Goal: Task Accomplishment & Management: Manage account settings

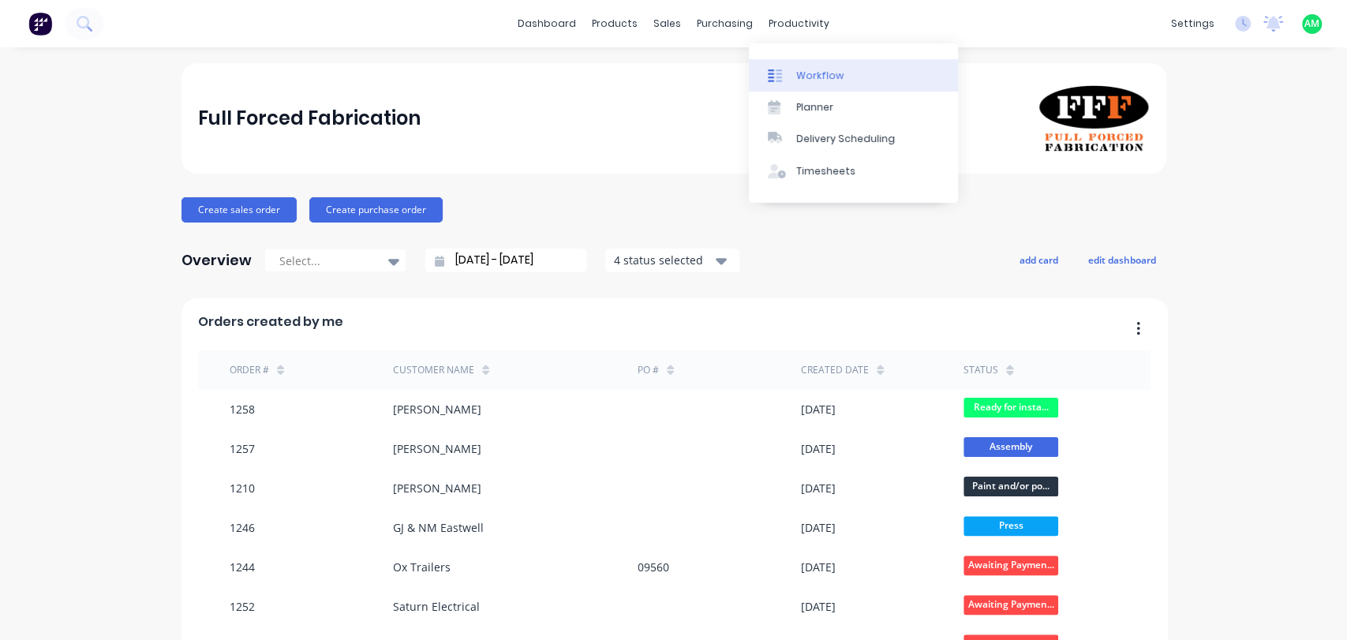
click at [799, 73] on div "Workflow" at bounding box center [819, 76] width 47 height 14
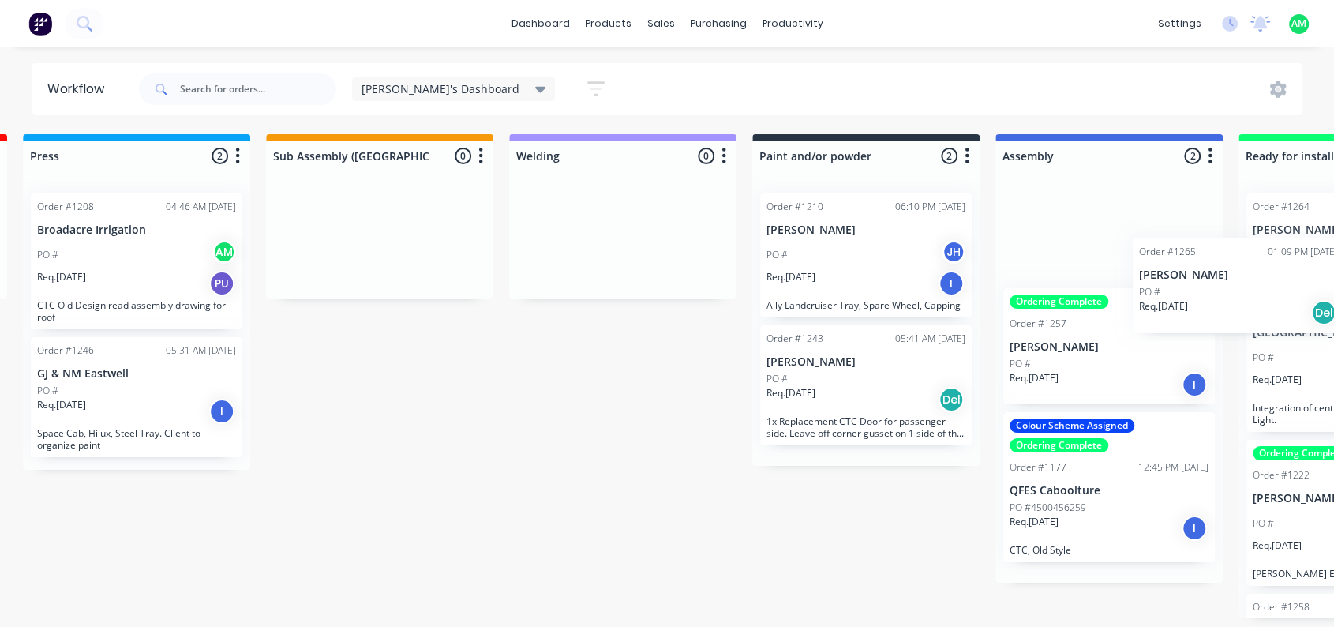
scroll to position [0, 770]
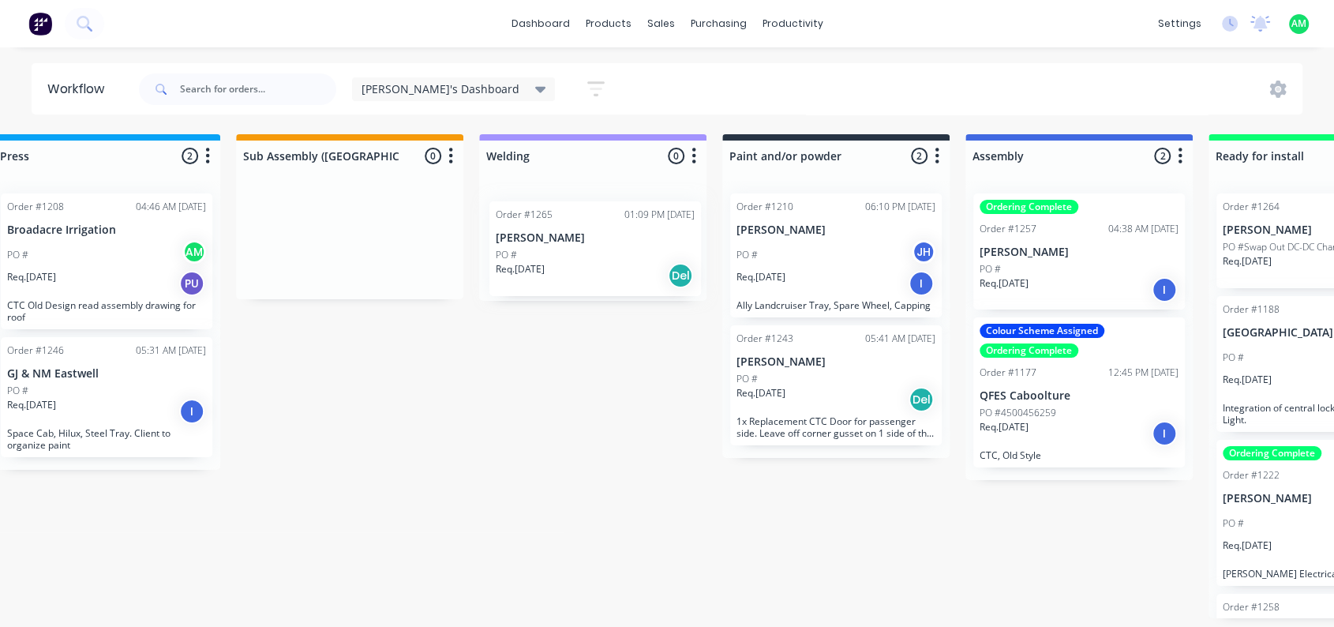
drag, startPoint x: 143, startPoint y: 246, endPoint x: 594, endPoint y: 261, distance: 451.6
click at [594, 261] on div "Submitted 1 Status colour #B7D3F3 hex #B7D3F3 Save Cancel Summaries Total order…" at bounding box center [762, 376] width 3089 height 484
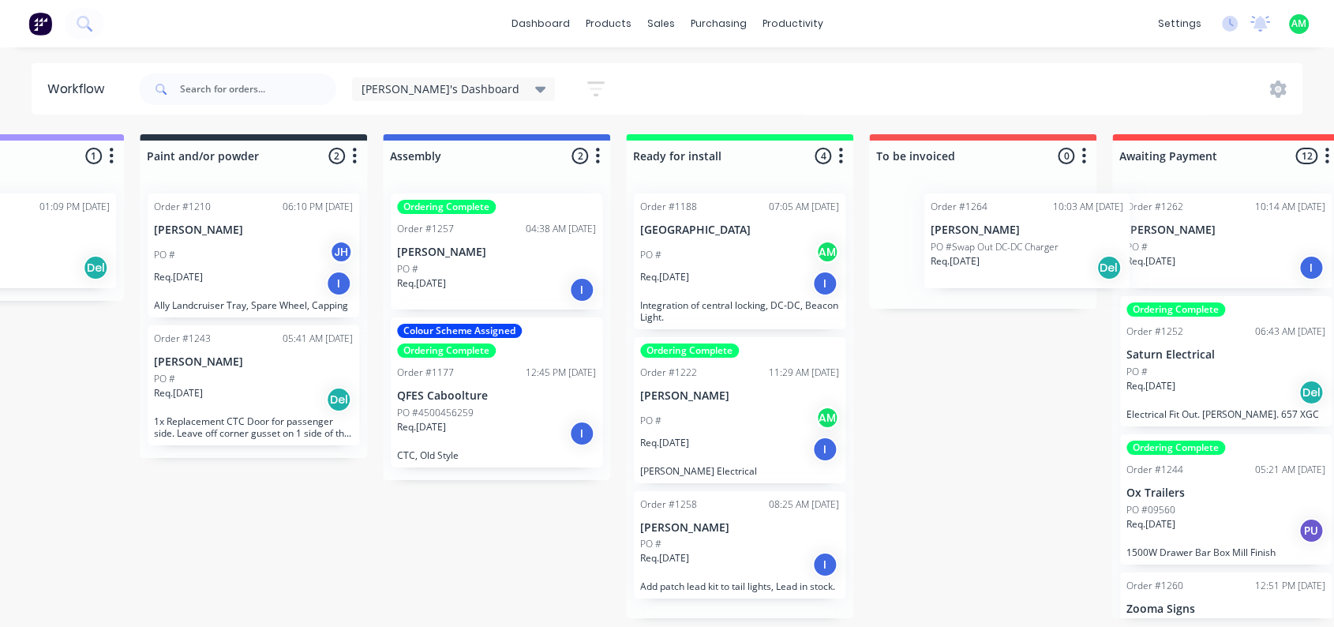
scroll to position [0, 1357]
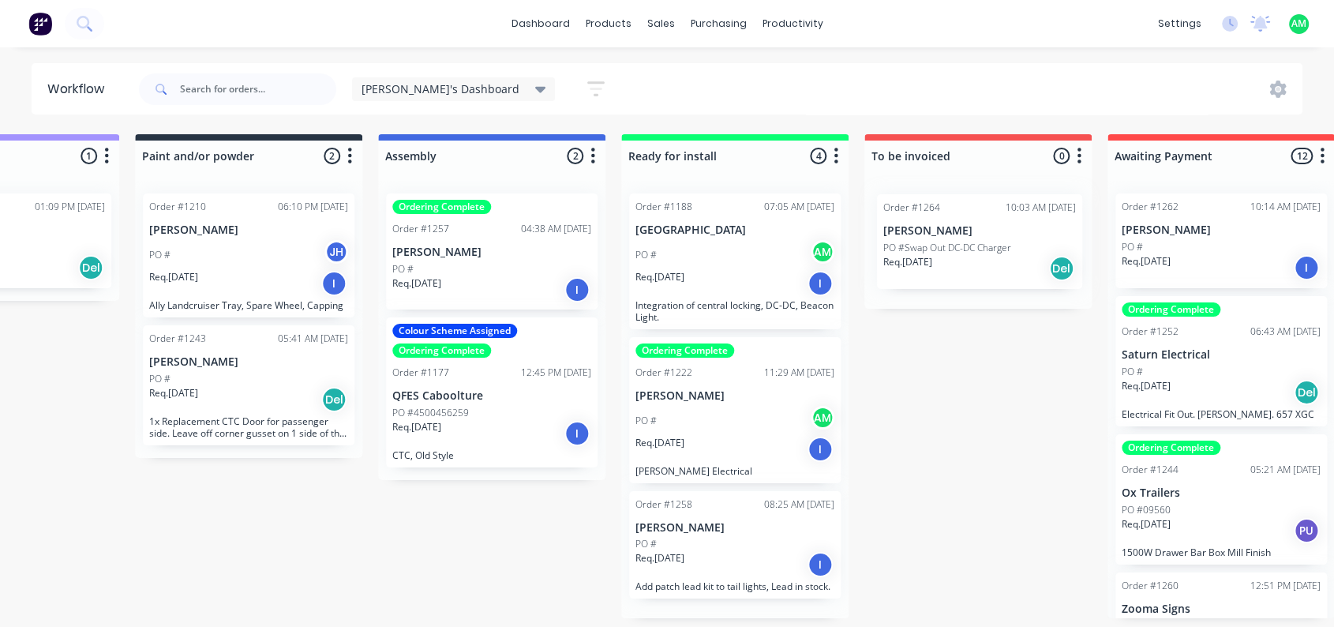
drag, startPoint x: 866, startPoint y: 236, endPoint x: 963, endPoint y: 241, distance: 96.4
click at [963, 241] on div "Submitted 0 Status colour #B7D3F3 hex #B7D3F3 Save Cancel Summaries Total order…" at bounding box center [175, 376] width 3089 height 484
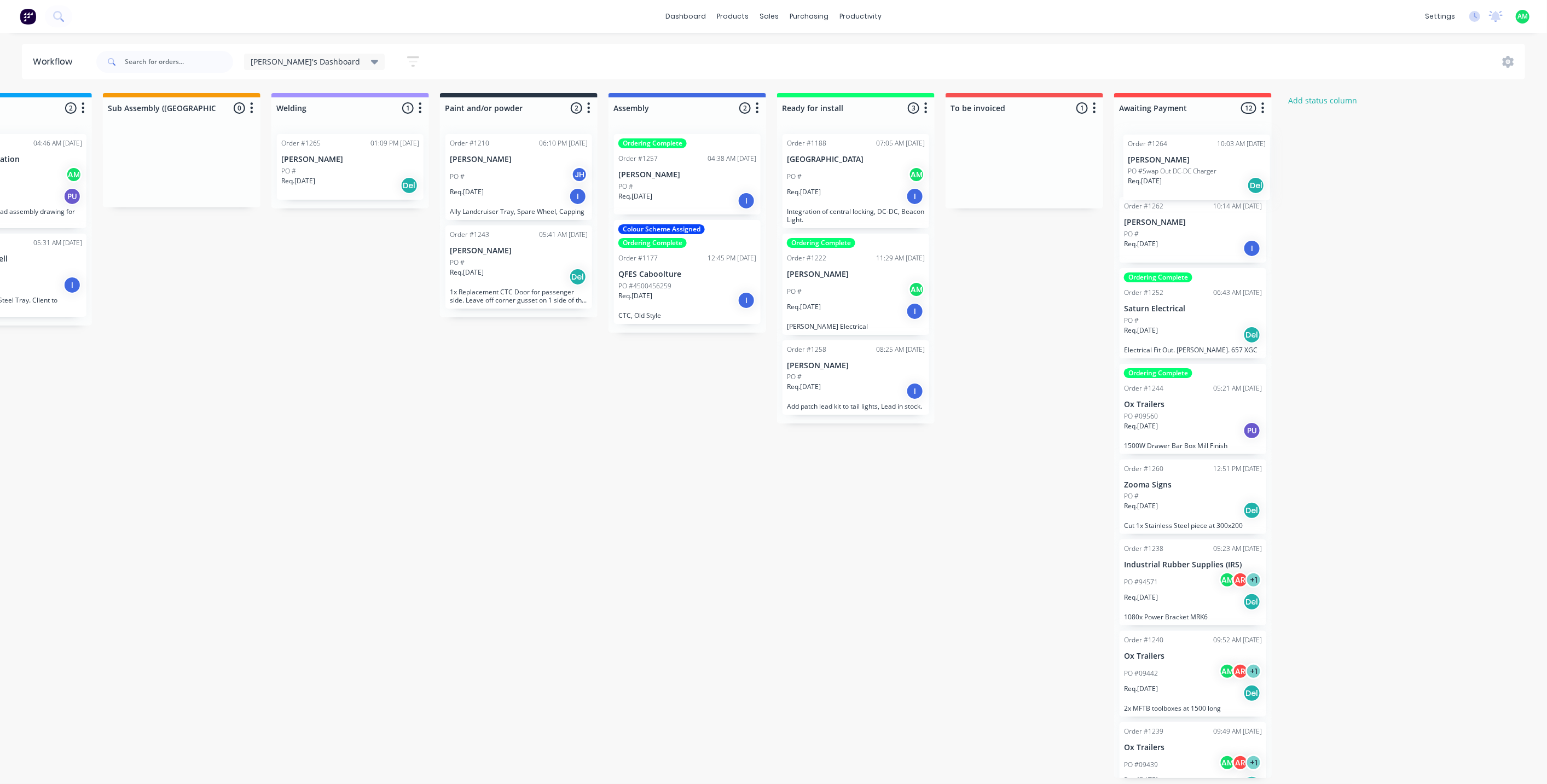
scroll to position [0, 0]
drag, startPoint x: 1000, startPoint y: 168, endPoint x: 1177, endPoint y: 163, distance: 177.1
click at [933, 163] on div "Submitted 0 Status colour #B7D3F3 hex #B7D3F3 Save Cancel Summaries Total order…" at bounding box center [467, 435] width 2142 height 685
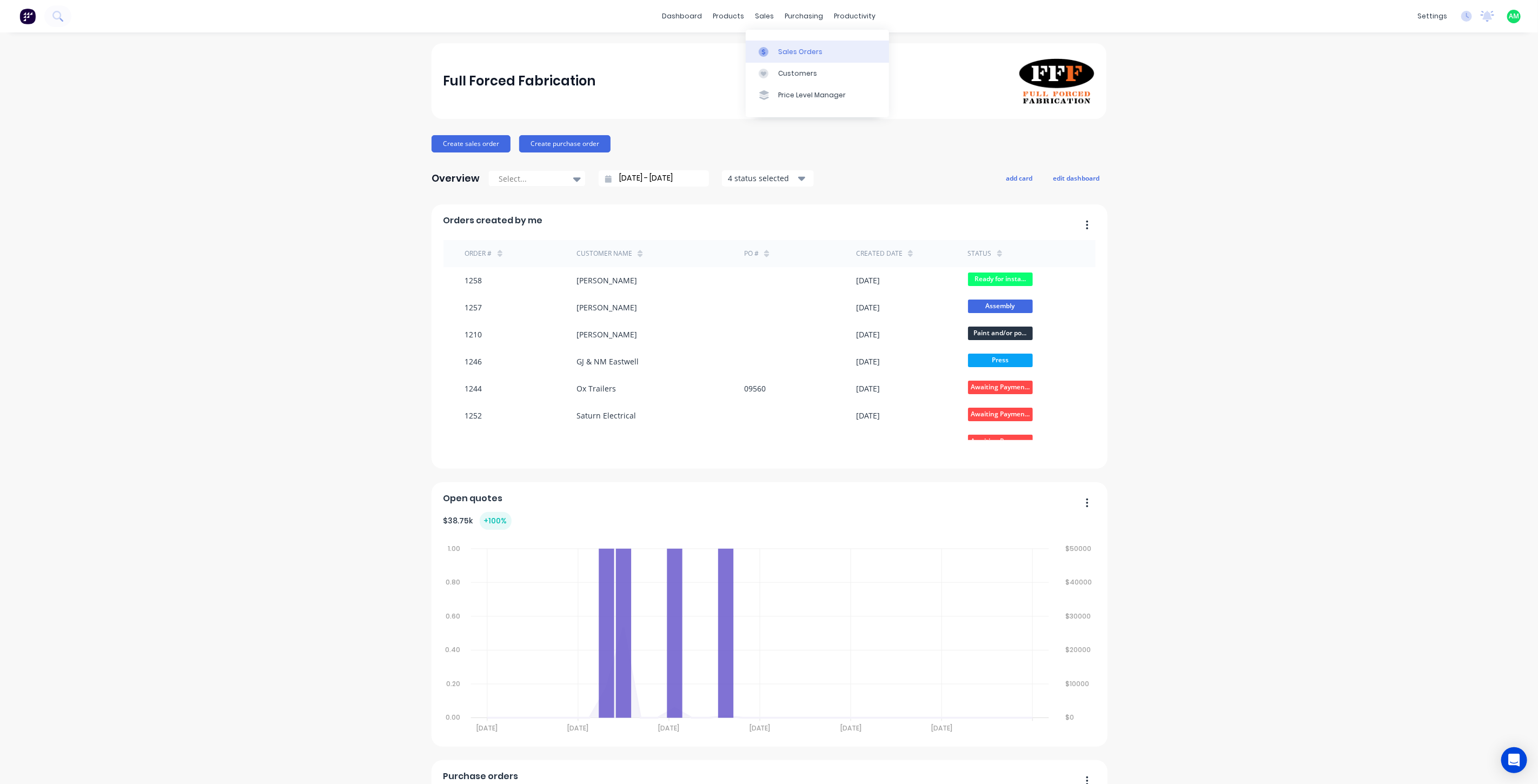
click at [780, 50] on div "Sales Orders" at bounding box center [800, 52] width 45 height 10
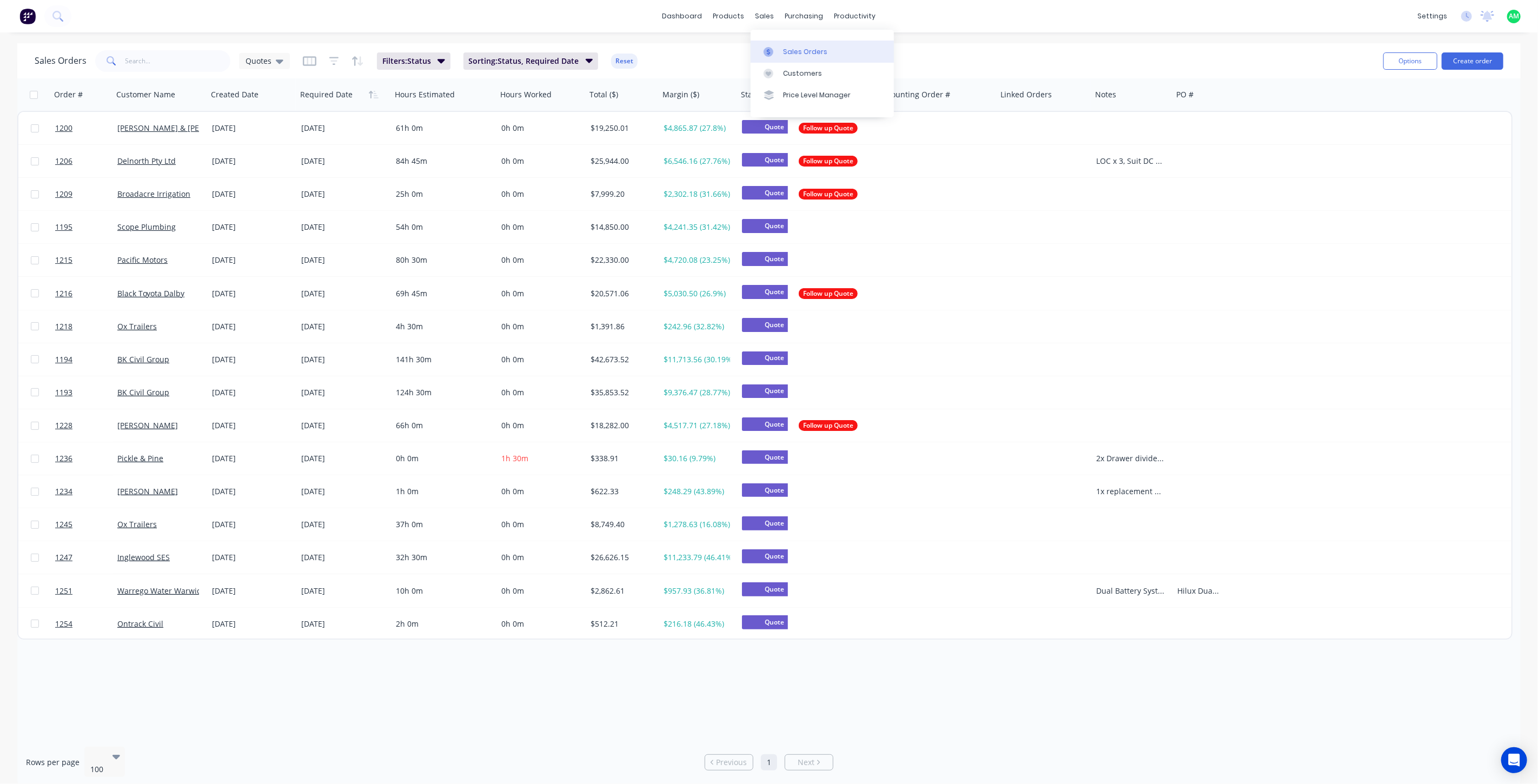
click at [783, 49] on div "Sales Orders" at bounding box center [805, 52] width 45 height 10
click at [280, 58] on icon at bounding box center [279, 60] width 8 height 12
click at [263, 219] on button "All Status" at bounding box center [304, 218] width 123 height 12
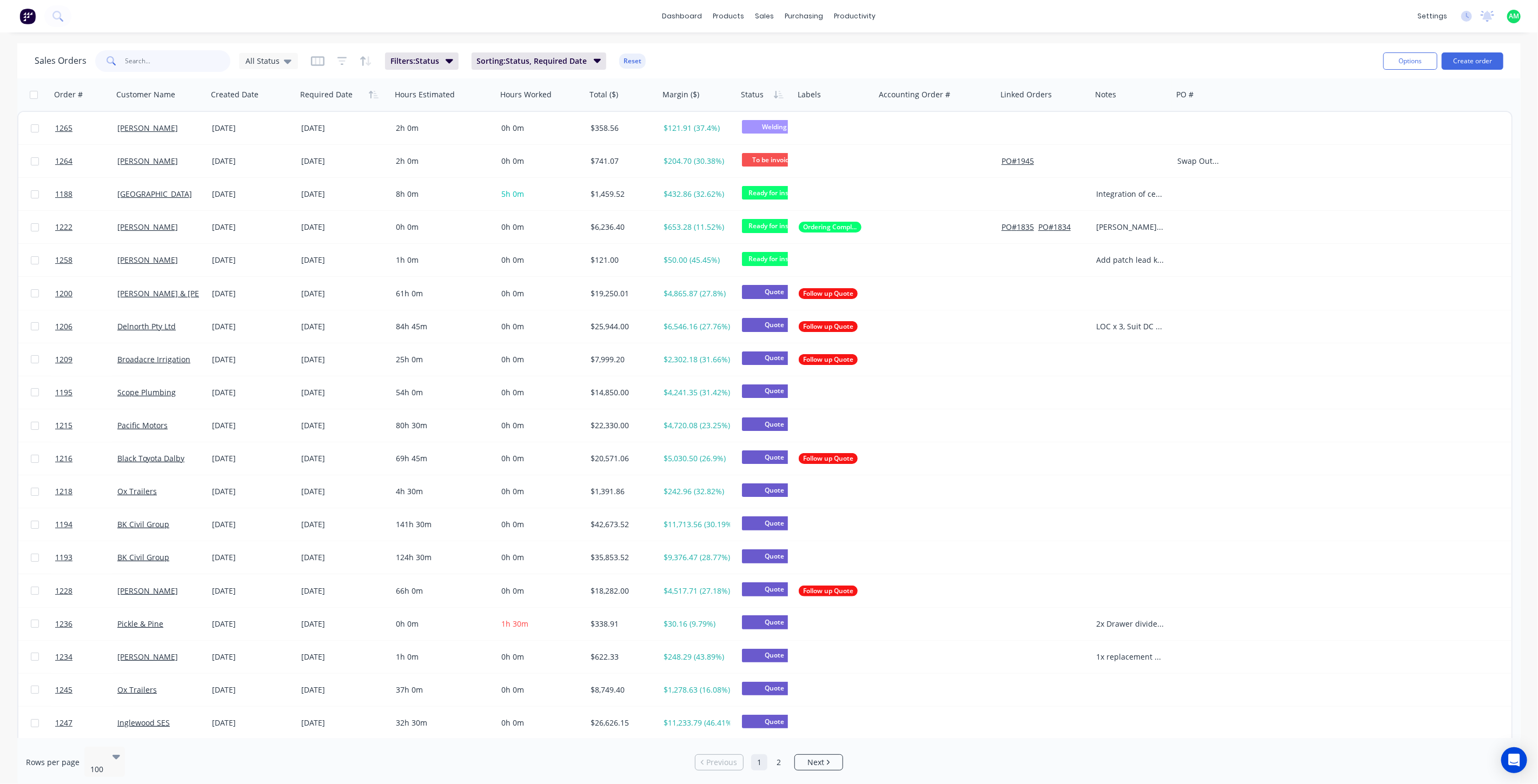
click at [143, 58] on input "text" at bounding box center [178, 61] width 106 height 22
type input "1264"
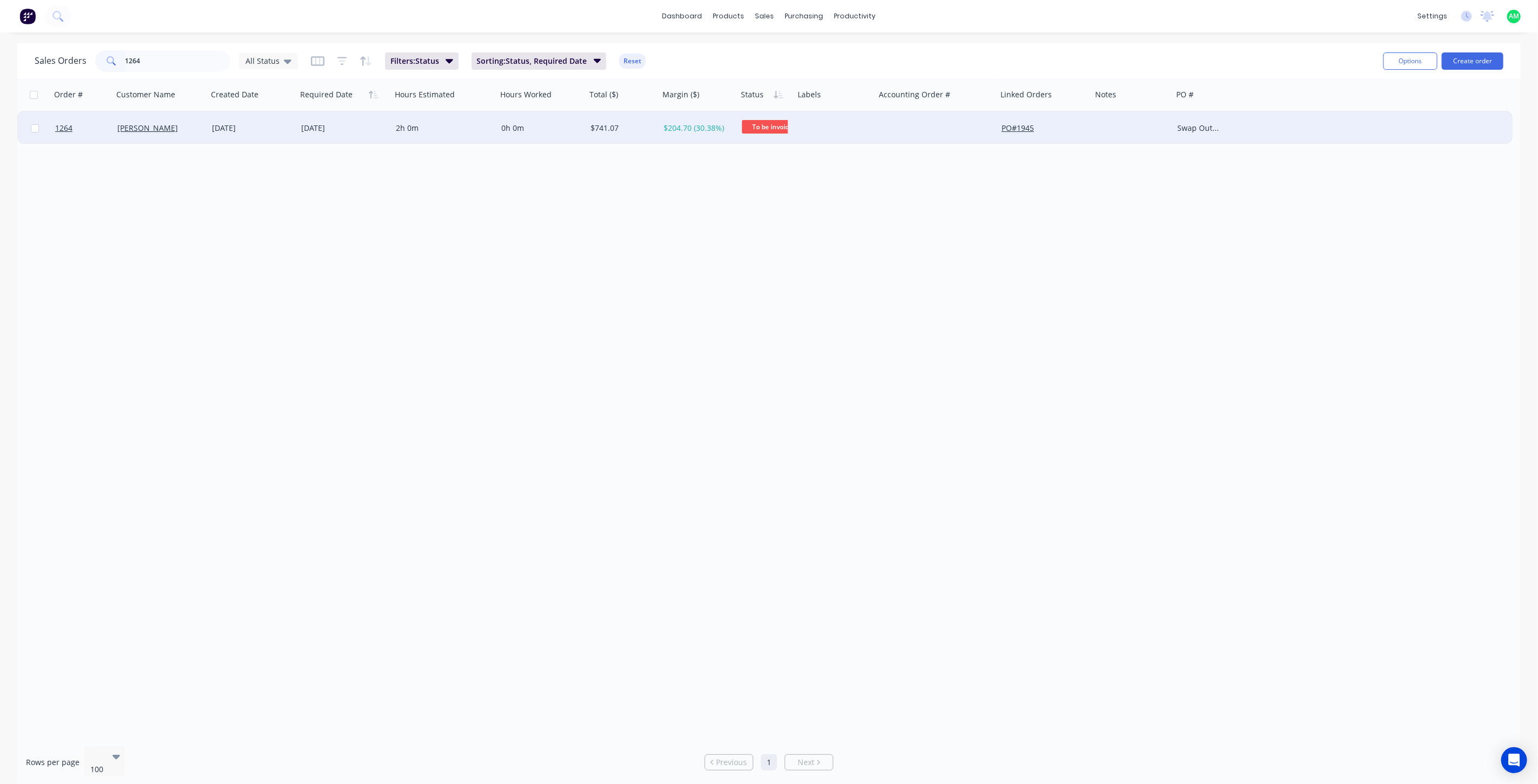
click at [191, 133] on div "[PERSON_NAME]" at bounding box center [160, 127] width 95 height 32
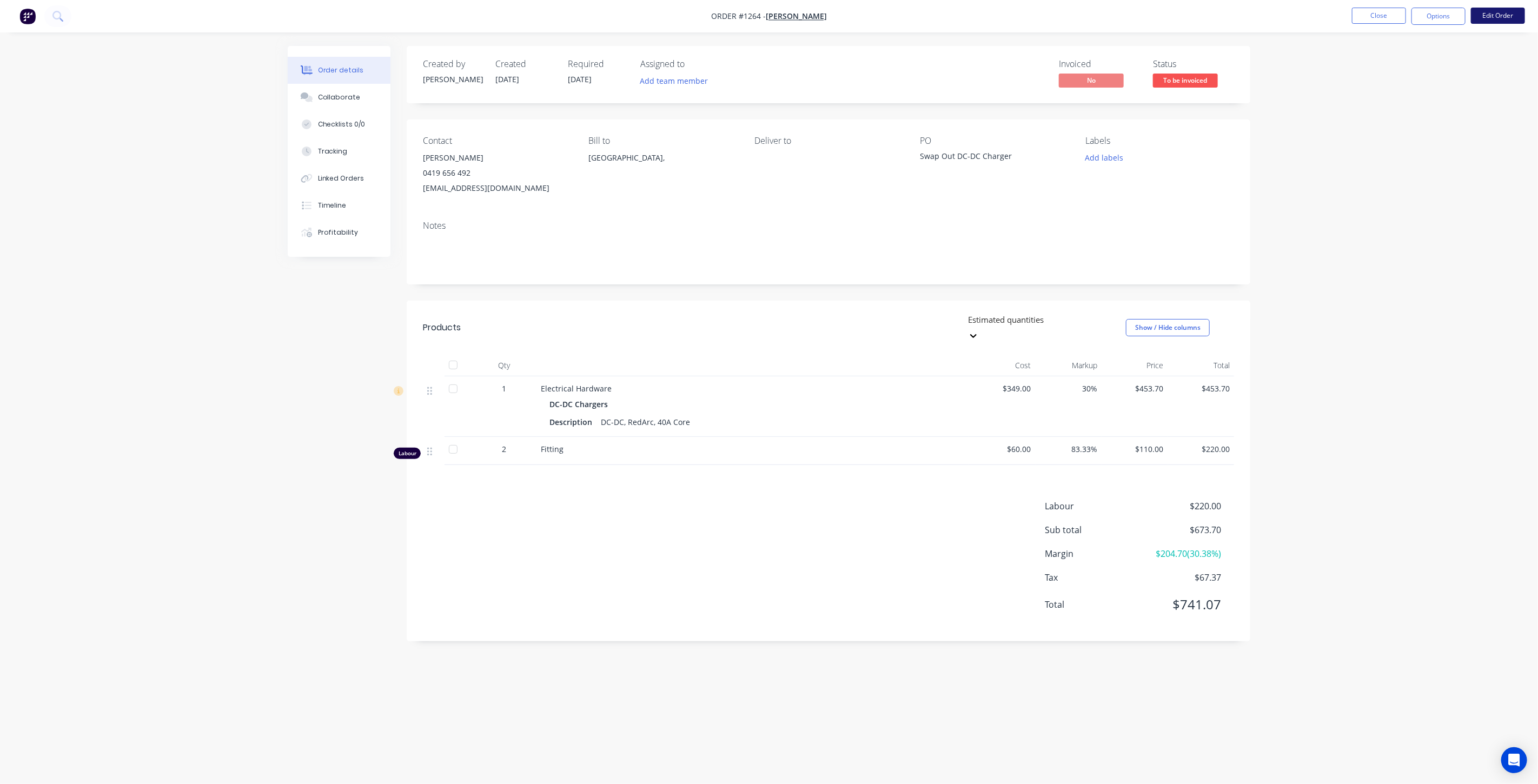
click at [1496, 19] on button "Edit Order" at bounding box center [1498, 16] width 54 height 16
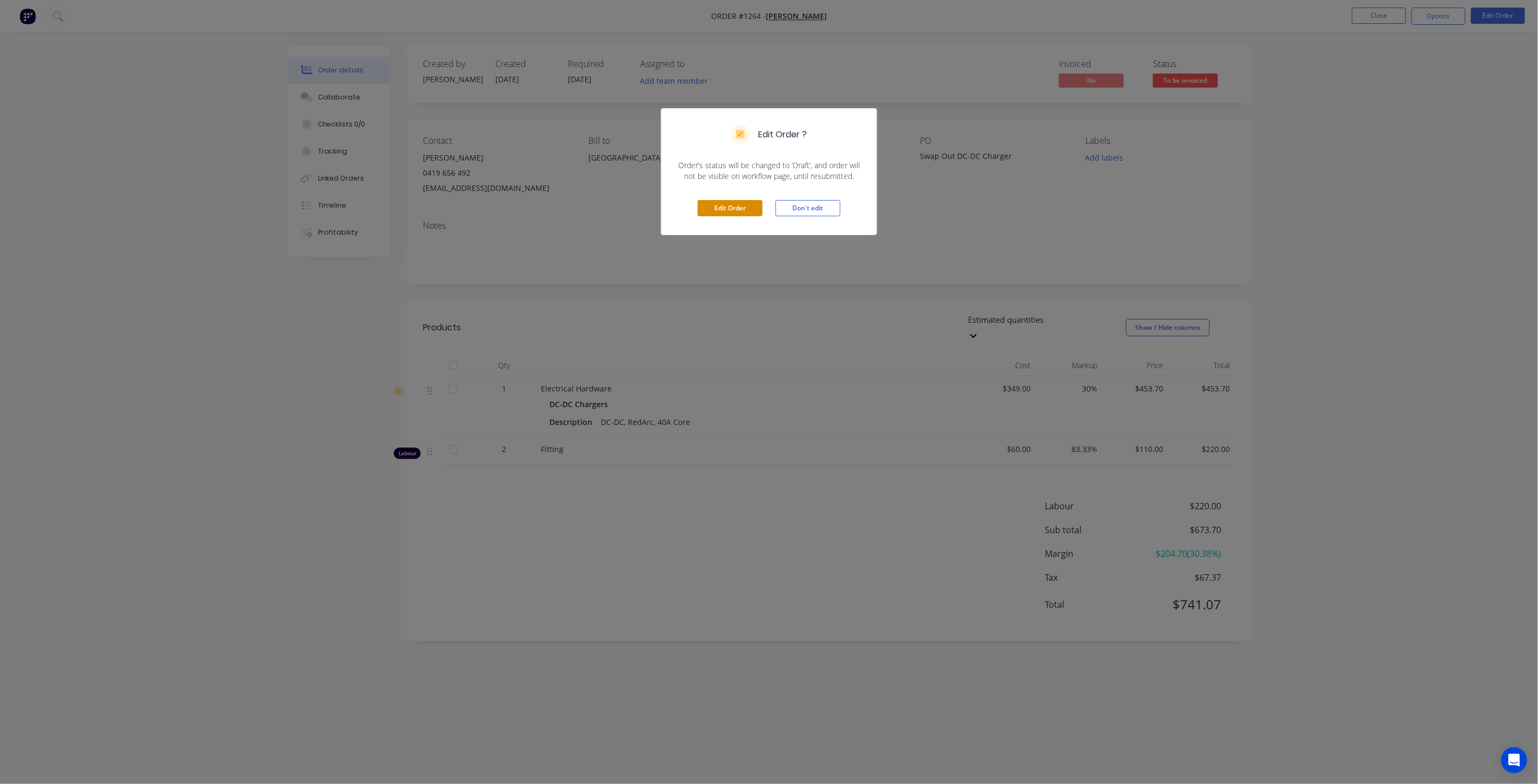
click at [729, 204] on button "Edit Order" at bounding box center [730, 208] width 65 height 16
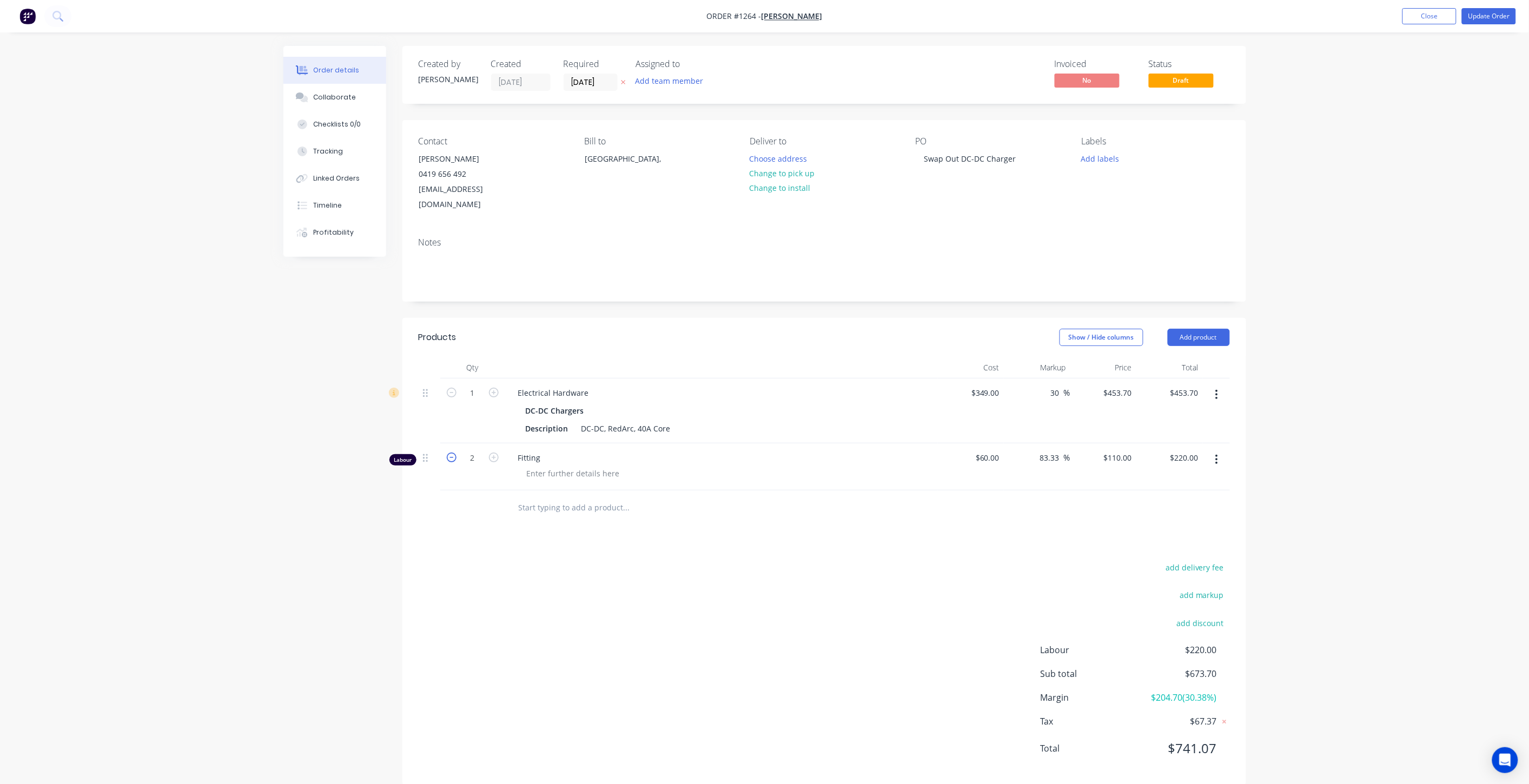
click at [452, 452] on icon "button" at bounding box center [452, 457] width 10 height 10
type input "1"
type input "$110.00"
click at [609, 465] on div at bounding box center [573, 473] width 110 height 16
click at [655, 537] on div "Products Show / Hide columns Add product Qty Cost Markup Price Total 1 Electric…" at bounding box center [824, 552] width 844 height 467
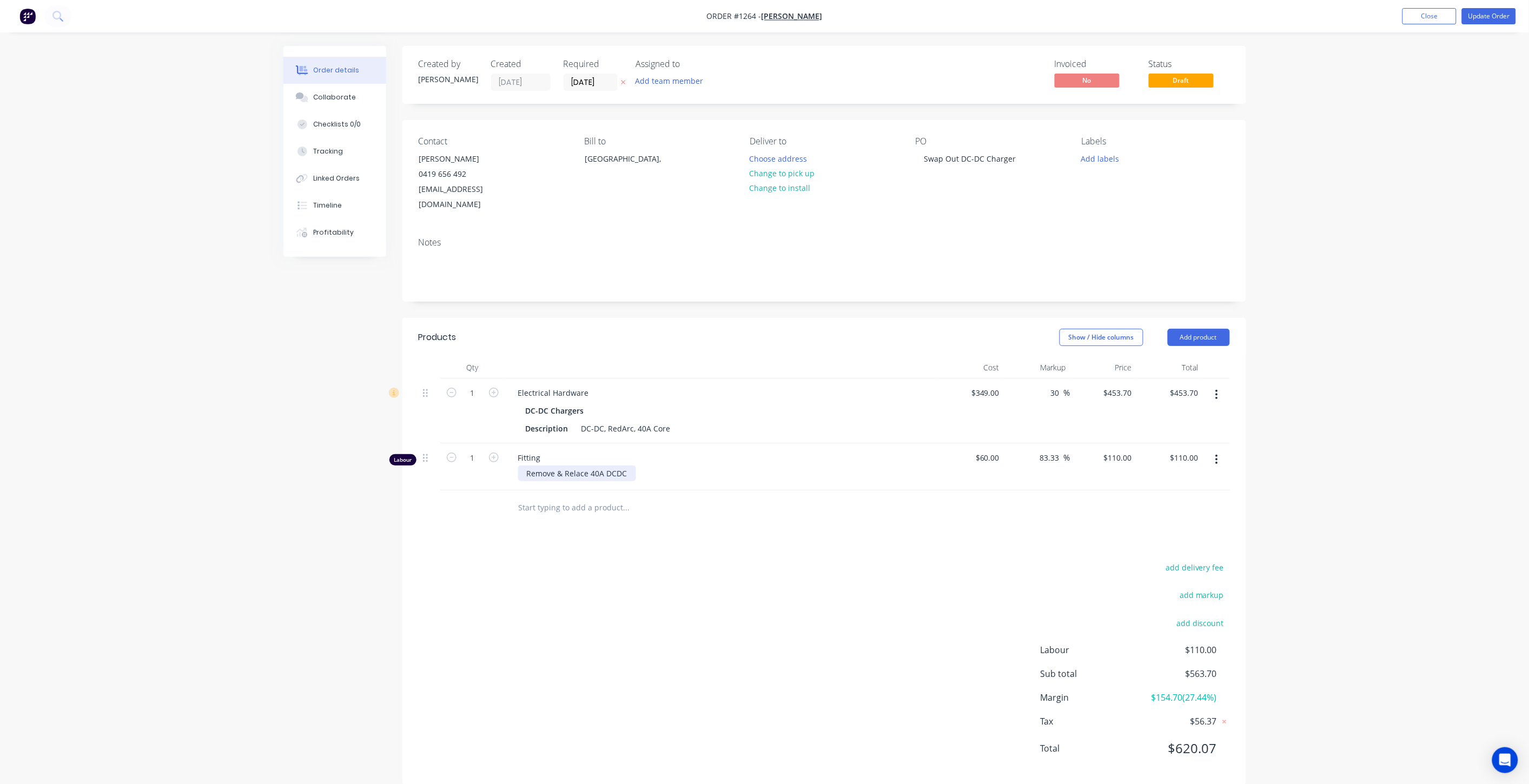
click at [614, 465] on div "Remove & Relace 40A DCDC" at bounding box center [577, 473] width 118 height 16
click at [698, 560] on div "add delivery fee add markup add discount Labour $110.00 Sub total $563.70 Margi…" at bounding box center [824, 664] width 811 height 209
click at [1181, 450] on input "110.00" at bounding box center [1188, 457] width 29 height 16
click at [1185, 450] on input "110.00" at bounding box center [1188, 457] width 29 height 16
type input "120"
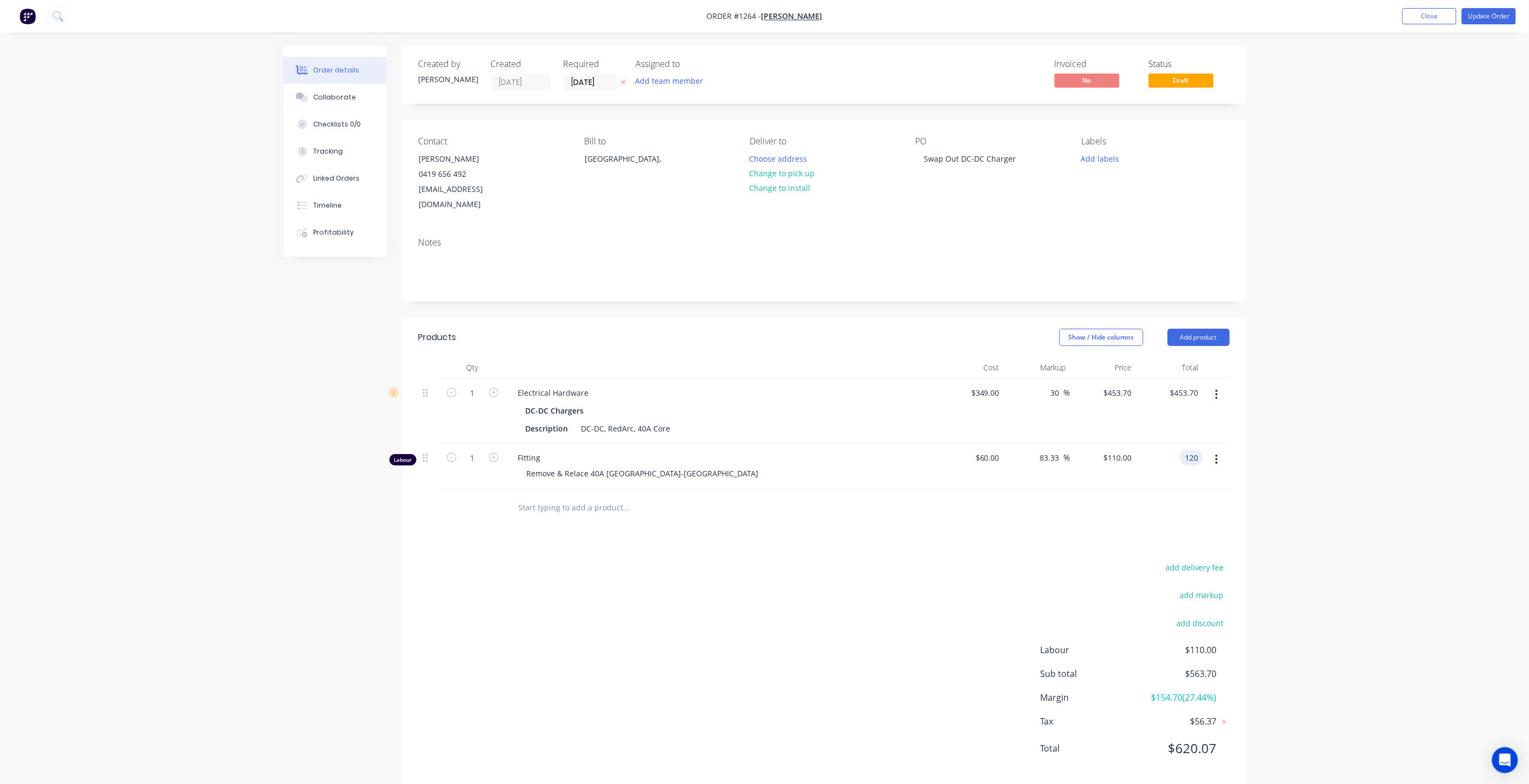
type input "100"
type input "$120.00"
click at [1073, 524] on div "Products Show / Hide columns Add product Qty Cost Markup Price Total 1 Electric…" at bounding box center [824, 552] width 844 height 467
click at [786, 192] on button "Change to install" at bounding box center [780, 188] width 73 height 14
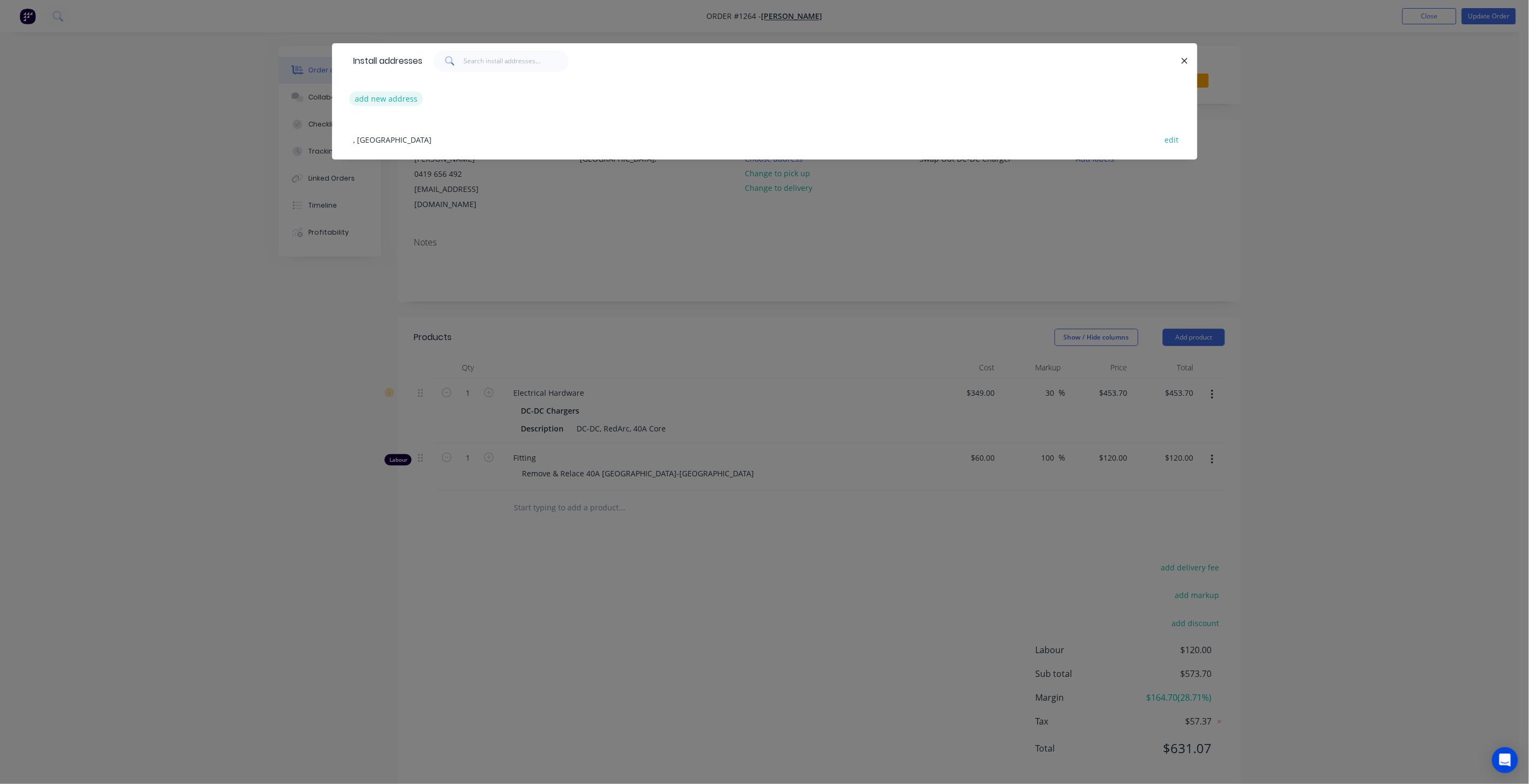
click at [404, 103] on button "add new address" at bounding box center [387, 98] width 74 height 14
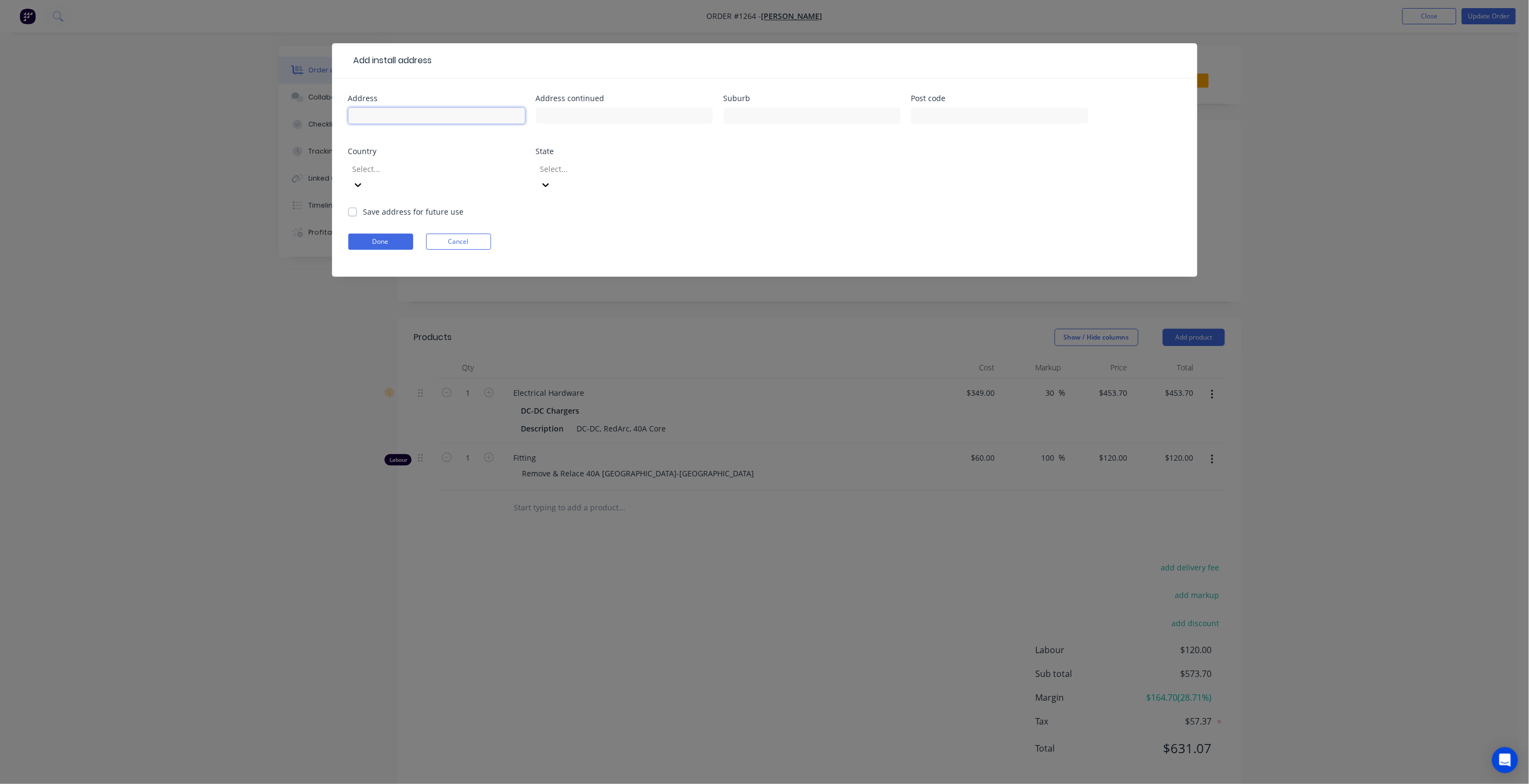
click at [404, 117] on input "text" at bounding box center [437, 116] width 177 height 16
type input "[STREET_ADDRESS][PERSON_NAME]"
type input "Warwick"
type input "4370"
click at [448, 171] on div at bounding box center [429, 169] width 156 height 14
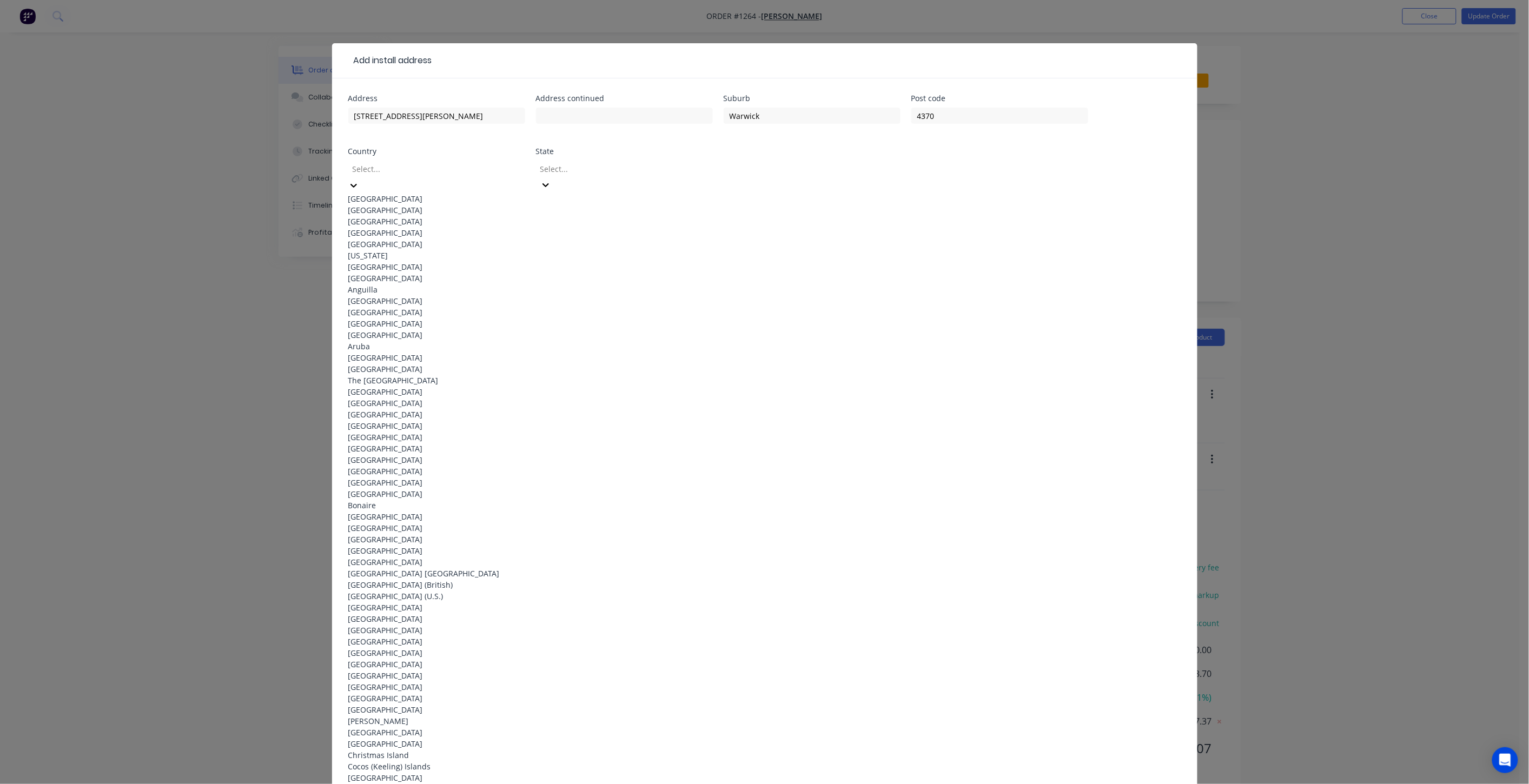
click at [384, 193] on div "[GEOGRAPHIC_DATA]" at bounding box center [437, 199] width 177 height 12
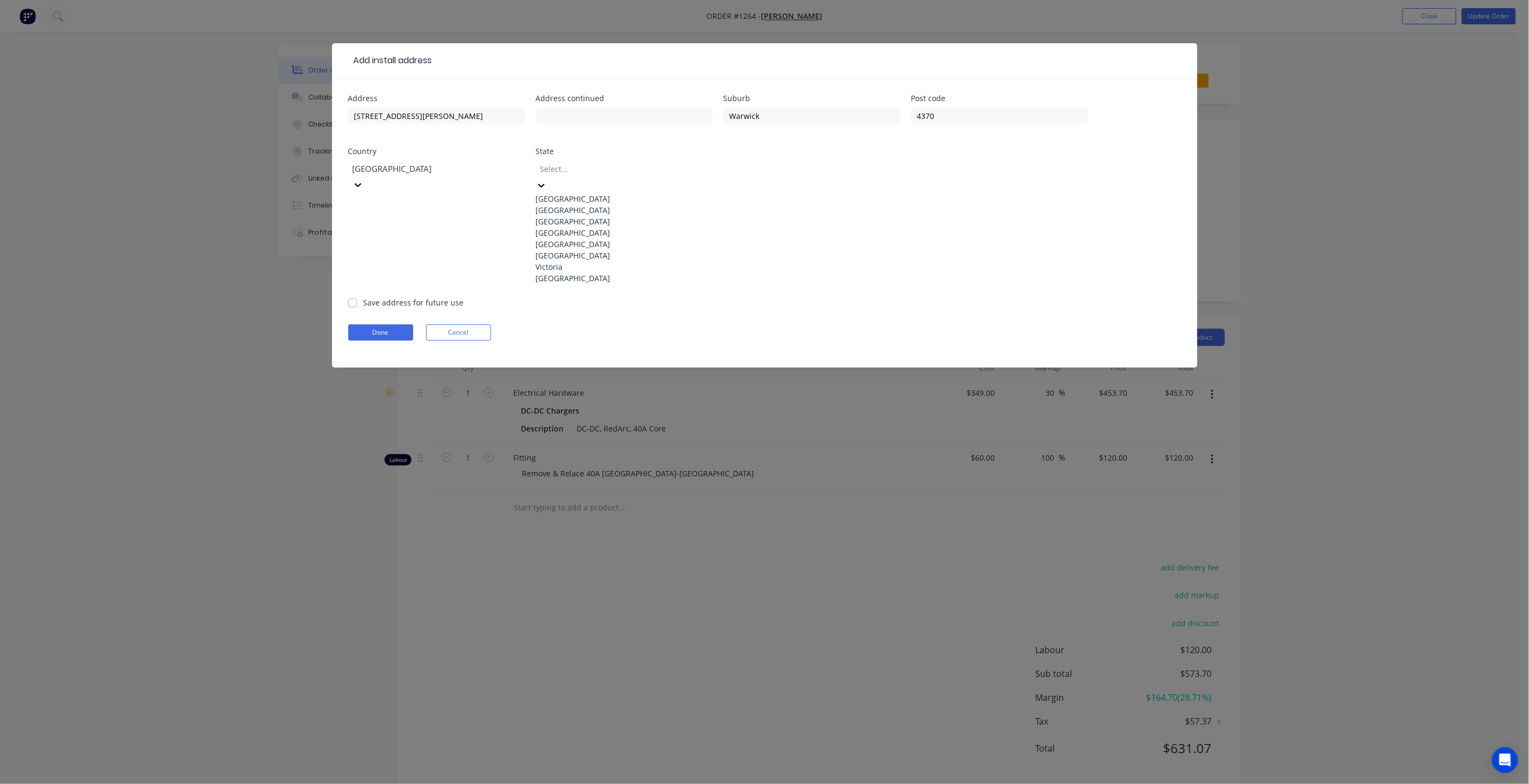
click at [574, 168] on div at bounding box center [617, 169] width 156 height 14
click at [576, 238] on div "[GEOGRAPHIC_DATA]" at bounding box center [624, 232] width 177 height 12
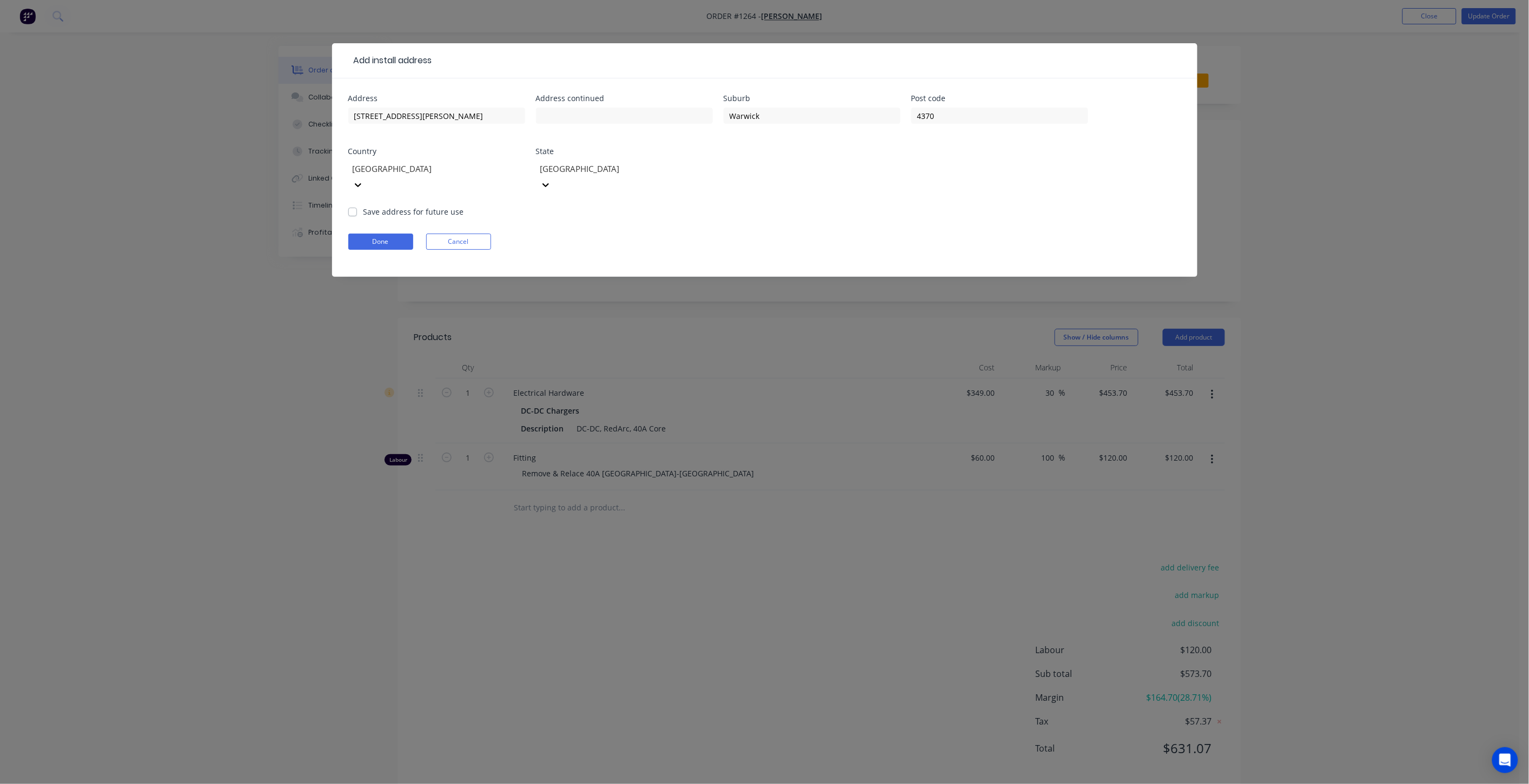
click at [368, 206] on label "Save address for future use" at bounding box center [413, 212] width 101 height 12
click at [357, 206] on input "Save address for future use" at bounding box center [352, 211] width 9 height 10
checkbox input "true"
click at [379, 234] on button "Done" at bounding box center [380, 242] width 65 height 16
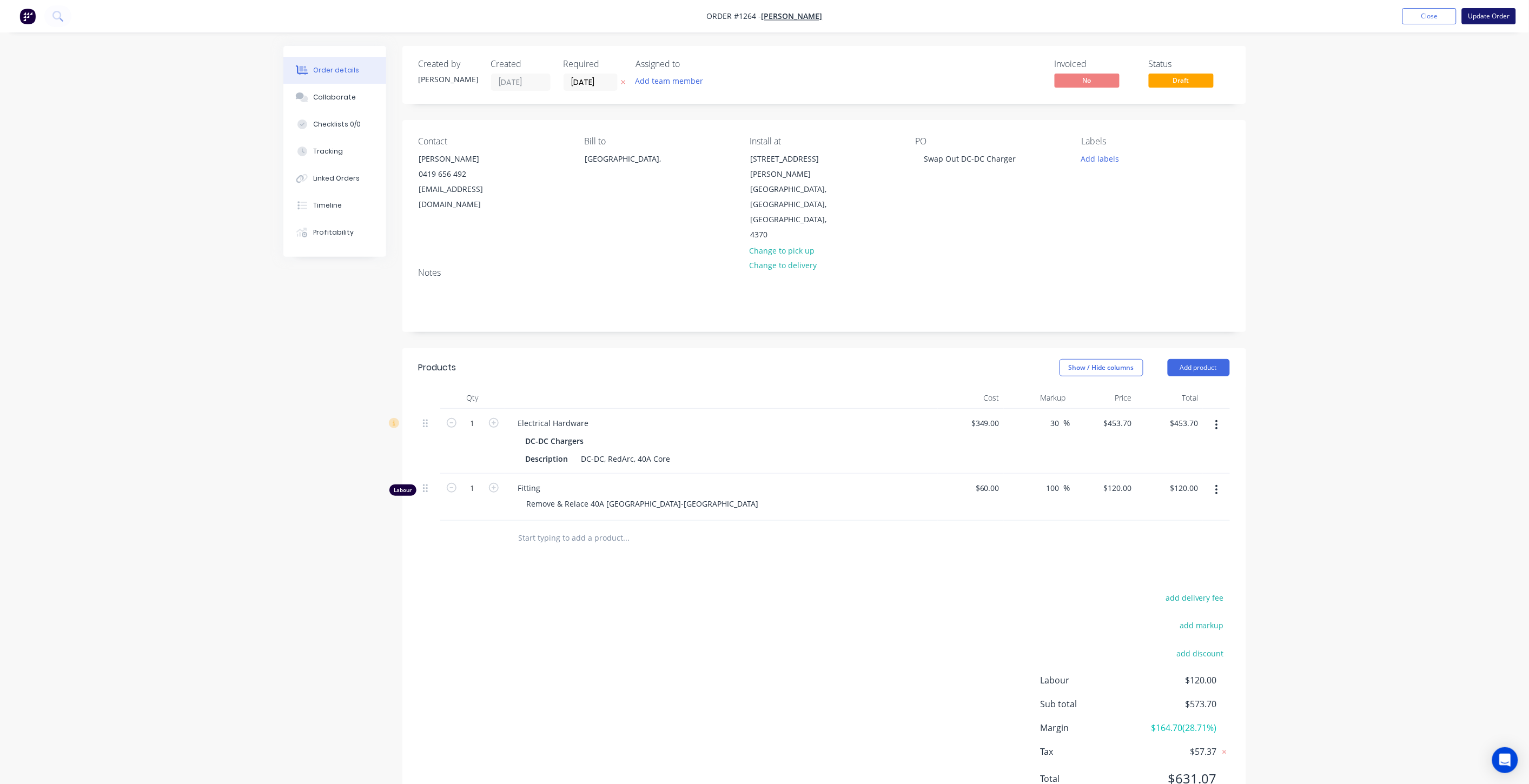
click at [1493, 15] on button "Update Order" at bounding box center [1489, 16] width 54 height 16
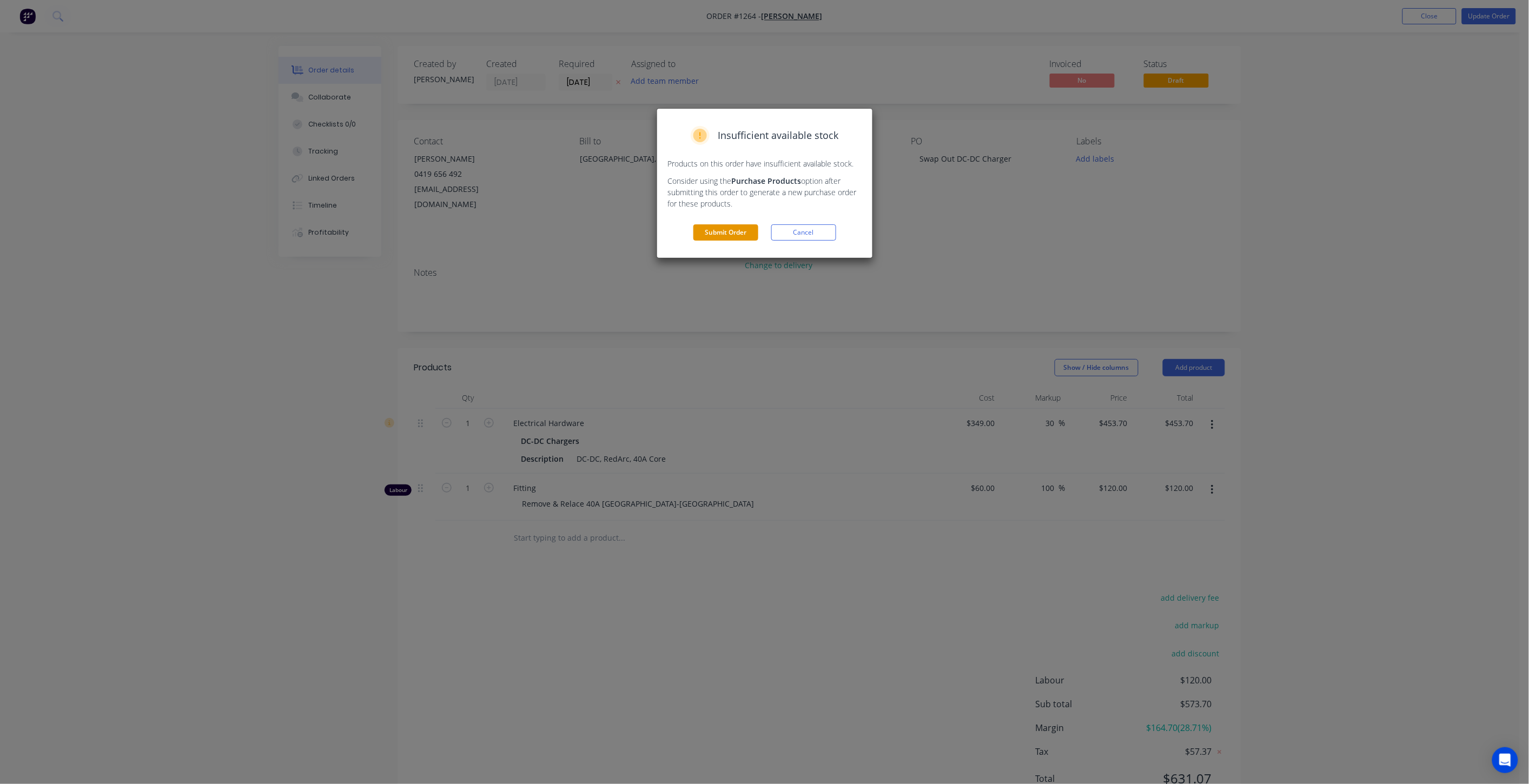
click at [703, 230] on button "Submit Order" at bounding box center [726, 232] width 65 height 16
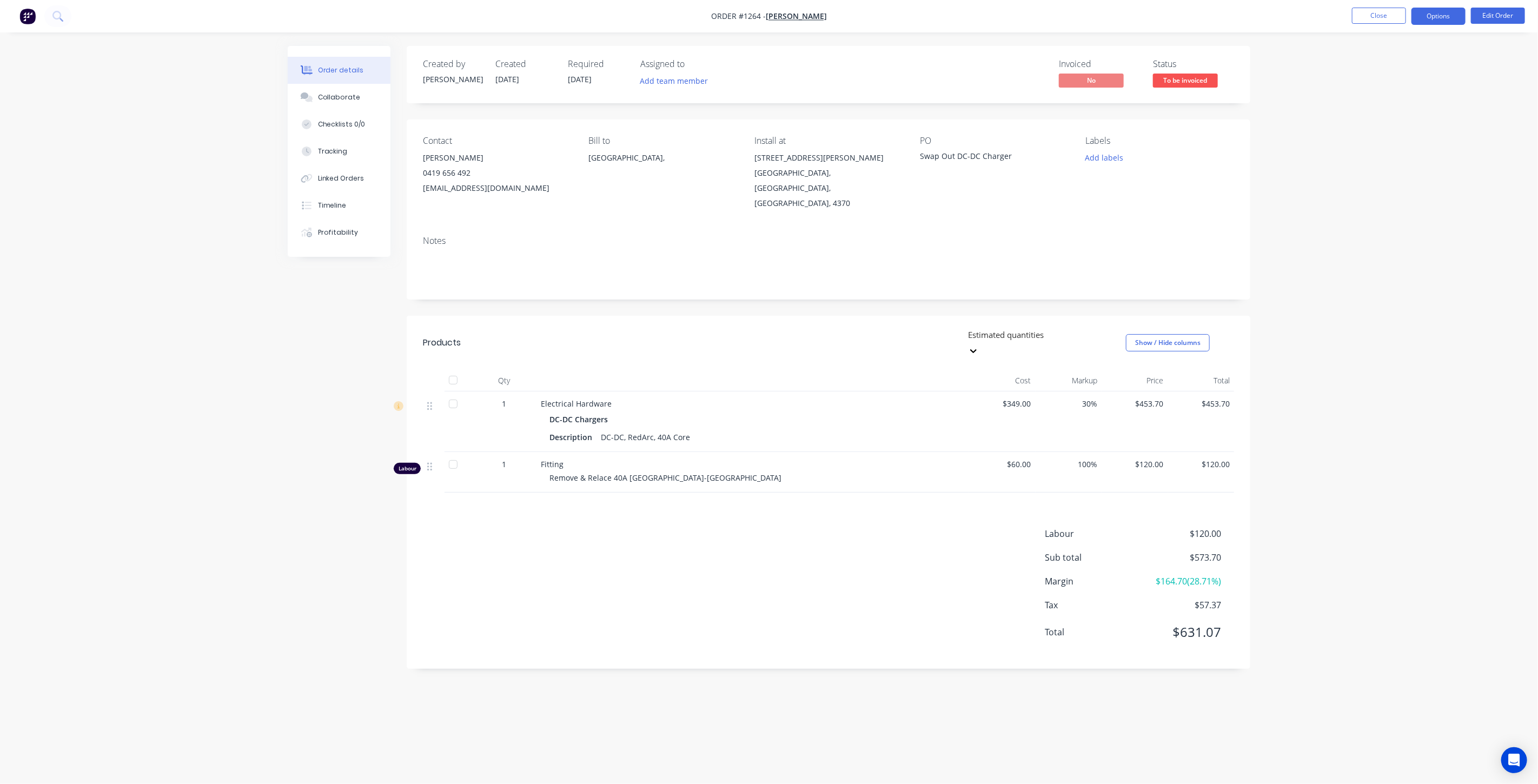
click at [1441, 8] on button "Options" at bounding box center [1438, 16] width 54 height 17
click at [1389, 71] on div "Invoice" at bounding box center [1406, 65] width 99 height 16
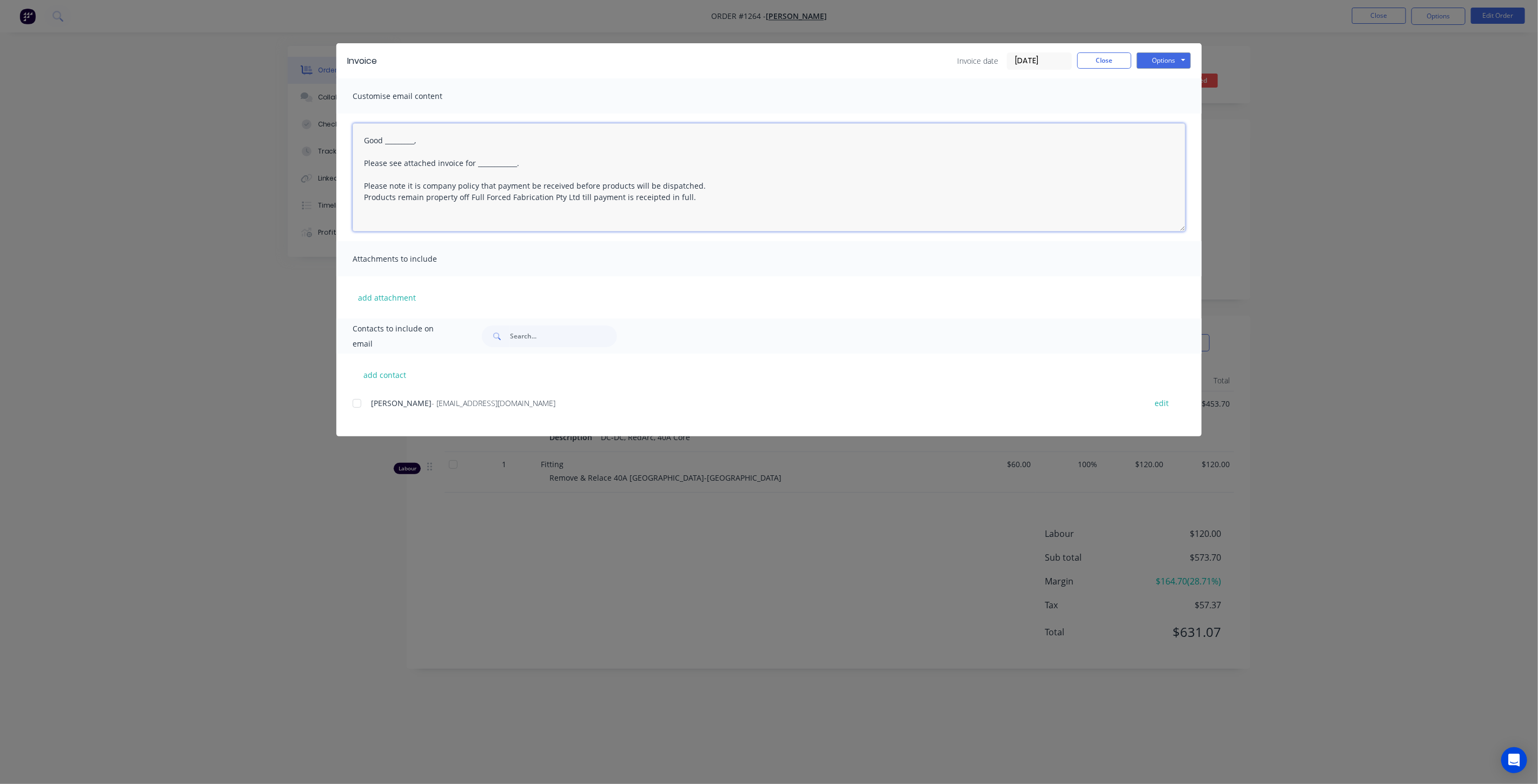
drag, startPoint x: 419, startPoint y: 140, endPoint x: 383, endPoint y: 141, distance: 36.0
click at [383, 141] on textarea "Good _________, Please see attached invoice for ____________. Please note it is…" at bounding box center [768, 177] width 833 height 108
drag, startPoint x: 526, startPoint y: 164, endPoint x: 478, endPoint y: 164, distance: 48.0
click at [478, 164] on textarea "Good Morning [PERSON_NAME], Please see attached invoice for ____________. Pleas…" at bounding box center [768, 177] width 833 height 108
click at [360, 404] on div at bounding box center [357, 404] width 22 height 22
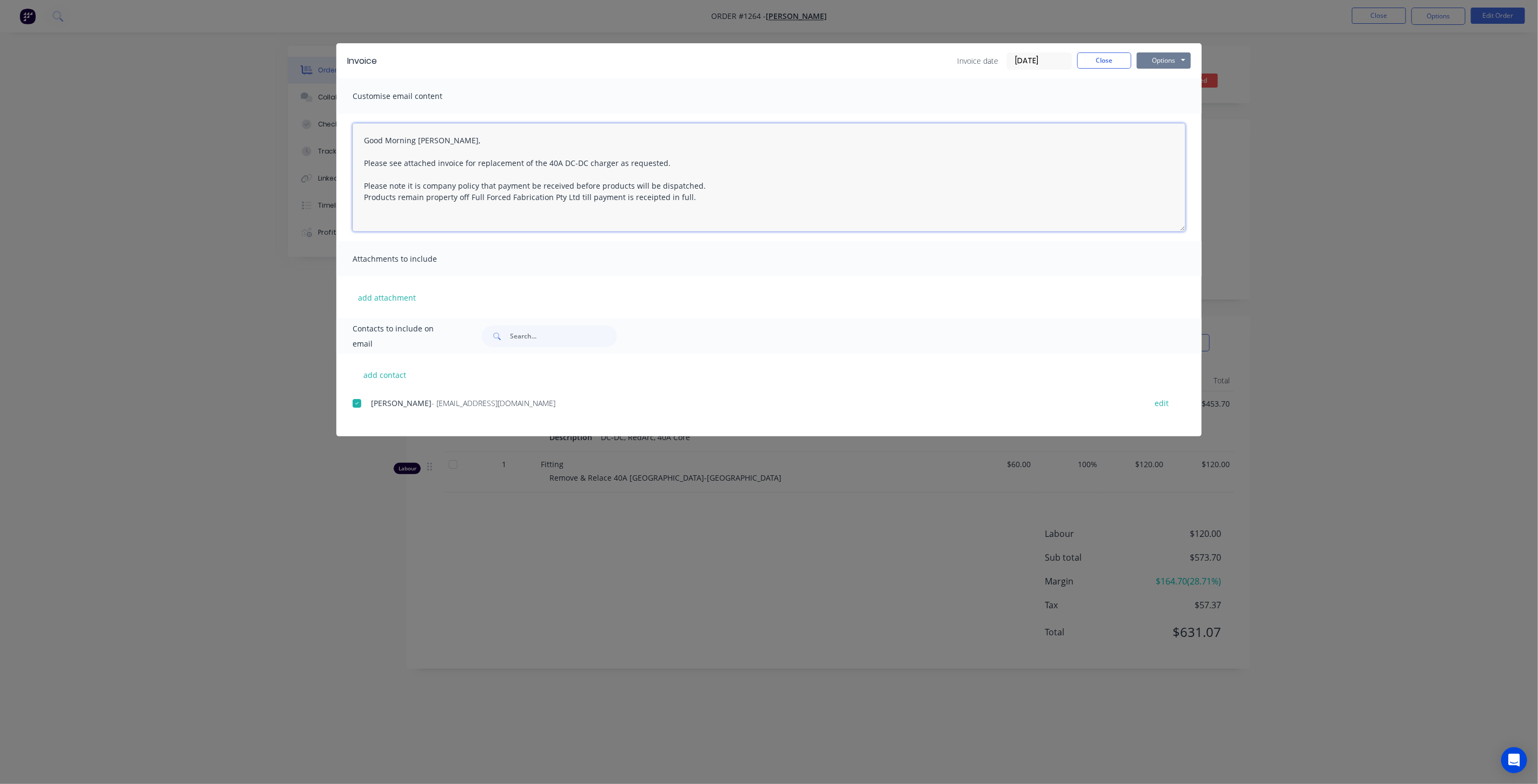
type textarea "Good Morning [PERSON_NAME], Please see attached invoice for replacement of the …"
click at [1169, 62] on button "Options" at bounding box center [1164, 61] width 54 height 16
click at [1165, 116] on button "Email" at bounding box center [1171, 115] width 69 height 18
click at [1102, 63] on button "Close" at bounding box center [1104, 61] width 54 height 16
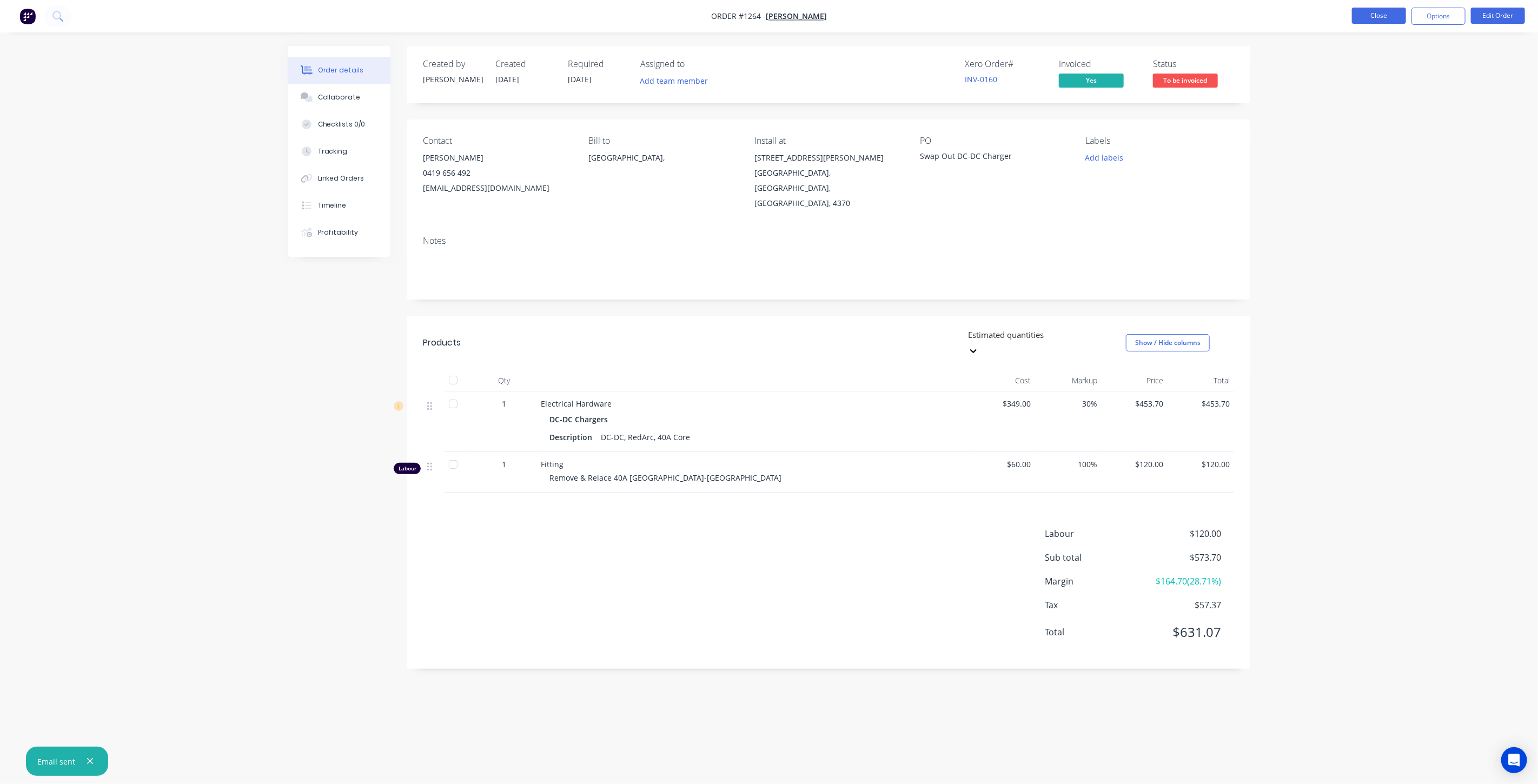
click at [1368, 16] on button "Close" at bounding box center [1379, 16] width 54 height 16
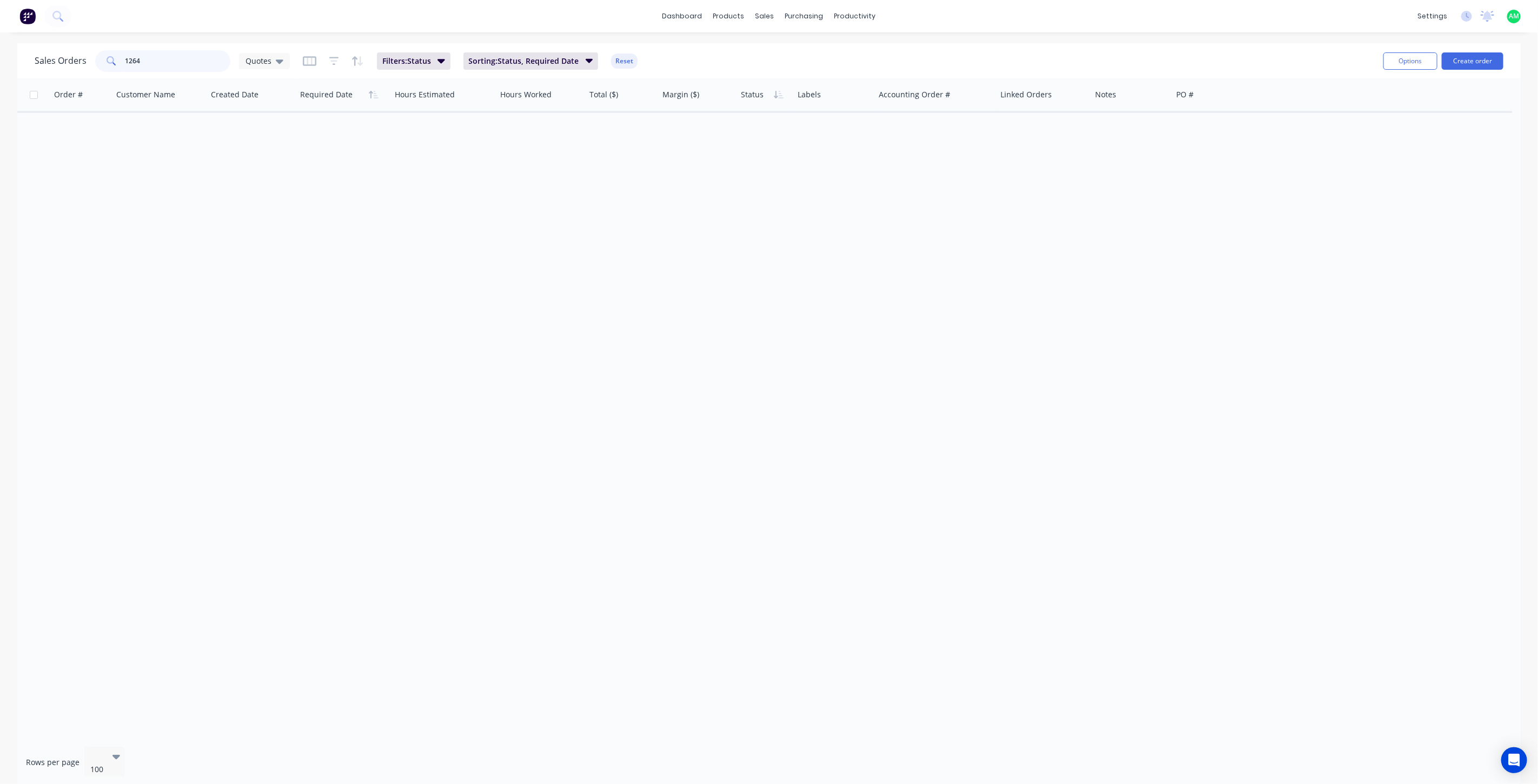
drag, startPoint x: 137, startPoint y: 60, endPoint x: 83, endPoint y: 57, distance: 54.1
click at [83, 57] on div "[DEMOGRAPHIC_DATA] Orders 1264 Quotes" at bounding box center [162, 61] width 255 height 22
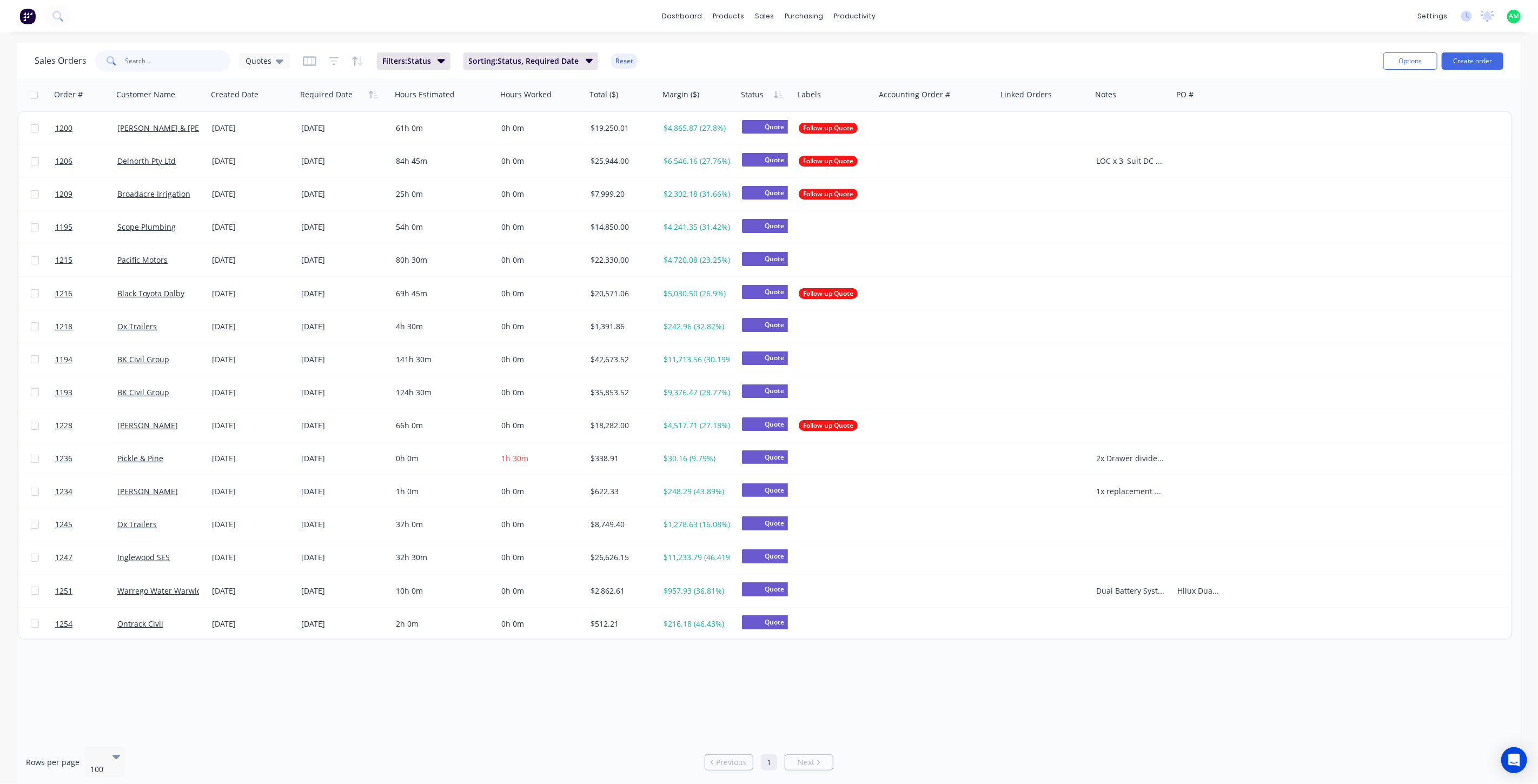
click at [179, 64] on input "text" at bounding box center [178, 61] width 106 height 22
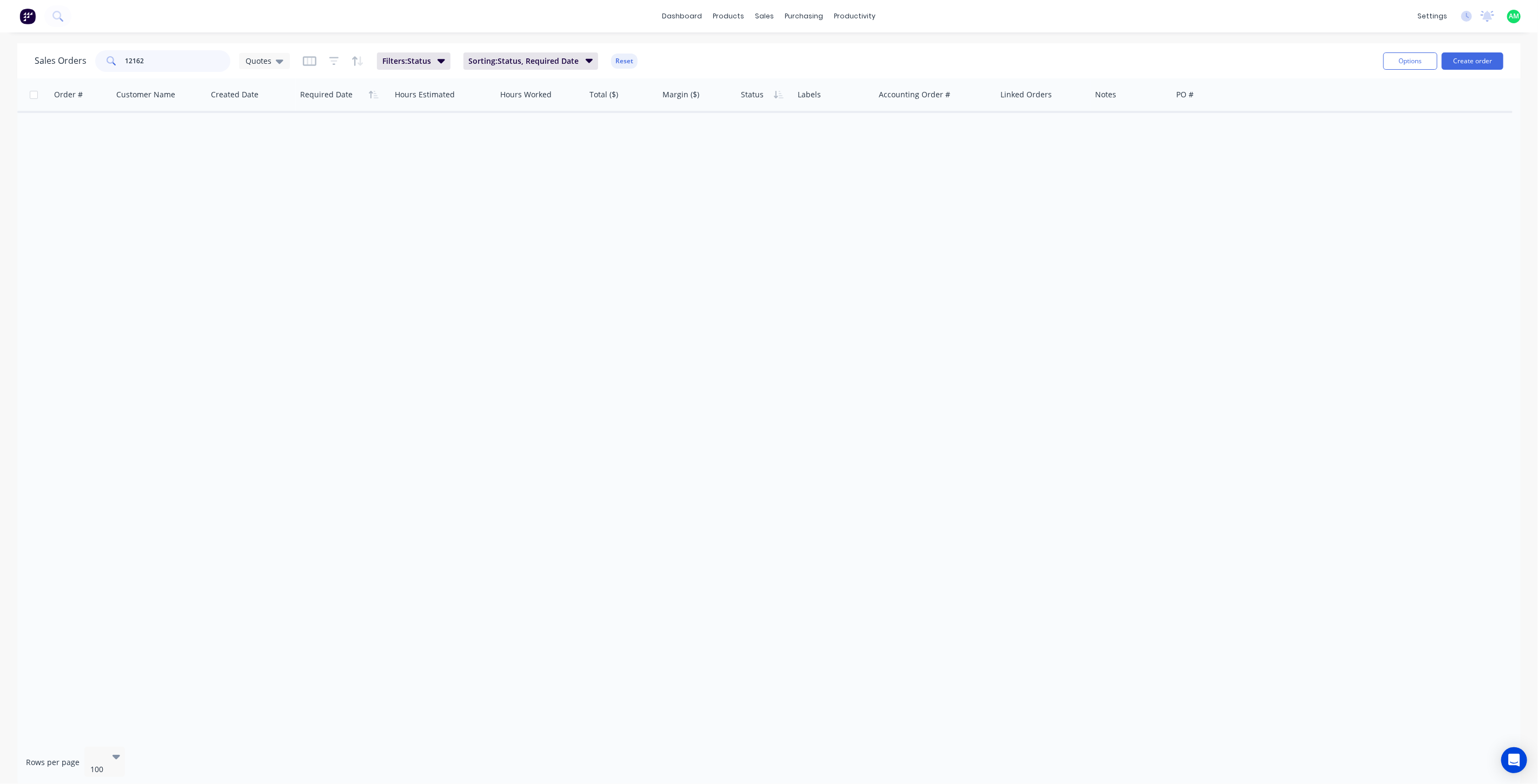
click at [136, 60] on input "12162" at bounding box center [178, 61] width 106 height 22
type input "1262"
click at [280, 58] on icon at bounding box center [279, 60] width 8 height 12
click at [289, 212] on button "All Status" at bounding box center [304, 218] width 123 height 12
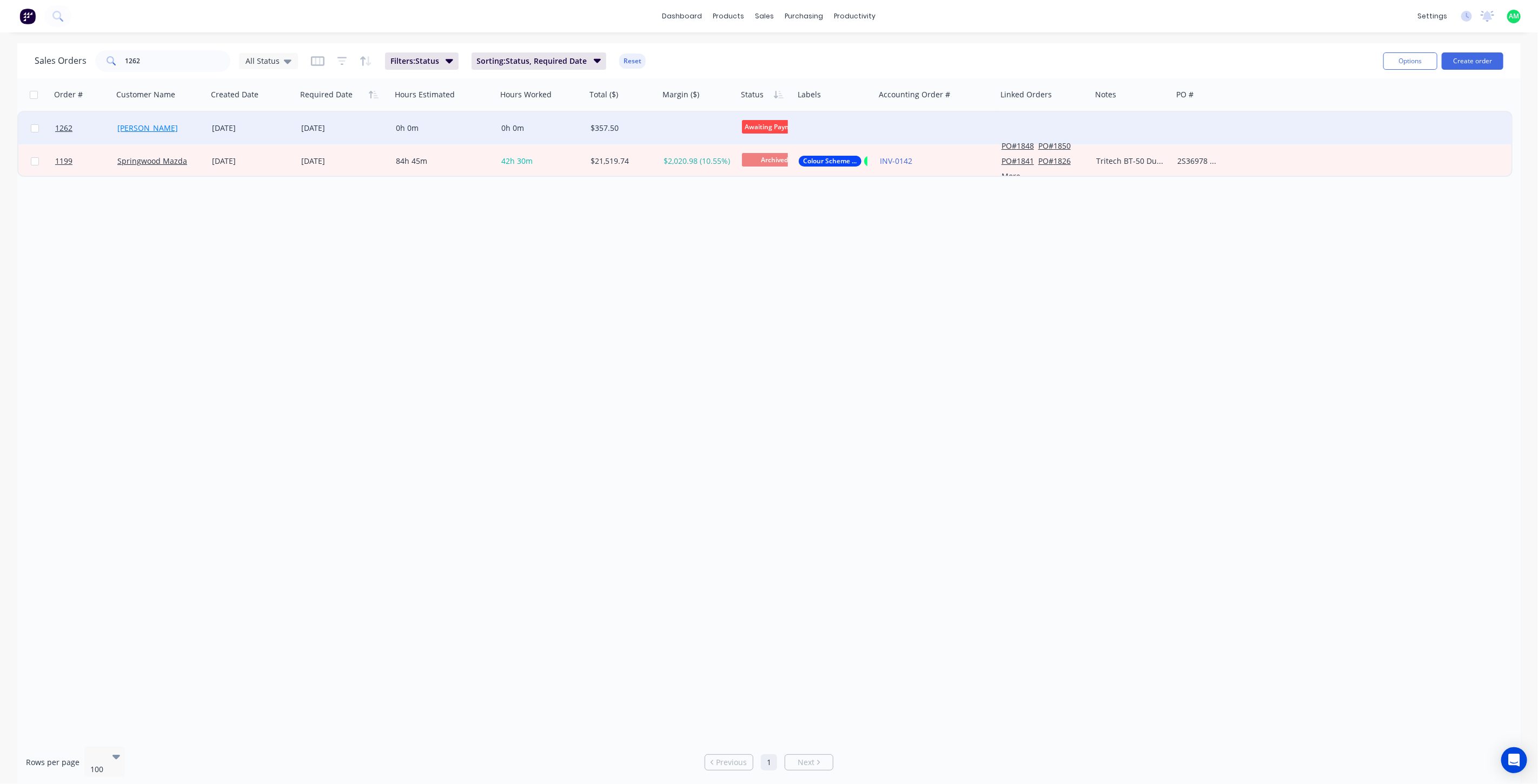
click at [130, 128] on link "[PERSON_NAME]" at bounding box center [147, 127] width 60 height 10
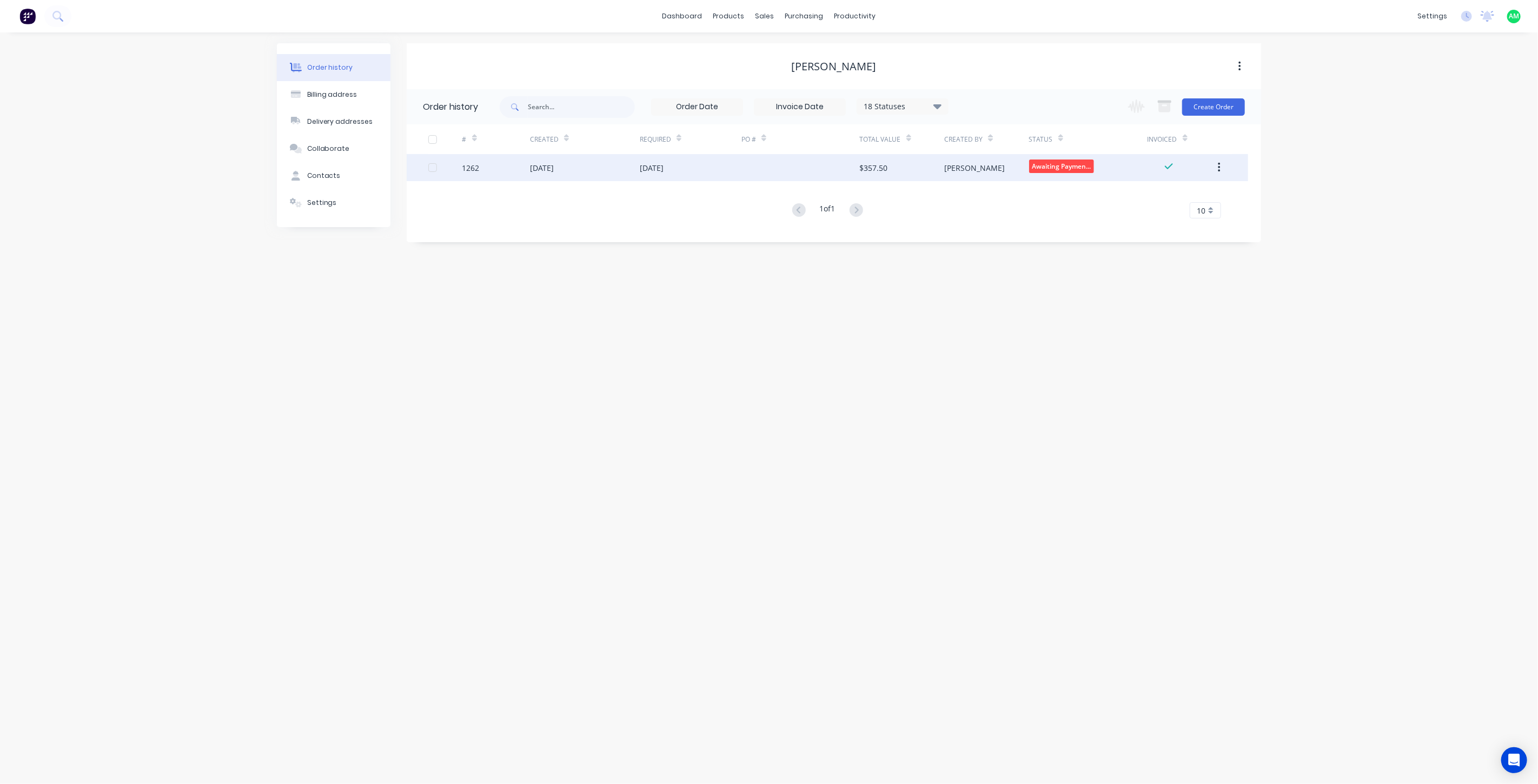
click at [576, 169] on div "[DATE]" at bounding box center [585, 167] width 110 height 27
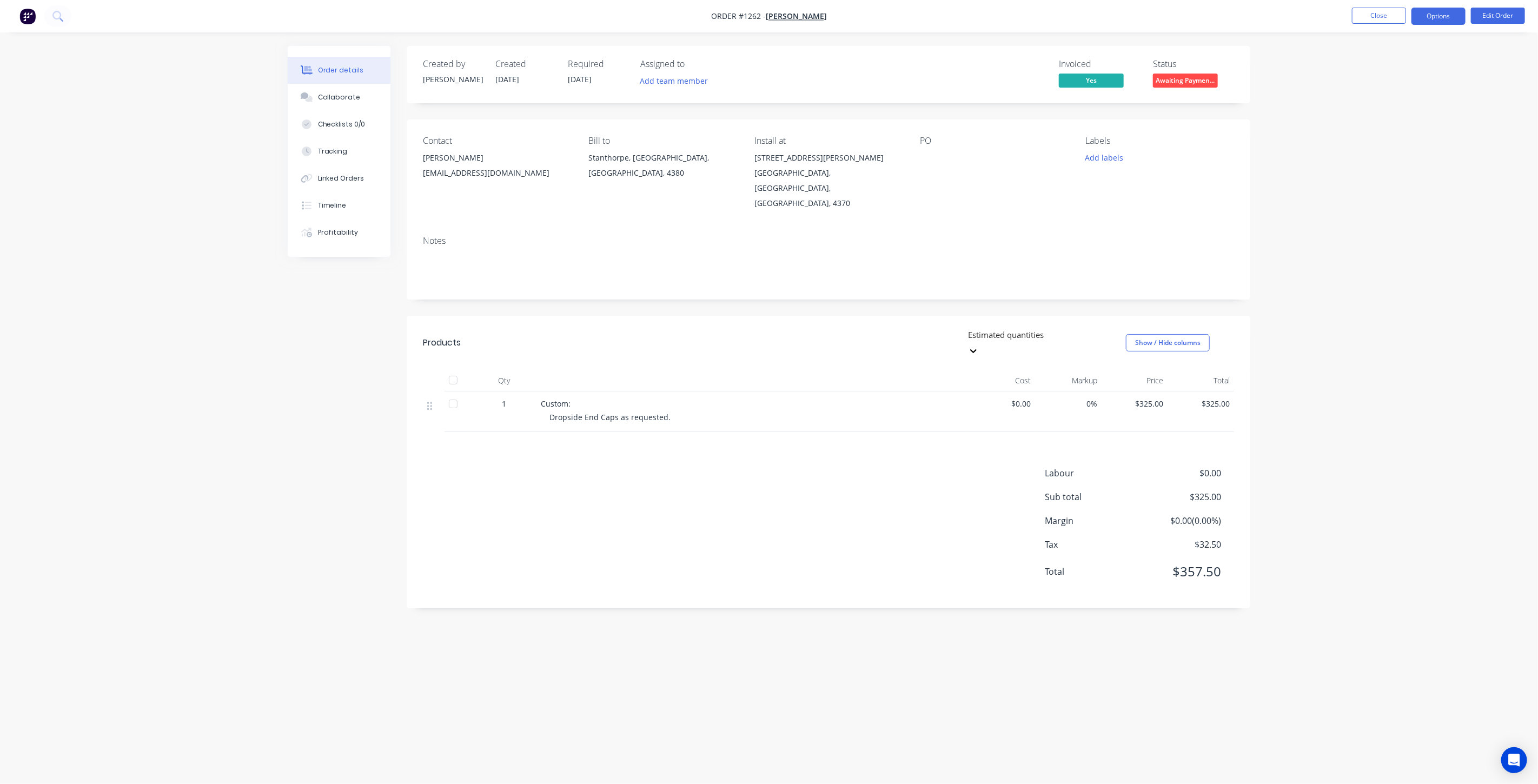
click at [1434, 19] on button "Options" at bounding box center [1438, 16] width 54 height 17
click at [1391, 67] on div "Invoice" at bounding box center [1406, 65] width 99 height 16
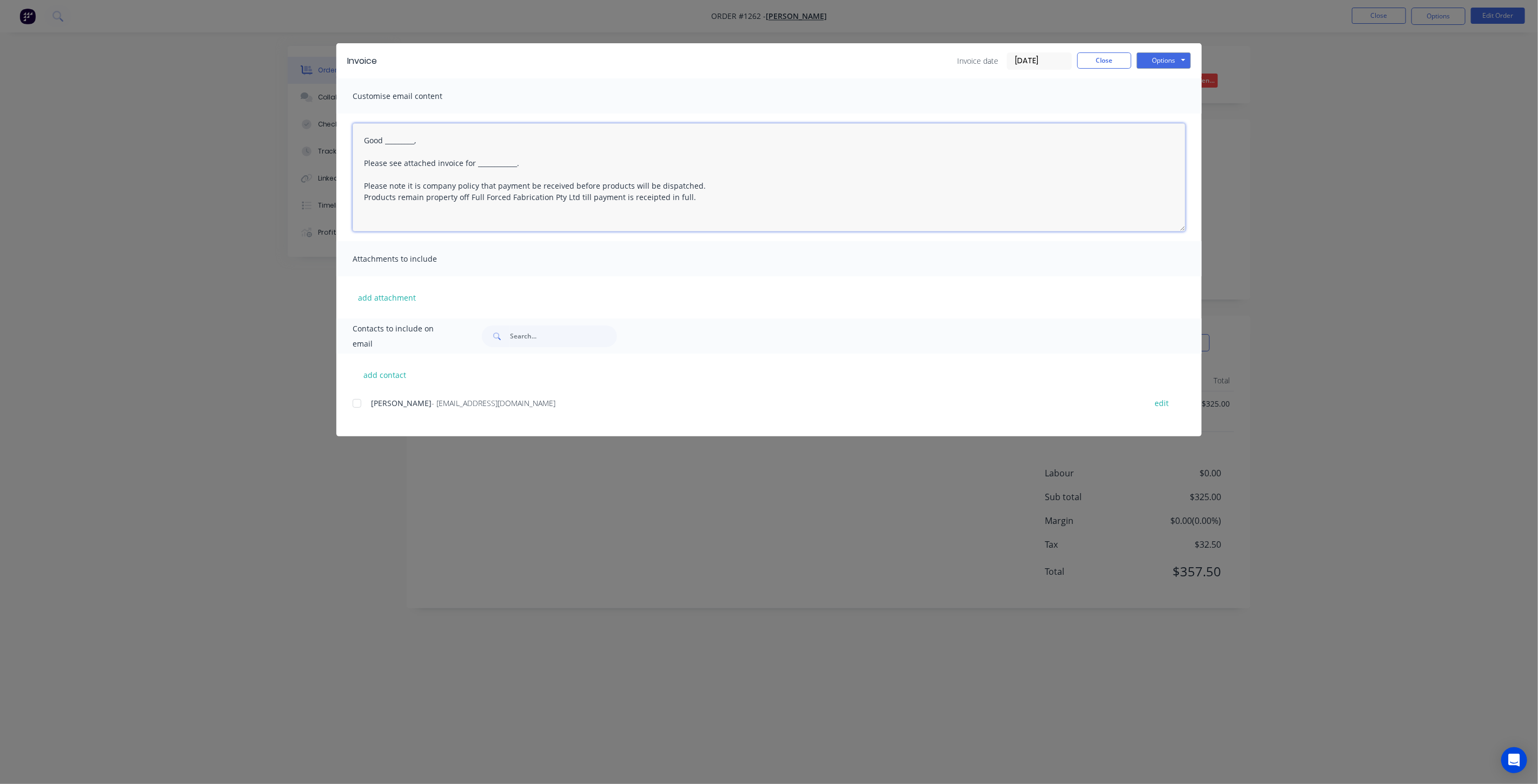
drag, startPoint x: 430, startPoint y: 143, endPoint x: 383, endPoint y: 146, distance: 47.1
click at [383, 146] on textarea "Good _________, Please see attached invoice for ____________. Please note it is…" at bounding box center [768, 177] width 833 height 108
drag, startPoint x: 511, startPoint y: 163, endPoint x: 476, endPoint y: 163, distance: 35.0
click at [476, 163] on textarea "Good Morning [PERSON_NAME], Please see attached invoice for ____________. Pleas…" at bounding box center [768, 177] width 833 height 108
click at [354, 403] on div at bounding box center [357, 404] width 22 height 22
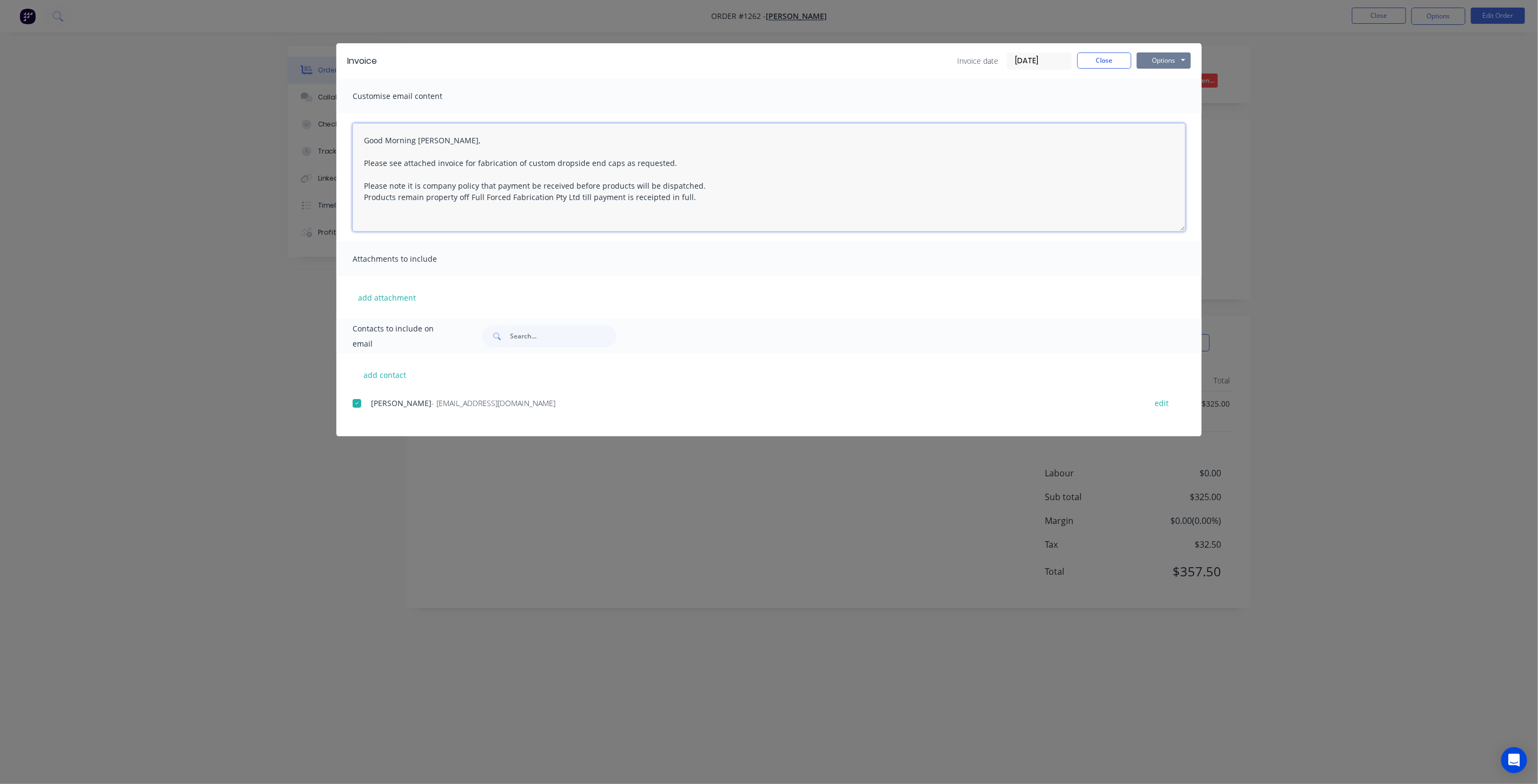
type textarea "Good Morning [PERSON_NAME], Please see attached invoice for fabrication of cust…"
click at [1137, 57] on button "Options" at bounding box center [1164, 61] width 54 height 16
click at [1177, 110] on button "Email" at bounding box center [1171, 115] width 69 height 18
click at [1115, 62] on button "Close" at bounding box center [1104, 61] width 54 height 16
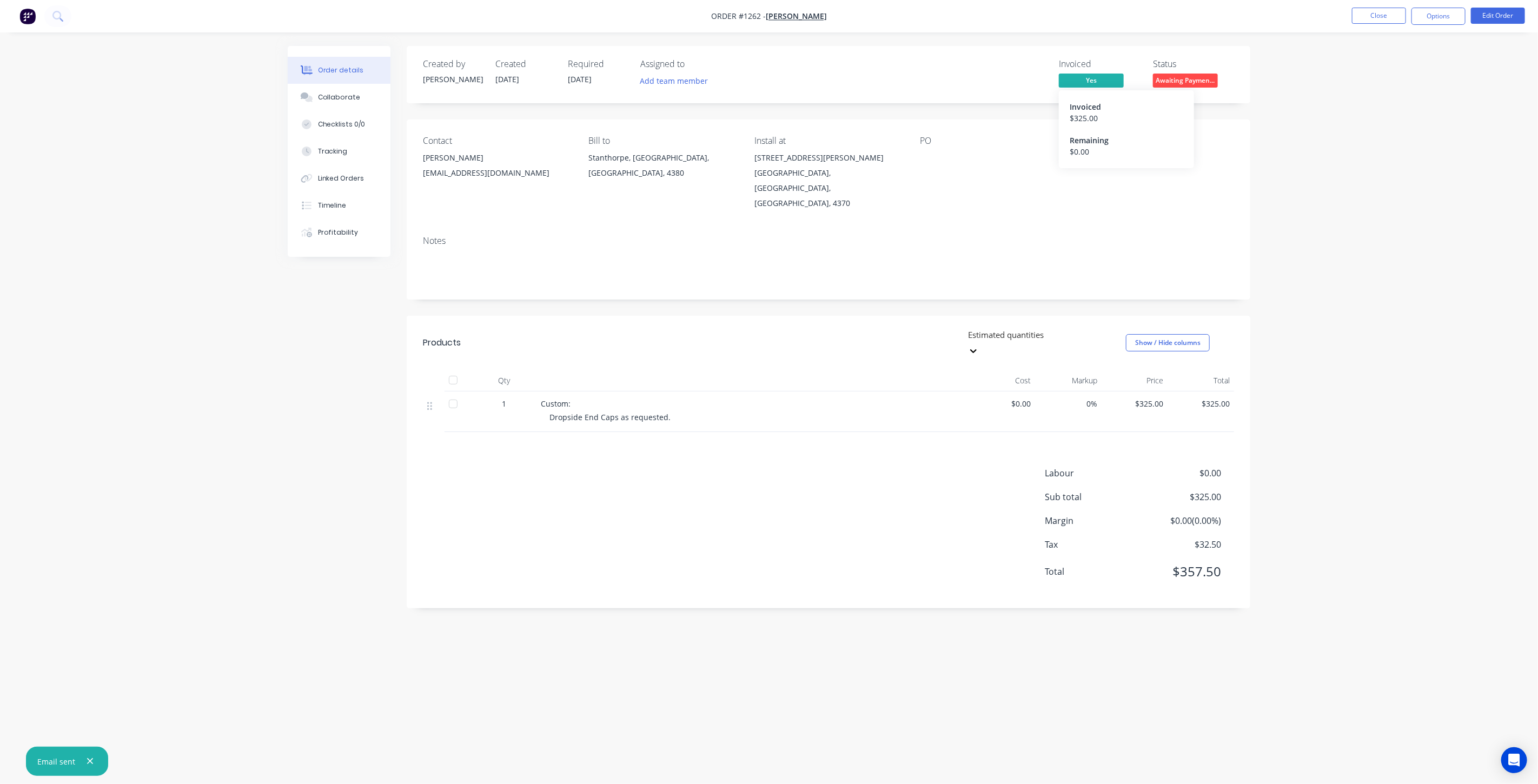
click at [1089, 110] on div "Invoiced" at bounding box center [1127, 107] width 114 height 12
click at [1079, 112] on div "Invoiced" at bounding box center [1127, 107] width 114 height 12
click at [1392, 19] on button "Close" at bounding box center [1379, 16] width 54 height 16
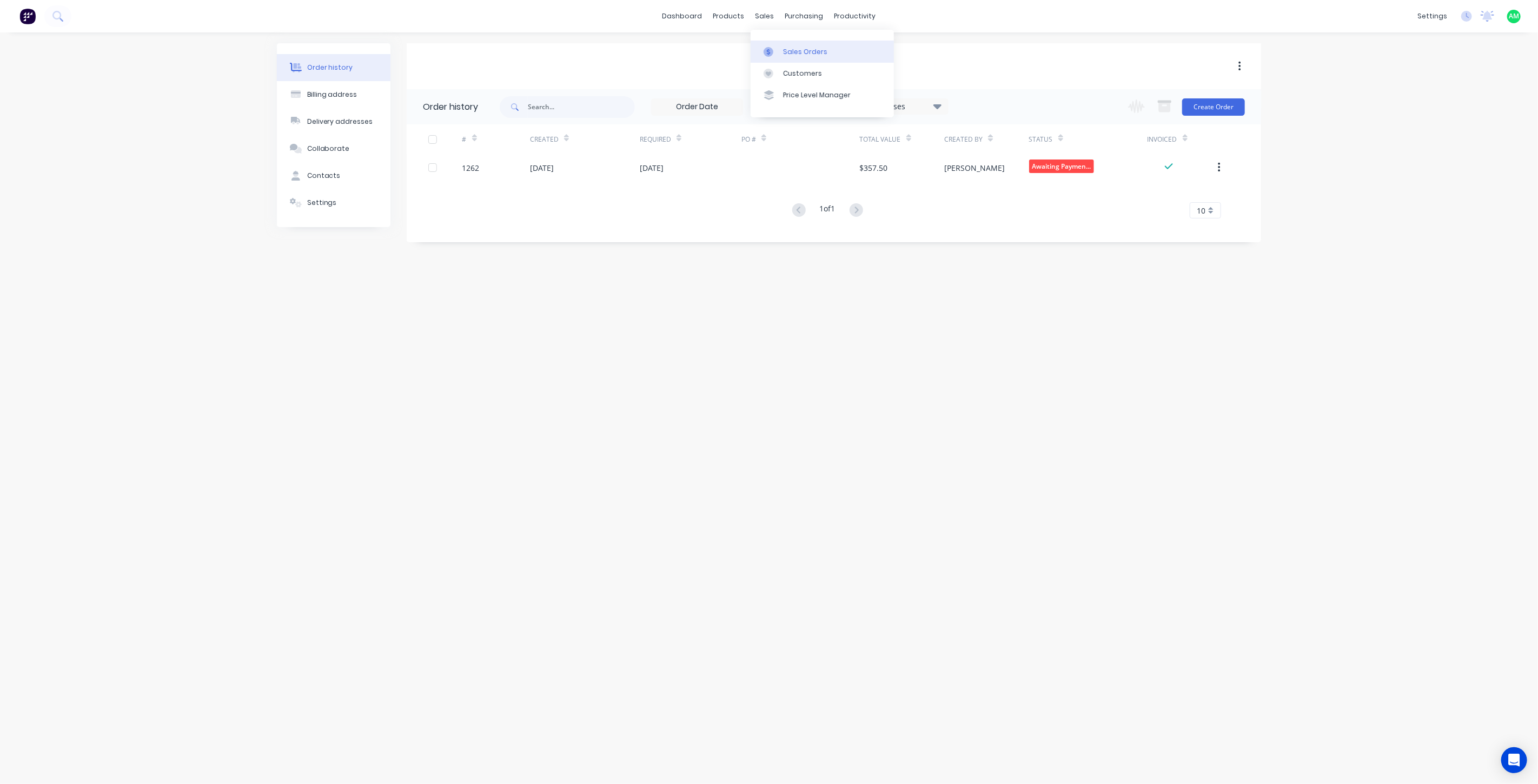
click at [770, 47] on icon at bounding box center [768, 52] width 10 height 10
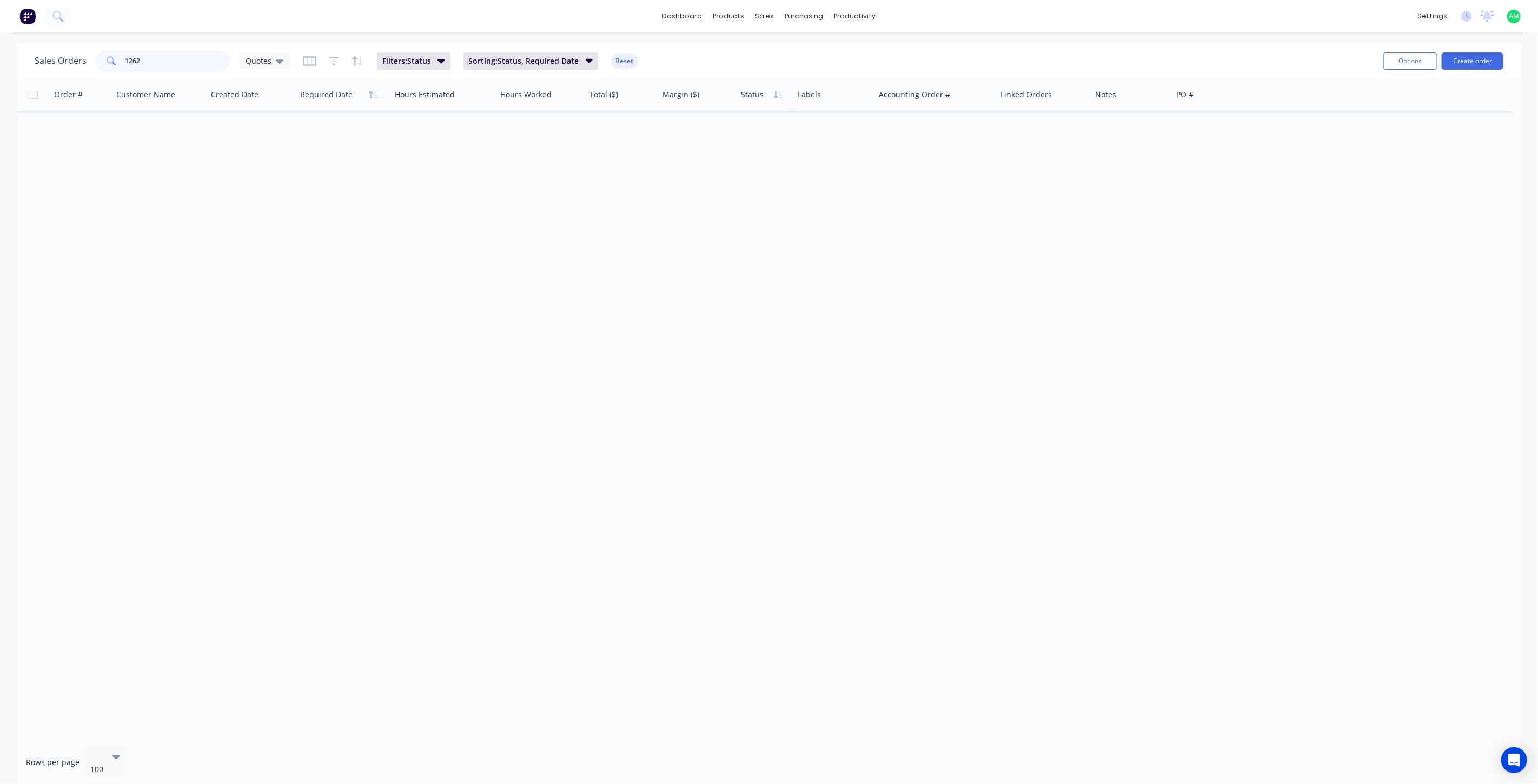
click at [133, 62] on input "1262" at bounding box center [178, 61] width 106 height 22
type input "1252"
click at [280, 55] on div "Quotes" at bounding box center [265, 61] width 51 height 16
click at [275, 214] on button "All Status" at bounding box center [304, 218] width 123 height 12
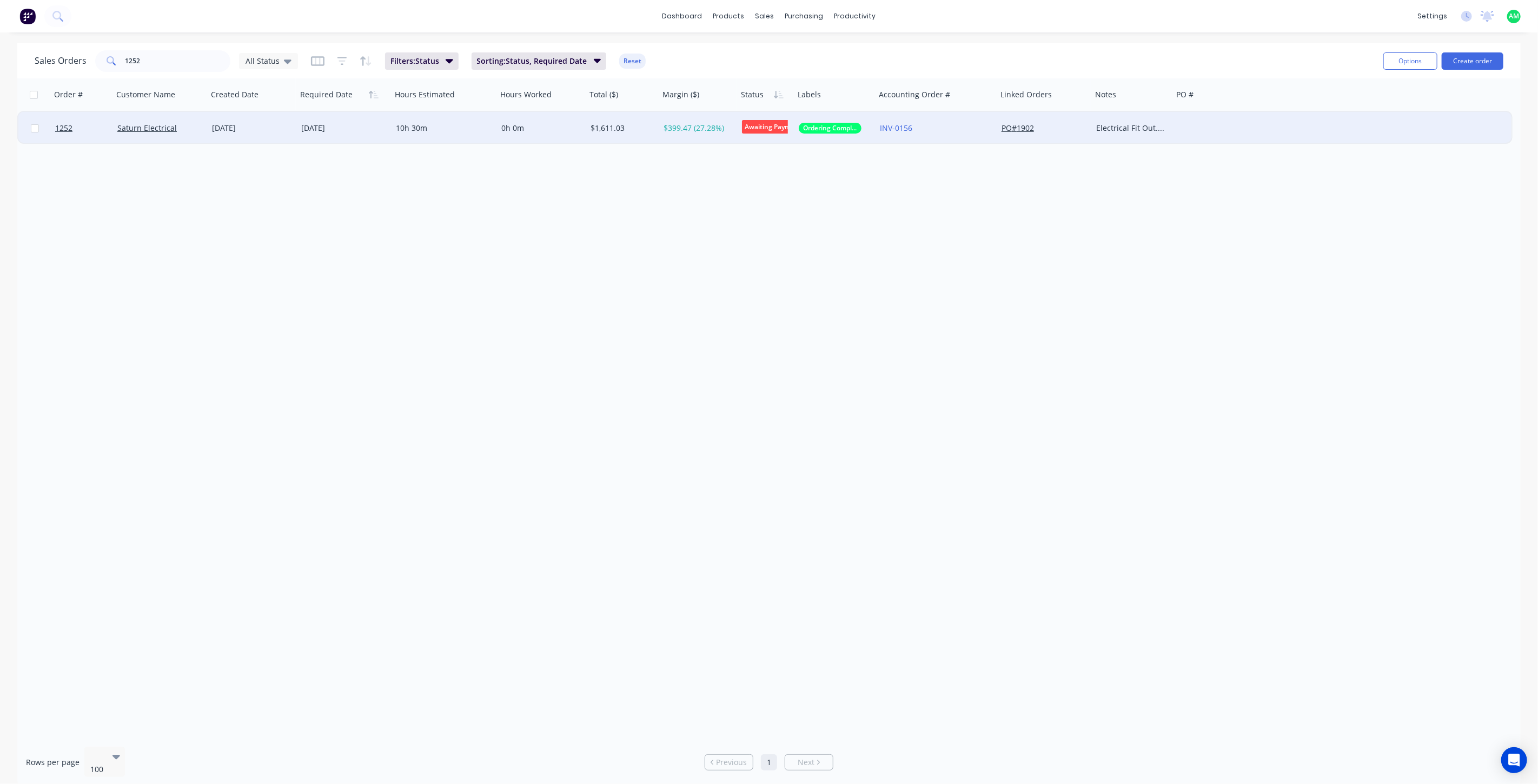
click at [245, 128] on div "[DATE]" at bounding box center [252, 128] width 81 height 11
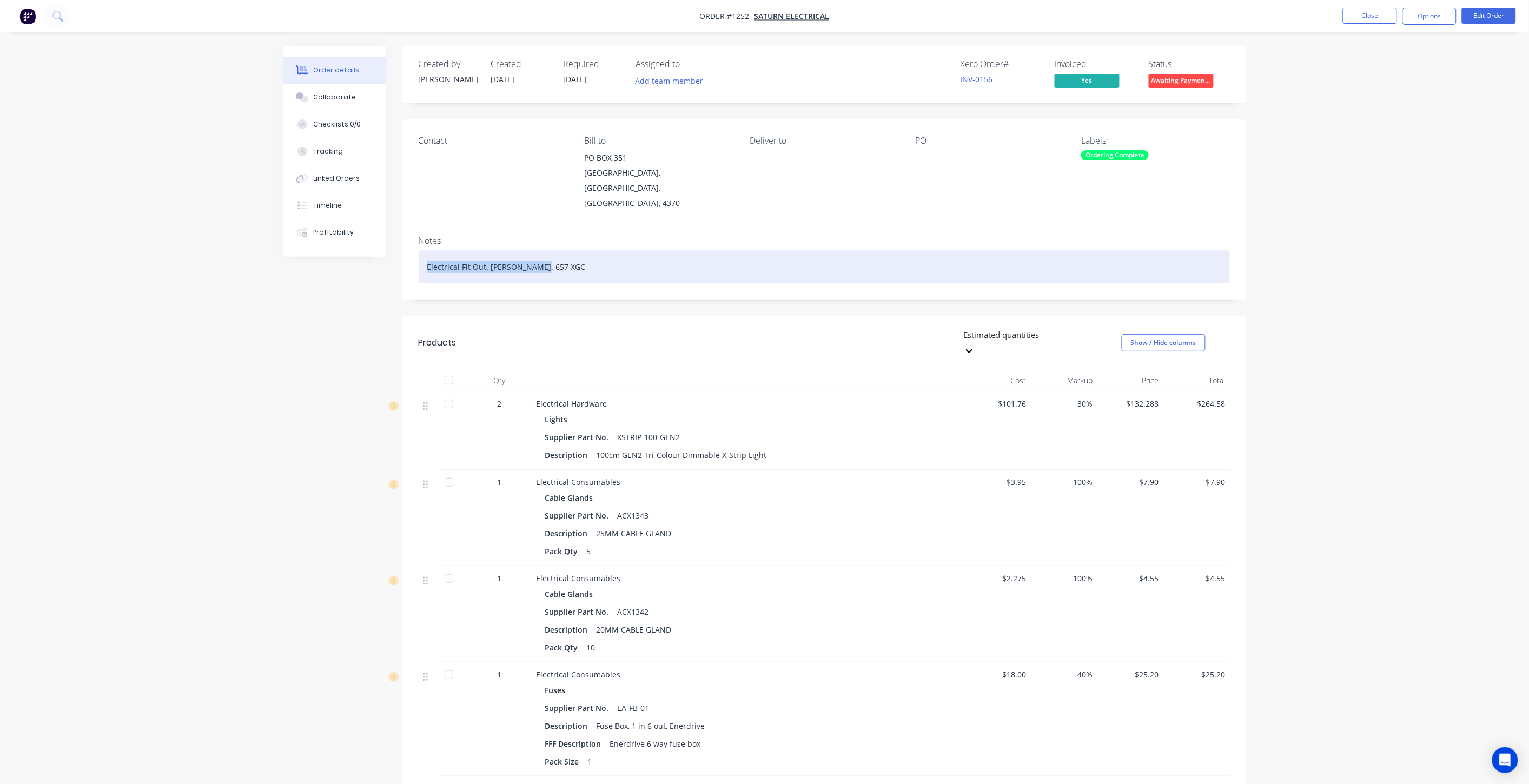
drag, startPoint x: 543, startPoint y: 240, endPoint x: 417, endPoint y: 238, distance: 126.0
click at [417, 238] on div "Notes Electrical Fit Out. [PERSON_NAME]. 657 XGC" at bounding box center [824, 263] width 844 height 73
copy div "Electrical Fit Out. [PERSON_NAME]. 657 XGC"
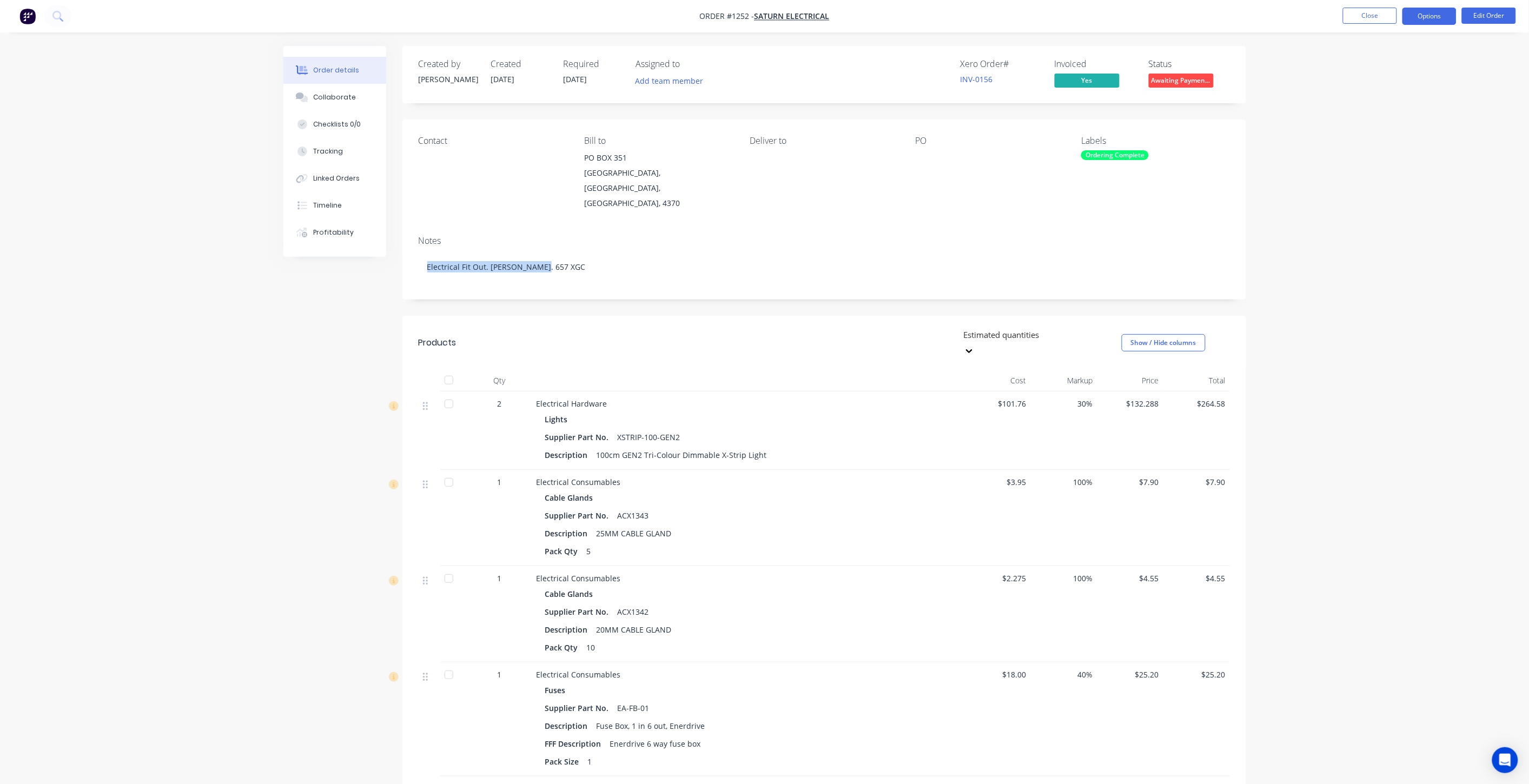
click at [1423, 23] on button "Options" at bounding box center [1429, 16] width 54 height 17
click at [1379, 62] on div "Invoice" at bounding box center [1397, 65] width 99 height 16
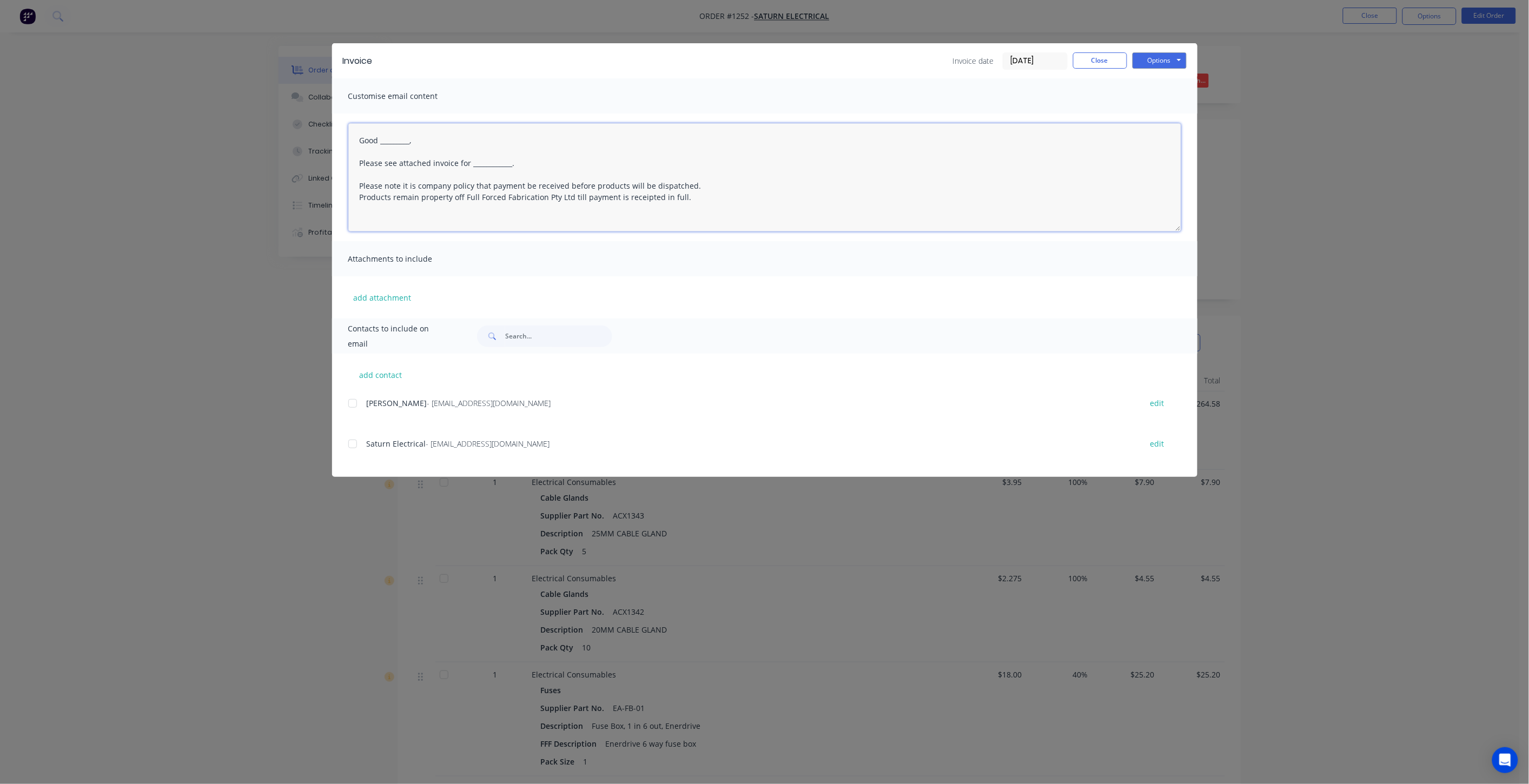
drag, startPoint x: 419, startPoint y: 142, endPoint x: 384, endPoint y: 141, distance: 35.0
click at [384, 141] on textarea "Good _________, Please see attached invoice for ____________. Please note it is…" at bounding box center [764, 177] width 833 height 108
drag, startPoint x: 515, startPoint y: 161, endPoint x: 469, endPoint y: 162, distance: 46.0
click at [469, 162] on textarea "Good Morning, Please see attached invoice for ____________. Please note it is c…" at bounding box center [764, 177] width 833 height 108
paste textarea "Electrical Fit Out. [PERSON_NAME]. 657 XGC"
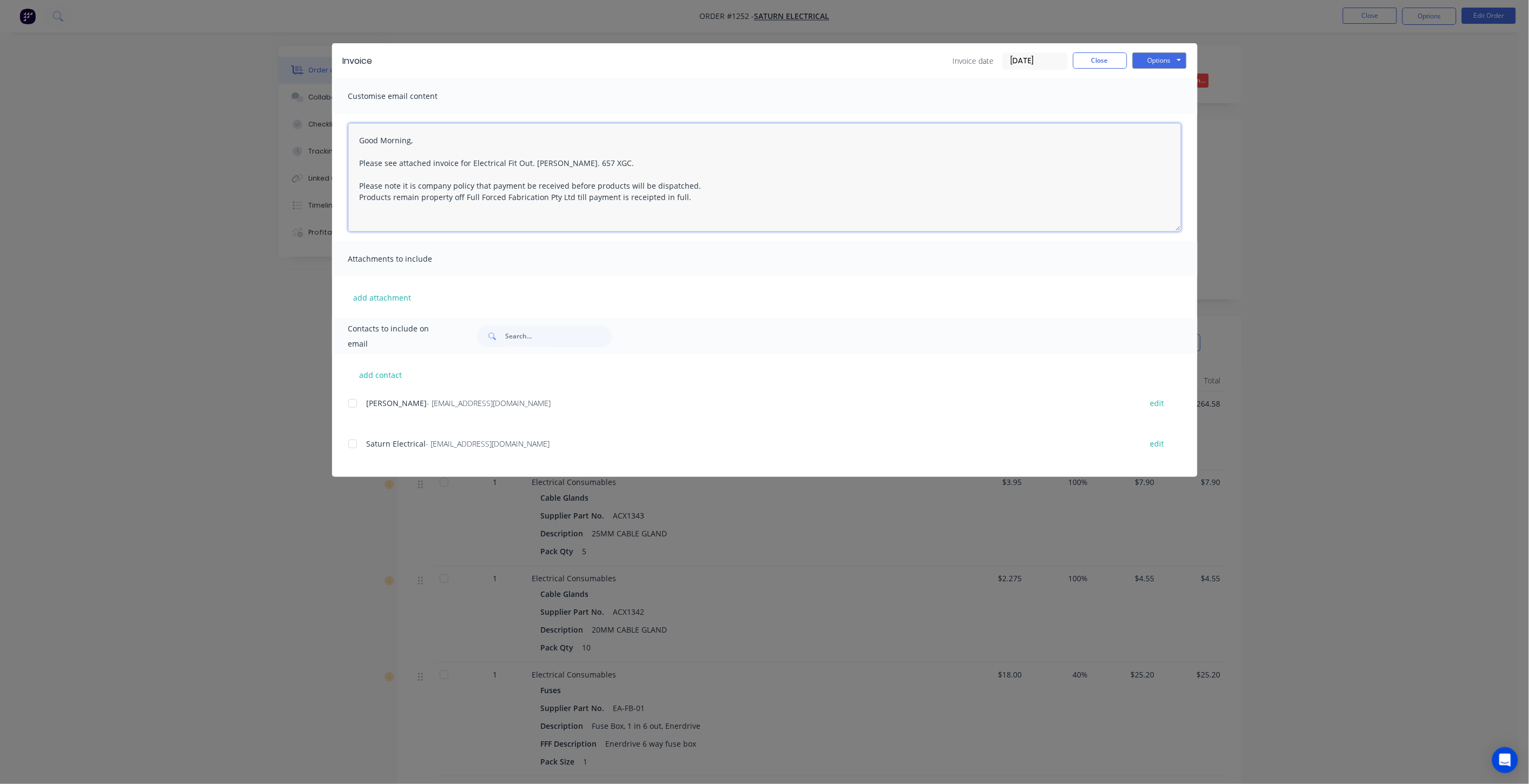
click at [350, 445] on div at bounding box center [353, 444] width 22 height 22
click at [352, 406] on div at bounding box center [353, 404] width 22 height 22
type textarea "Good Morning, Please see attached invoice for Electrical Fit Out. [PERSON_NAME]…"
click at [1152, 62] on button "Options" at bounding box center [1159, 61] width 54 height 16
click at [1158, 111] on button "Email" at bounding box center [1166, 115] width 69 height 18
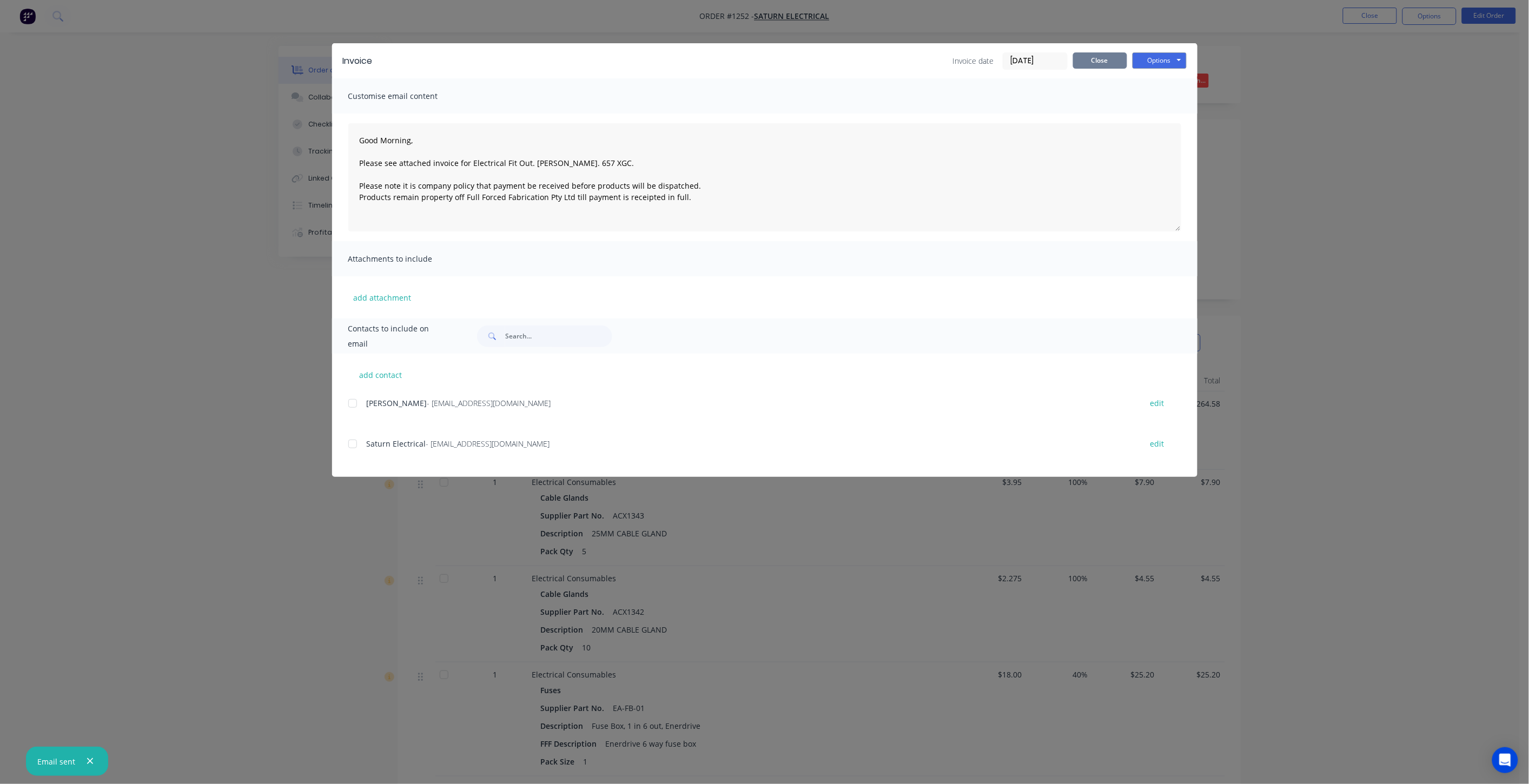
click at [1082, 62] on button "Close" at bounding box center [1099, 61] width 54 height 16
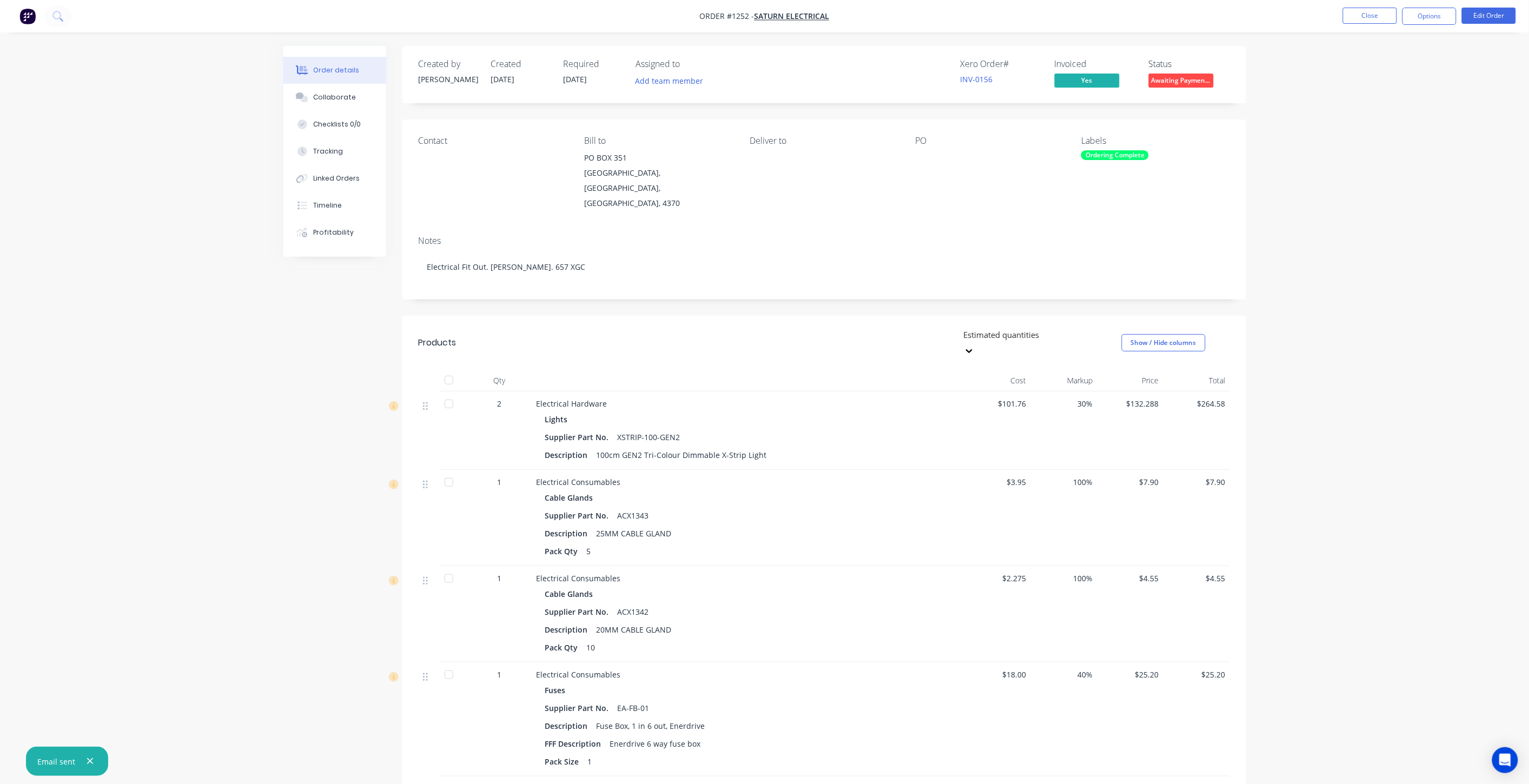
click at [1365, 24] on li "Close" at bounding box center [1369, 16] width 54 height 17
click at [1364, 19] on button "Close" at bounding box center [1369, 16] width 54 height 16
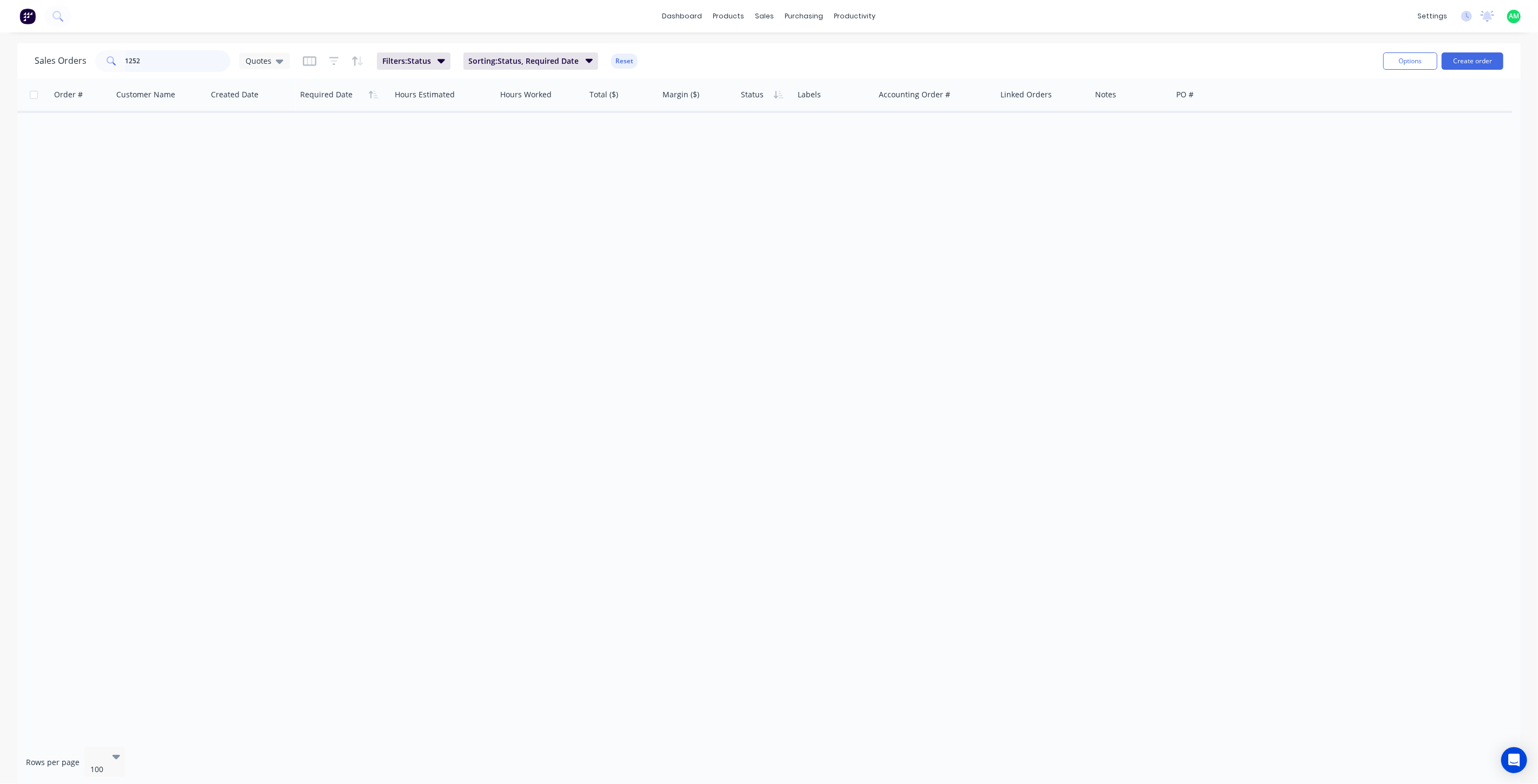
click at [145, 58] on input "1252" at bounding box center [178, 61] width 106 height 22
type input "1244"
click at [263, 57] on span "Quotes" at bounding box center [258, 60] width 26 height 12
click at [271, 218] on button "All Status" at bounding box center [304, 218] width 123 height 12
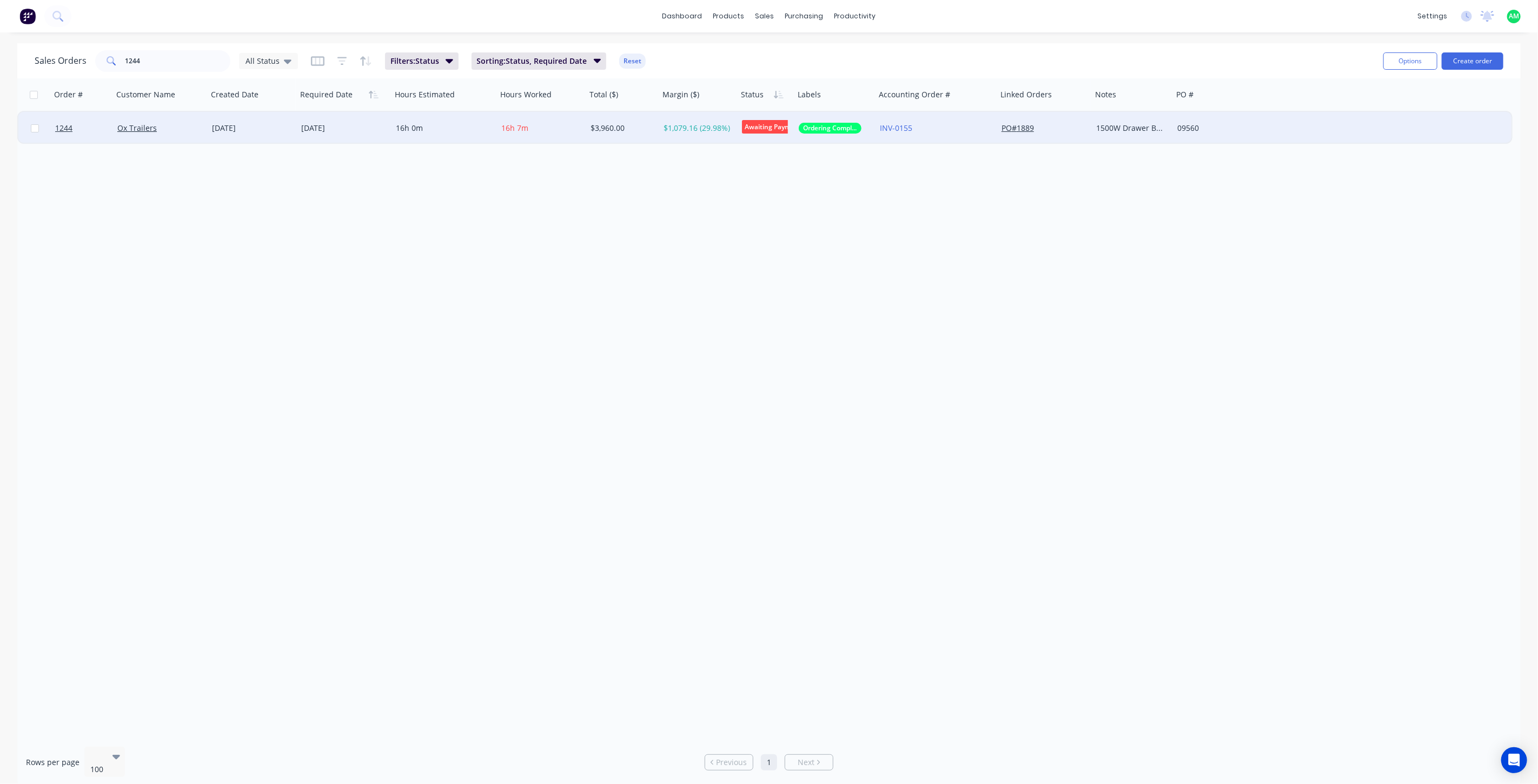
click at [206, 127] on div "Ox Trailers" at bounding box center [160, 127] width 95 height 32
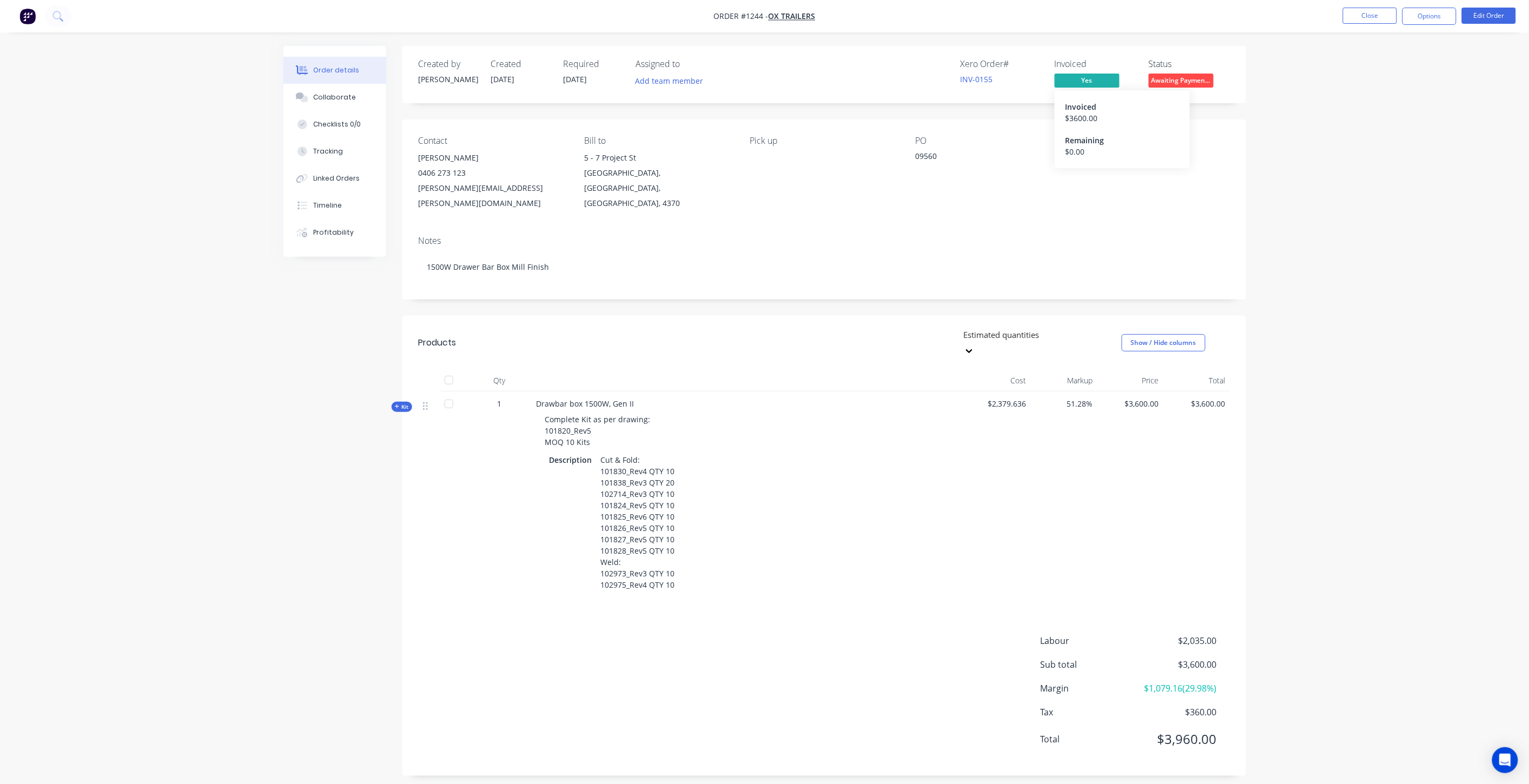
click at [1081, 109] on div "Invoiced" at bounding box center [1122, 107] width 114 height 12
click at [1081, 115] on div "$ 3600.00" at bounding box center [1122, 118] width 114 height 12
click at [1429, 19] on button "Options" at bounding box center [1429, 16] width 54 height 17
click at [1386, 65] on div "Invoice" at bounding box center [1397, 65] width 99 height 16
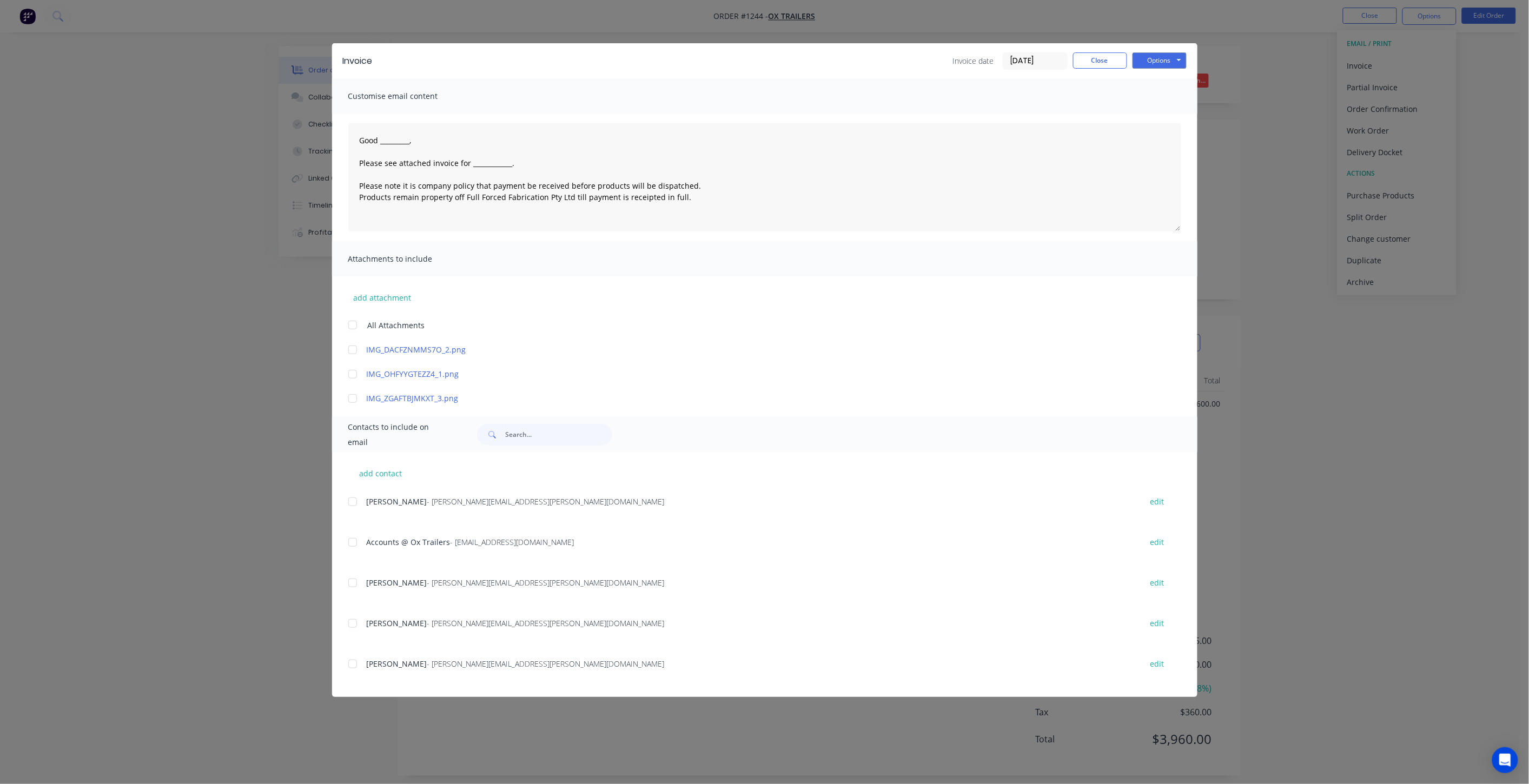
click at [353, 543] on div at bounding box center [353, 543] width 22 height 22
click at [1091, 56] on button "Close" at bounding box center [1099, 61] width 54 height 16
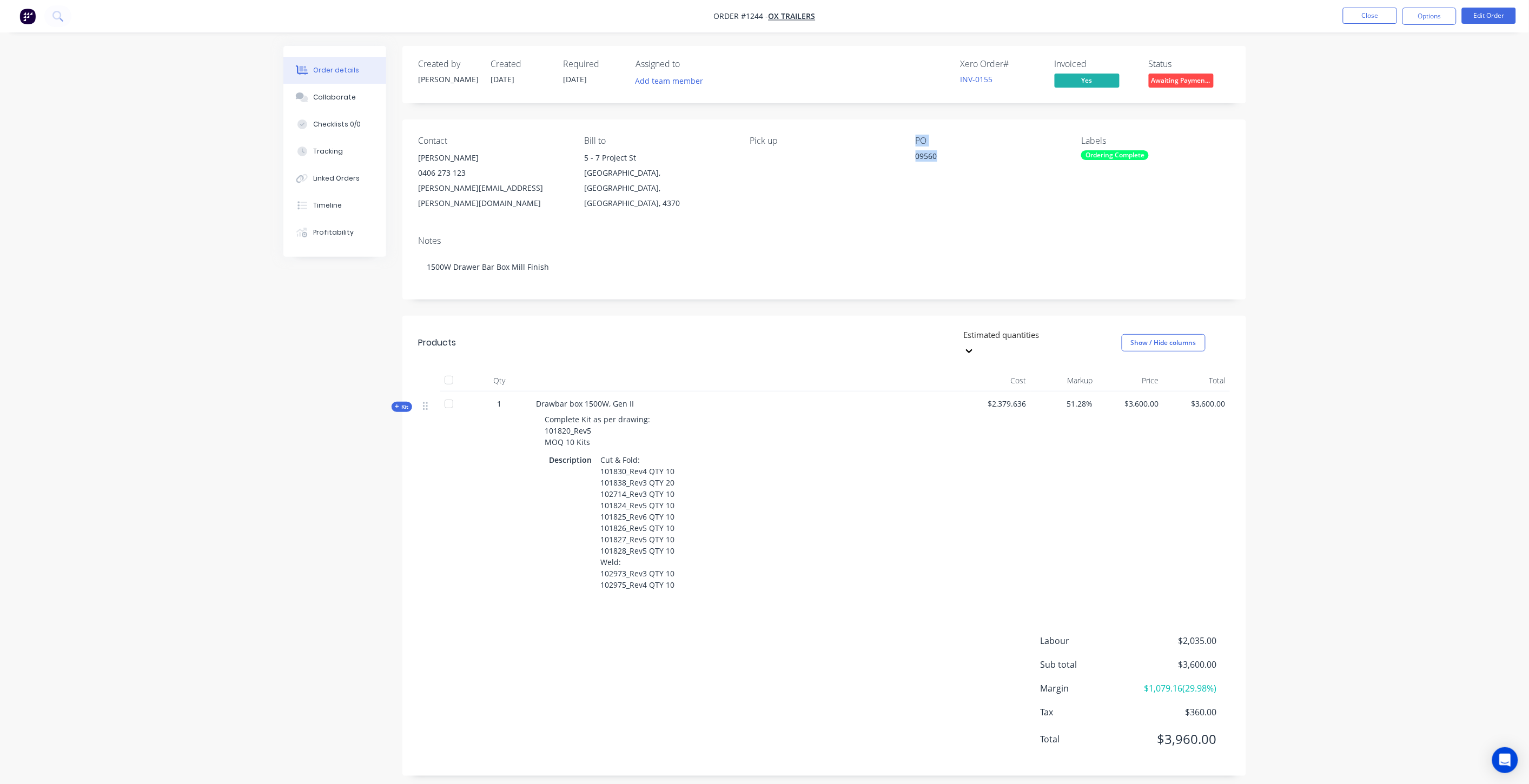
drag, startPoint x: 937, startPoint y: 156, endPoint x: 905, endPoint y: 158, distance: 32.1
click at [905, 158] on div "Contact [PERSON_NAME] [PHONE_NUMBER] [PERSON_NAME][EMAIL_ADDRESS][PERSON_NAME][…" at bounding box center [824, 173] width 844 height 108
click at [914, 158] on div "Contact [PERSON_NAME] [PHONE_NUMBER] [PERSON_NAME][EMAIL_ADDRESS][PERSON_NAME][…" at bounding box center [824, 173] width 844 height 108
drag, startPoint x: 937, startPoint y: 154, endPoint x: 911, endPoint y: 156, distance: 26.1
click at [911, 156] on div "Contact [PERSON_NAME] [PHONE_NUMBER] [PERSON_NAME][EMAIL_ADDRESS][PERSON_NAME][…" at bounding box center [824, 173] width 844 height 108
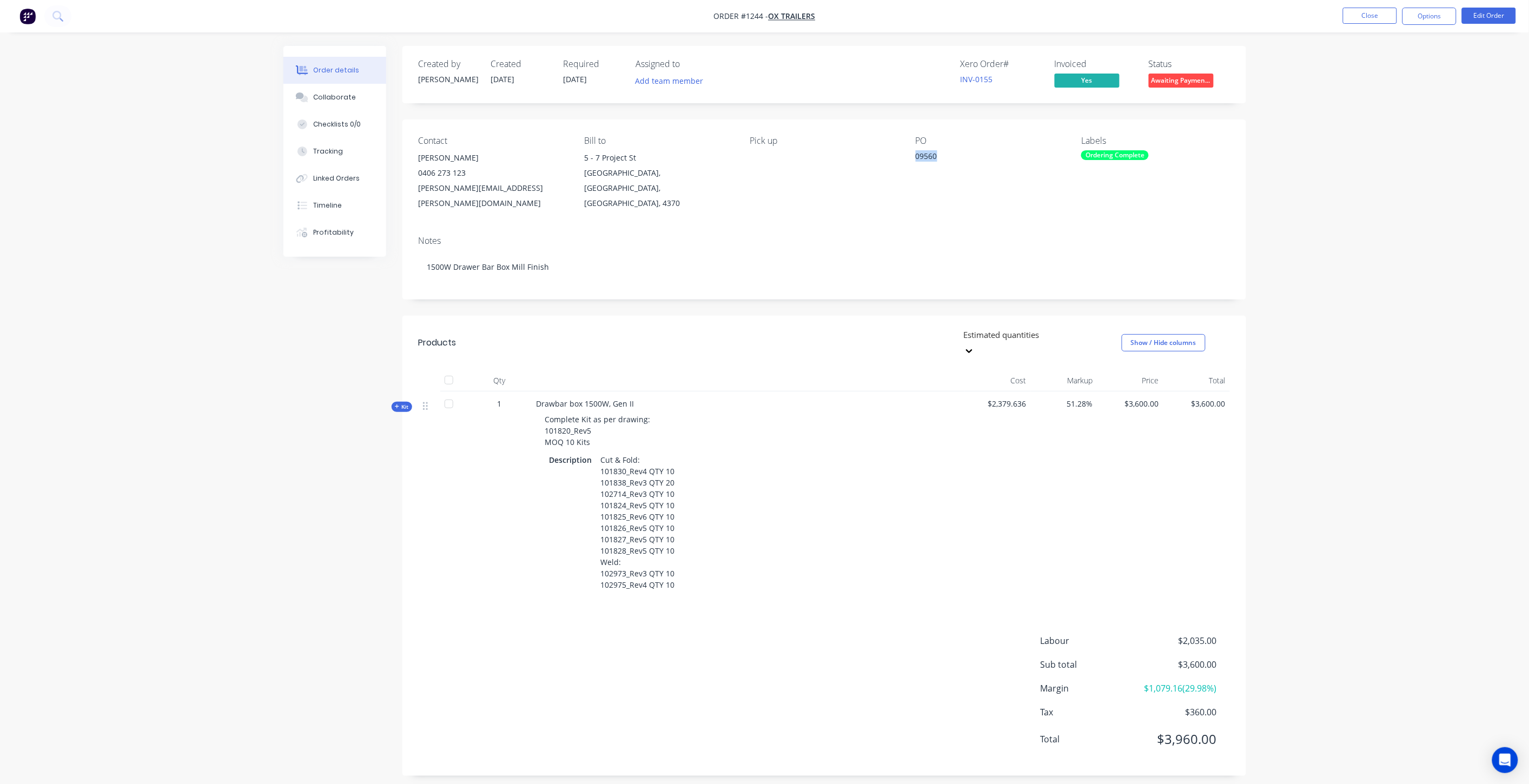
copy div "09560"
click at [1427, 16] on button "Options" at bounding box center [1429, 16] width 54 height 17
click at [1386, 77] on button "Partial Invoice" at bounding box center [1397, 87] width 119 height 22
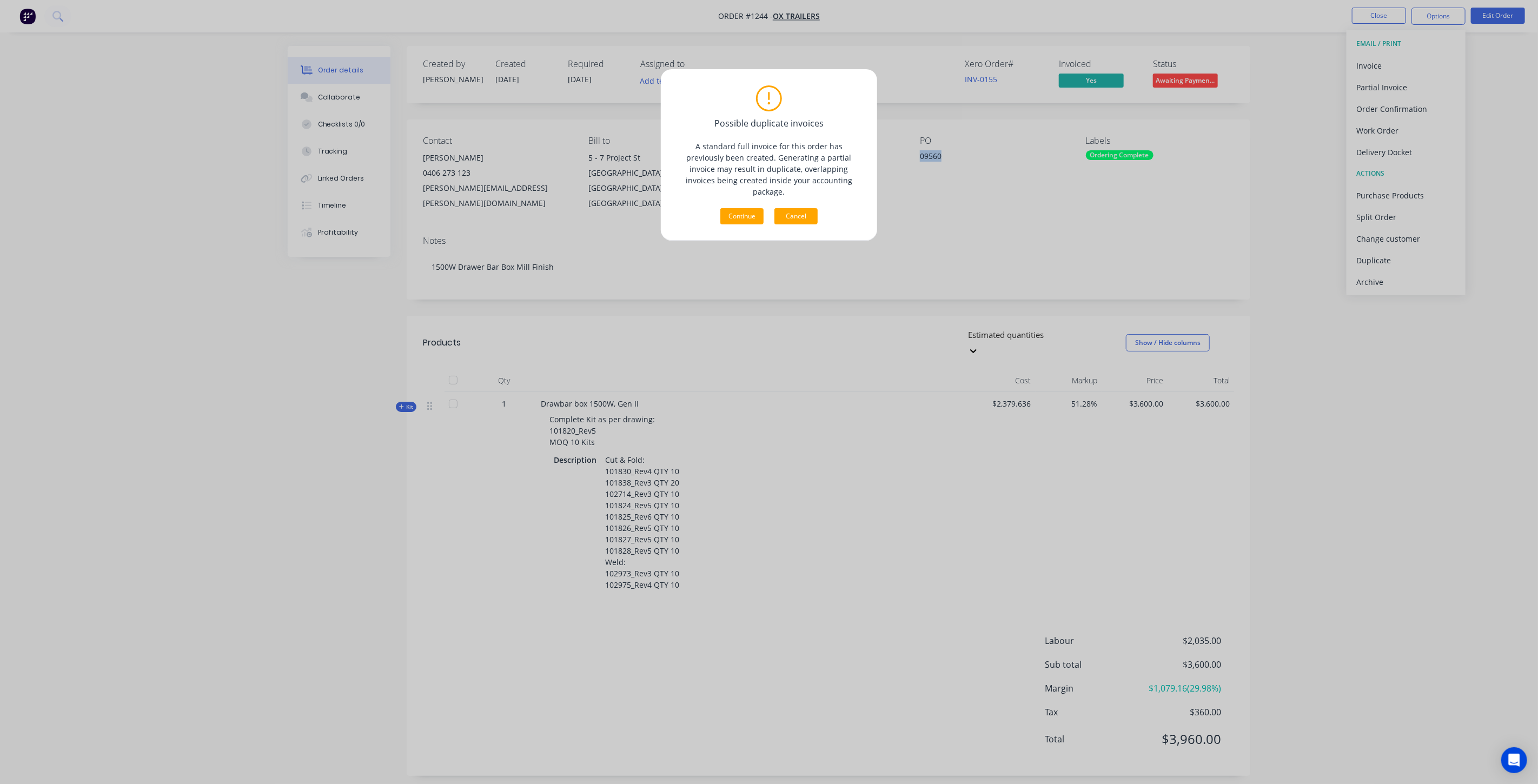
click at [784, 210] on button "Cancel" at bounding box center [796, 217] width 43 height 16
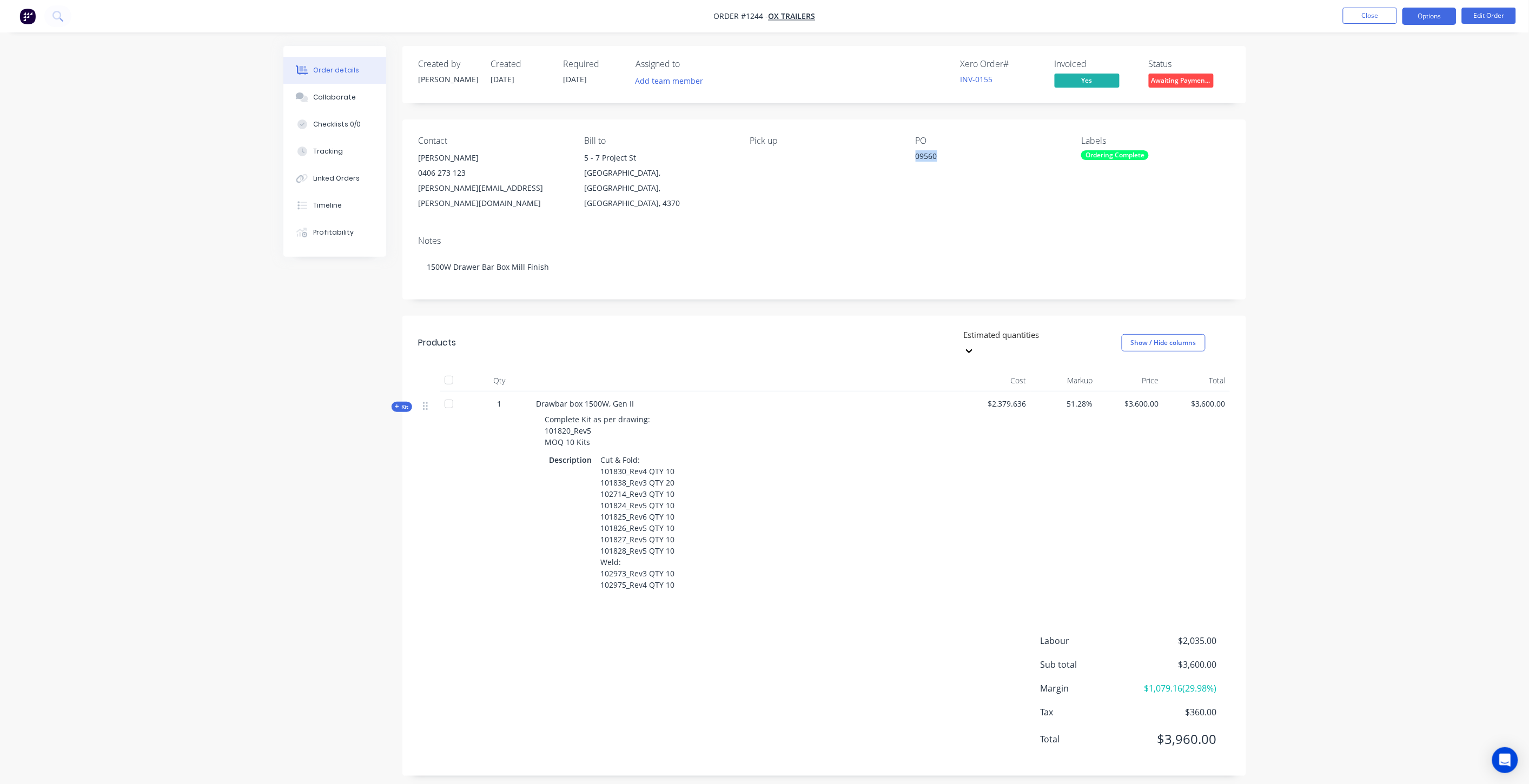
click at [1411, 19] on button "Options" at bounding box center [1429, 16] width 54 height 17
click at [1387, 67] on div "Invoice" at bounding box center [1397, 65] width 99 height 16
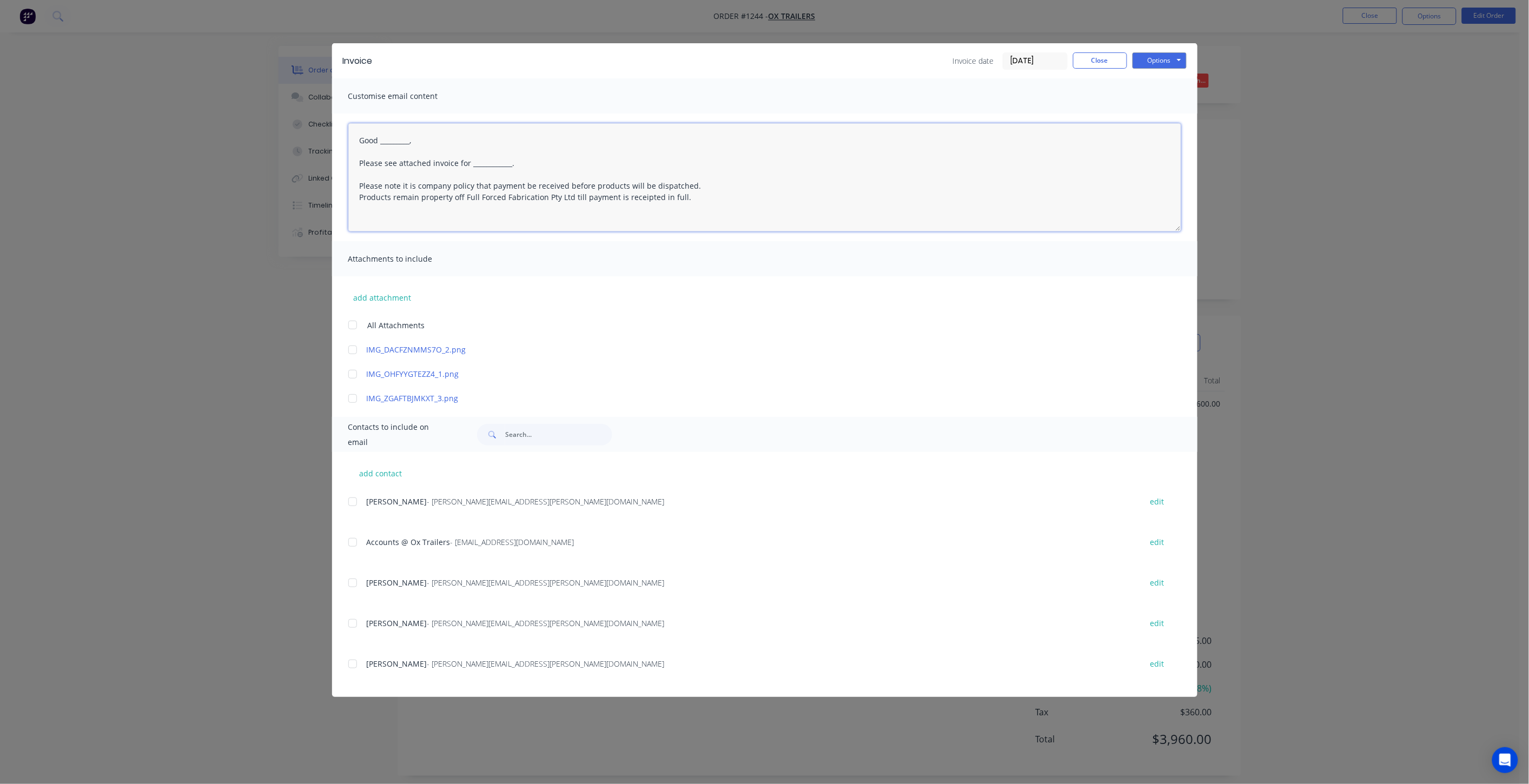
drag, startPoint x: 428, startPoint y: 140, endPoint x: 442, endPoint y: 143, distance: 14.3
click at [384, 142] on textarea "Good _________, Please see attached invoice for ____________. Please note it is…" at bounding box center [764, 177] width 833 height 108
drag, startPoint x: 520, startPoint y: 162, endPoint x: 469, endPoint y: 163, distance: 51.0
click at [469, 163] on textarea "Good Morning, Please see attached invoice for ____________. Please note it is c…" at bounding box center [764, 177] width 833 height 108
paste textarea "09560"
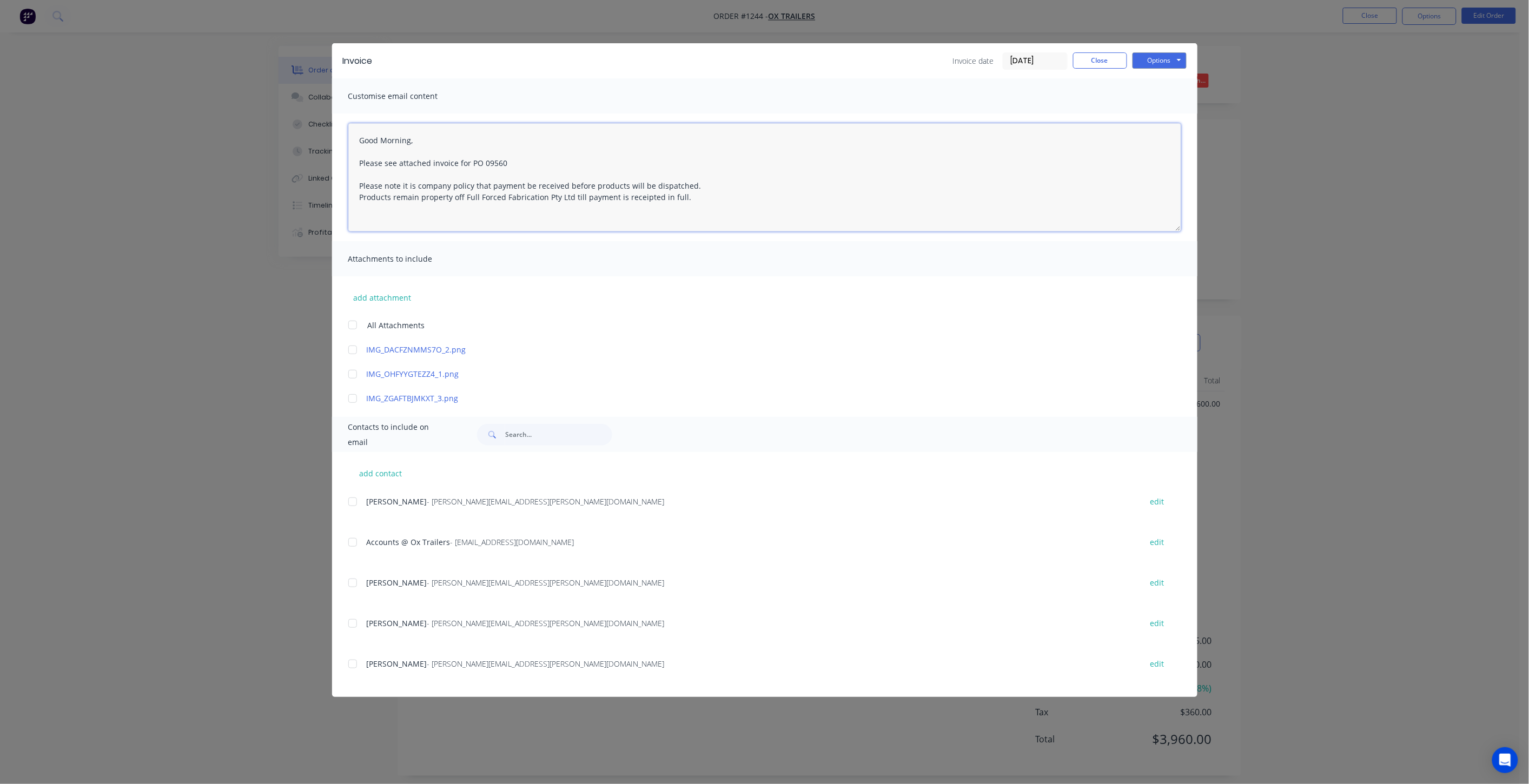
click at [352, 542] on div at bounding box center [353, 543] width 22 height 22
type textarea "Good Morning, Please see attached invoice for PO 09560 Please note it is compan…"
click at [1145, 58] on button "Options" at bounding box center [1159, 61] width 54 height 16
click at [1165, 114] on button "Email" at bounding box center [1166, 115] width 69 height 18
click at [1104, 60] on button "Close" at bounding box center [1099, 61] width 54 height 16
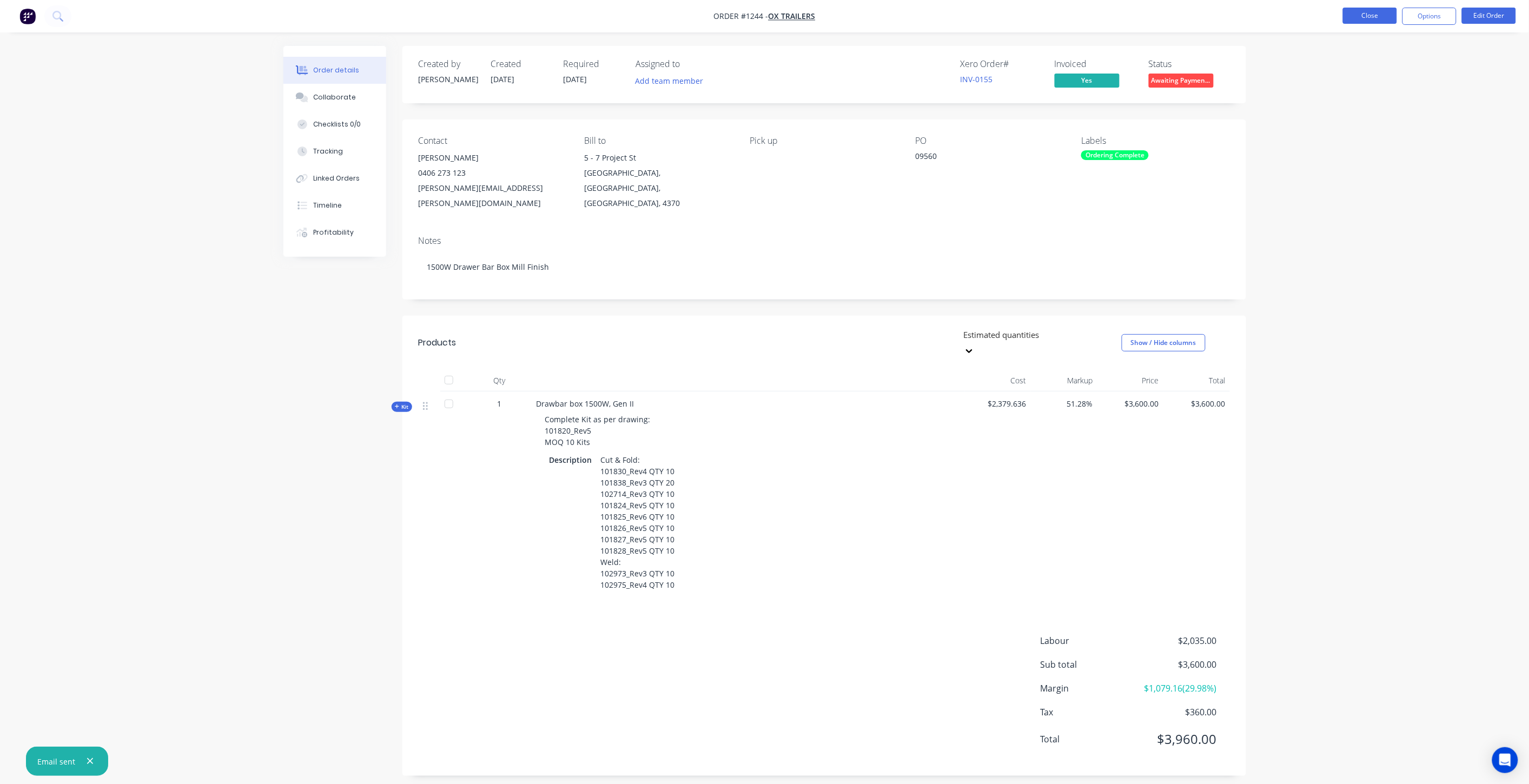
click at [1365, 18] on button "Close" at bounding box center [1369, 16] width 54 height 16
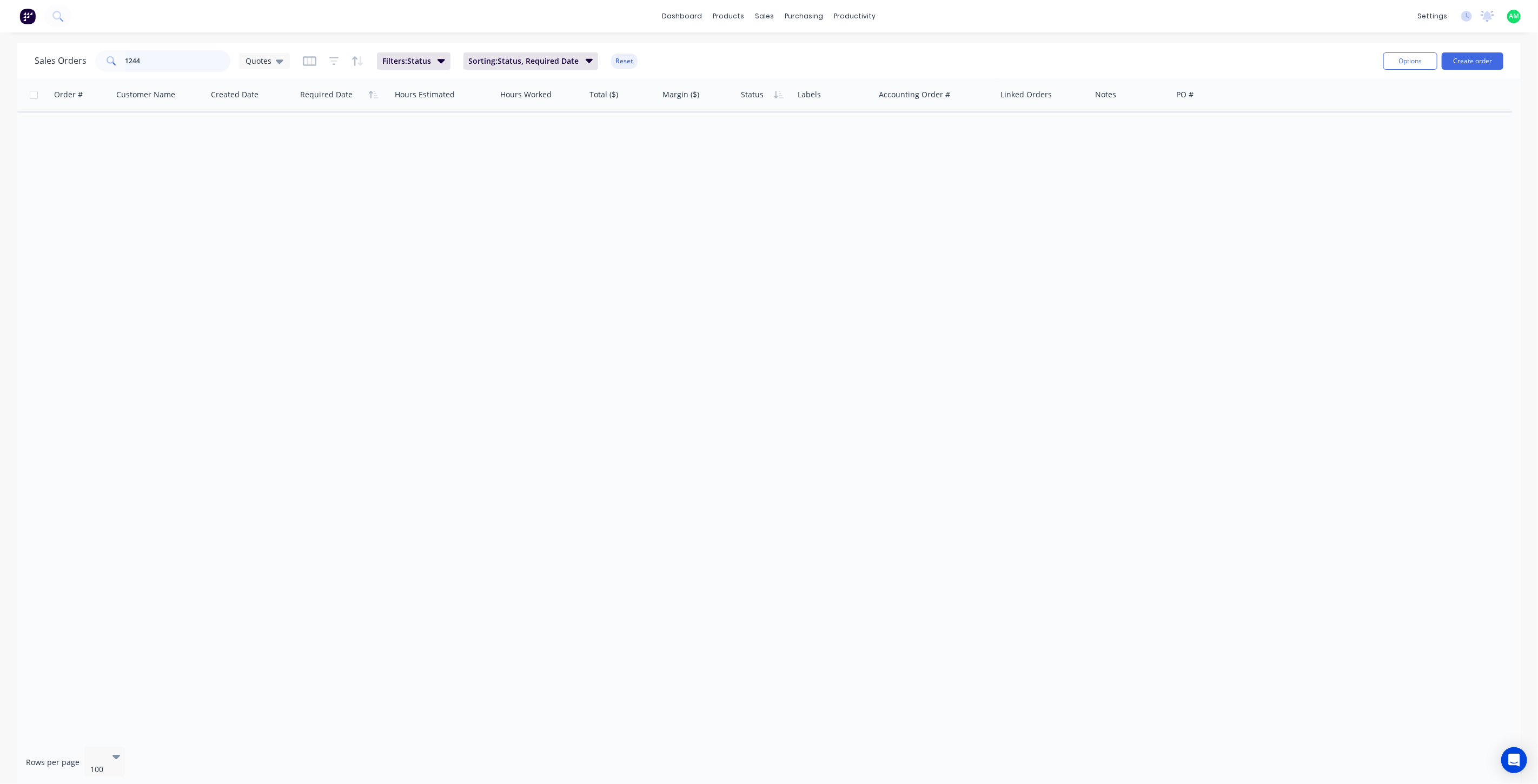
click at [145, 61] on input "1244" at bounding box center [178, 61] width 106 height 22
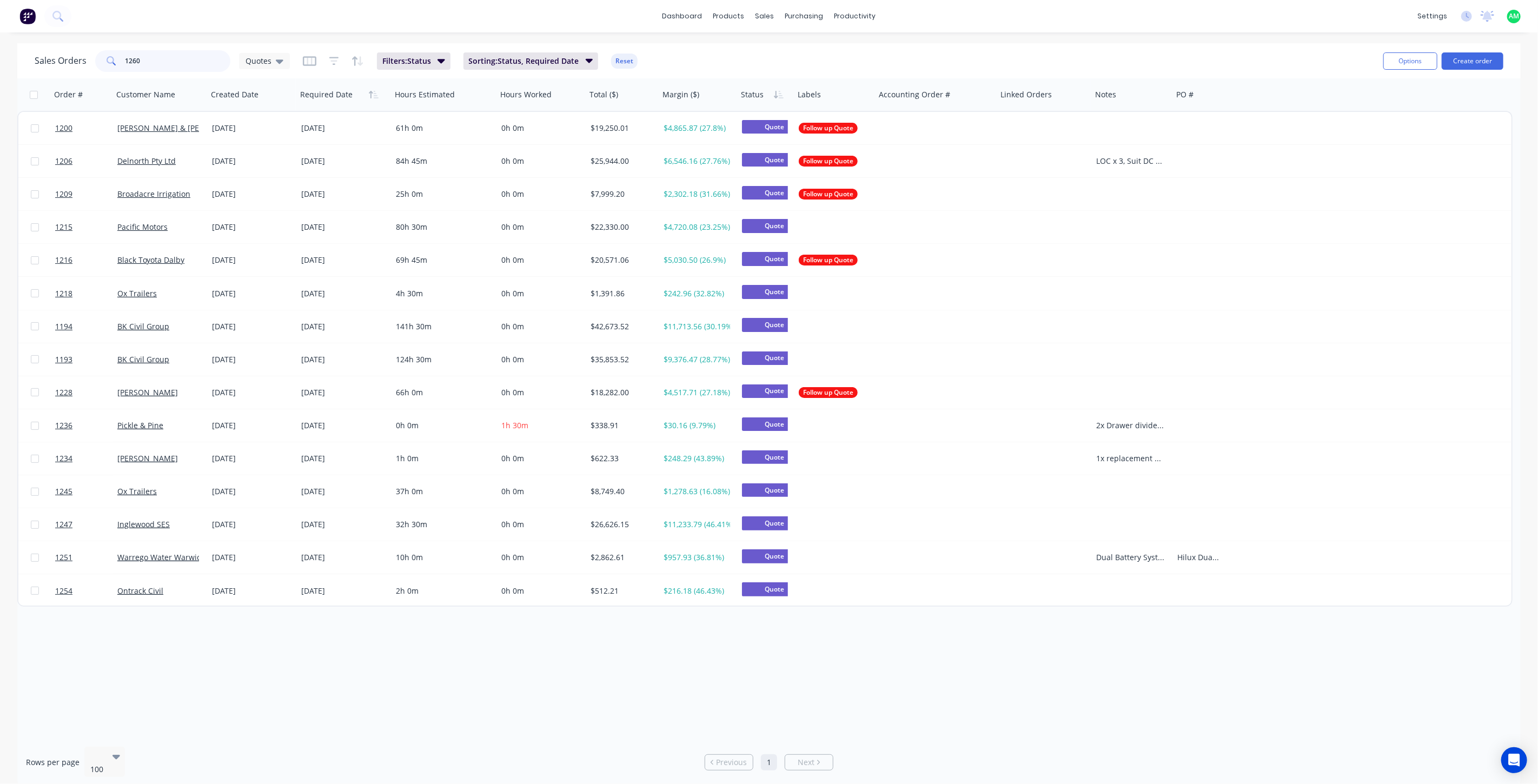
type input "1260"
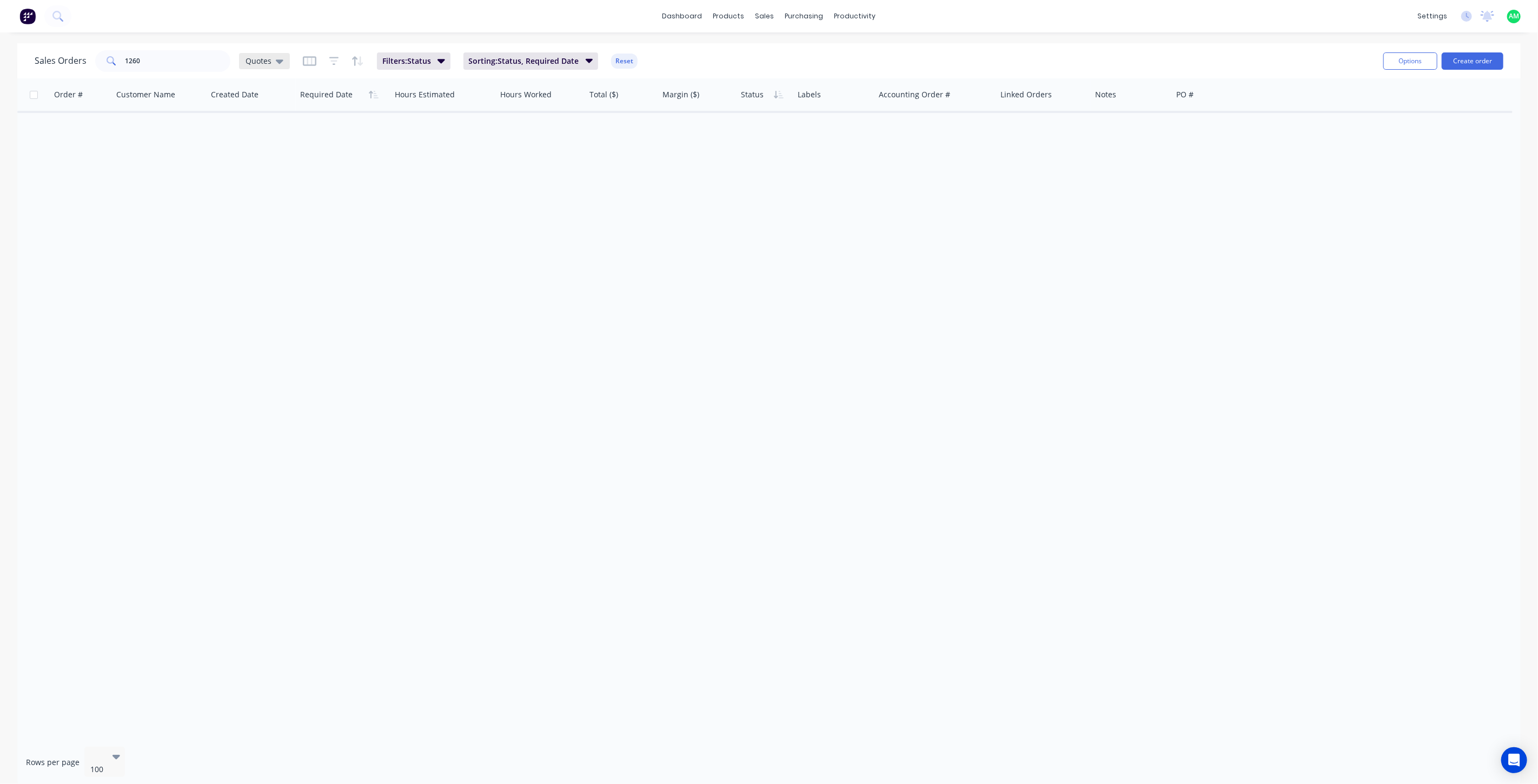
click at [256, 62] on span "Quotes" at bounding box center [258, 60] width 26 height 12
click at [258, 212] on button "All Status" at bounding box center [304, 218] width 123 height 12
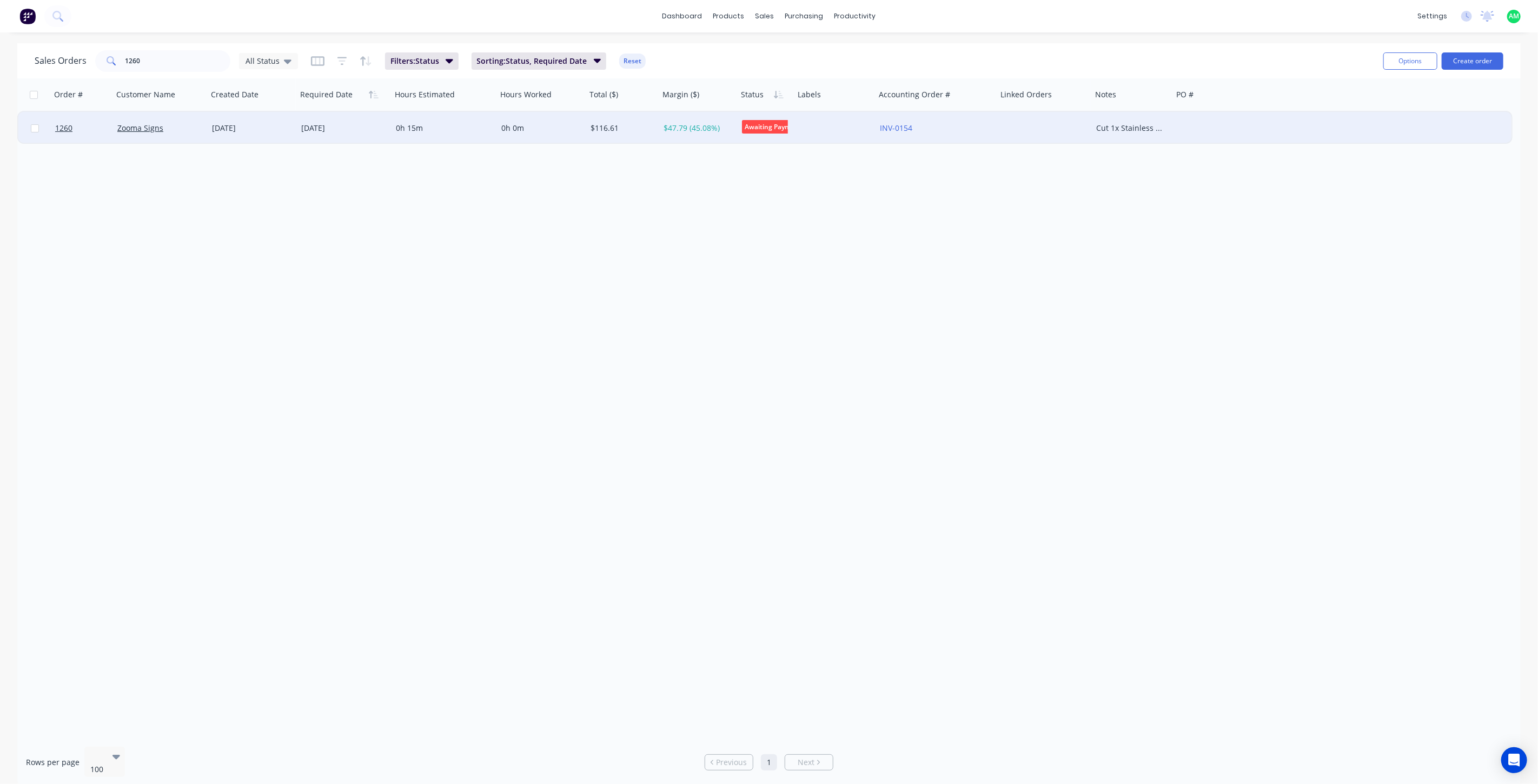
click at [178, 125] on div "Zooma Signs" at bounding box center [158, 128] width 82 height 11
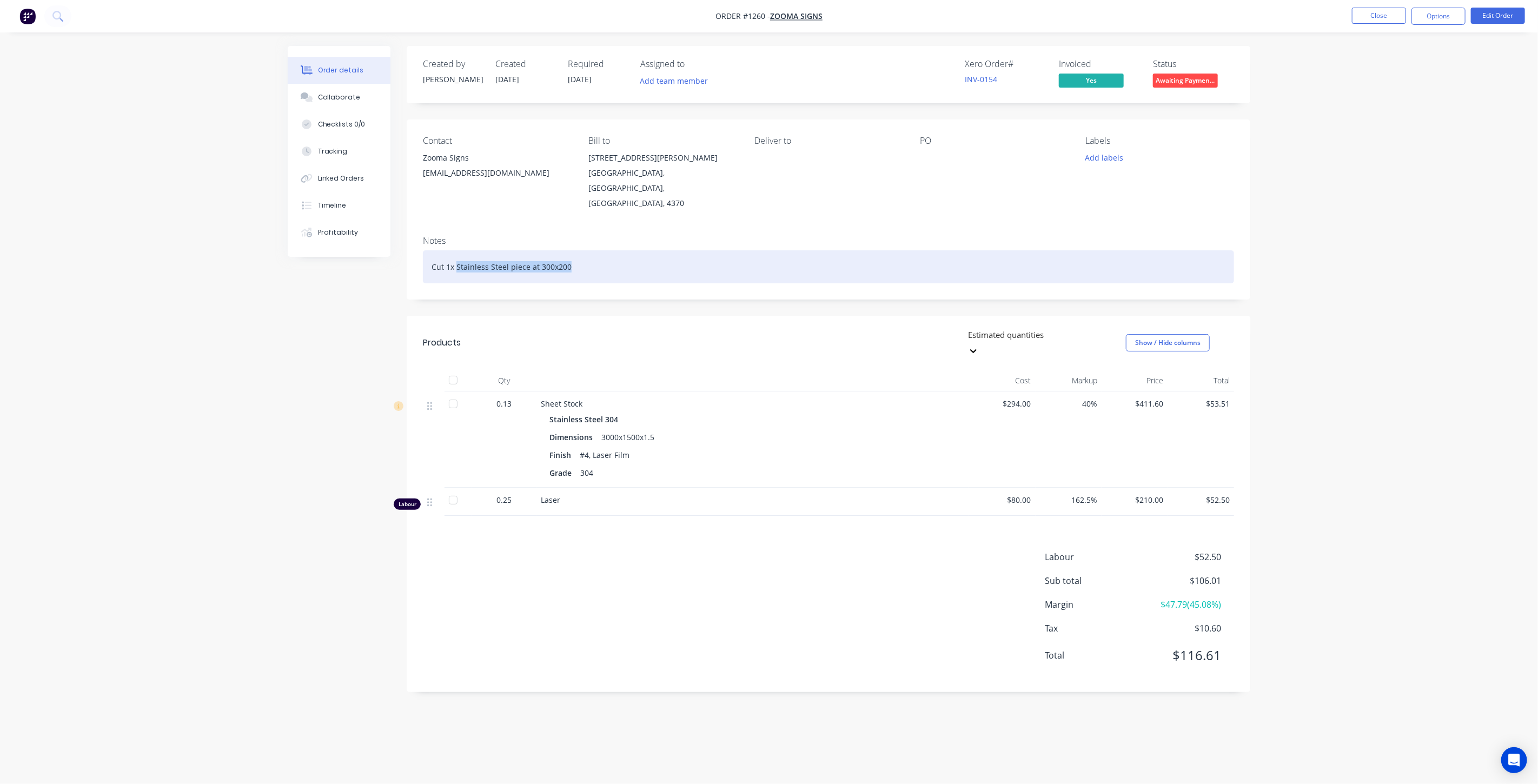
drag, startPoint x: 572, startPoint y: 237, endPoint x: 458, endPoint y: 241, distance: 114.1
click at [458, 250] on div "Cut 1x Stainless Steel piece at 300x200" at bounding box center [829, 267] width 811 height 33
